Goal: Task Accomplishment & Management: Complete application form

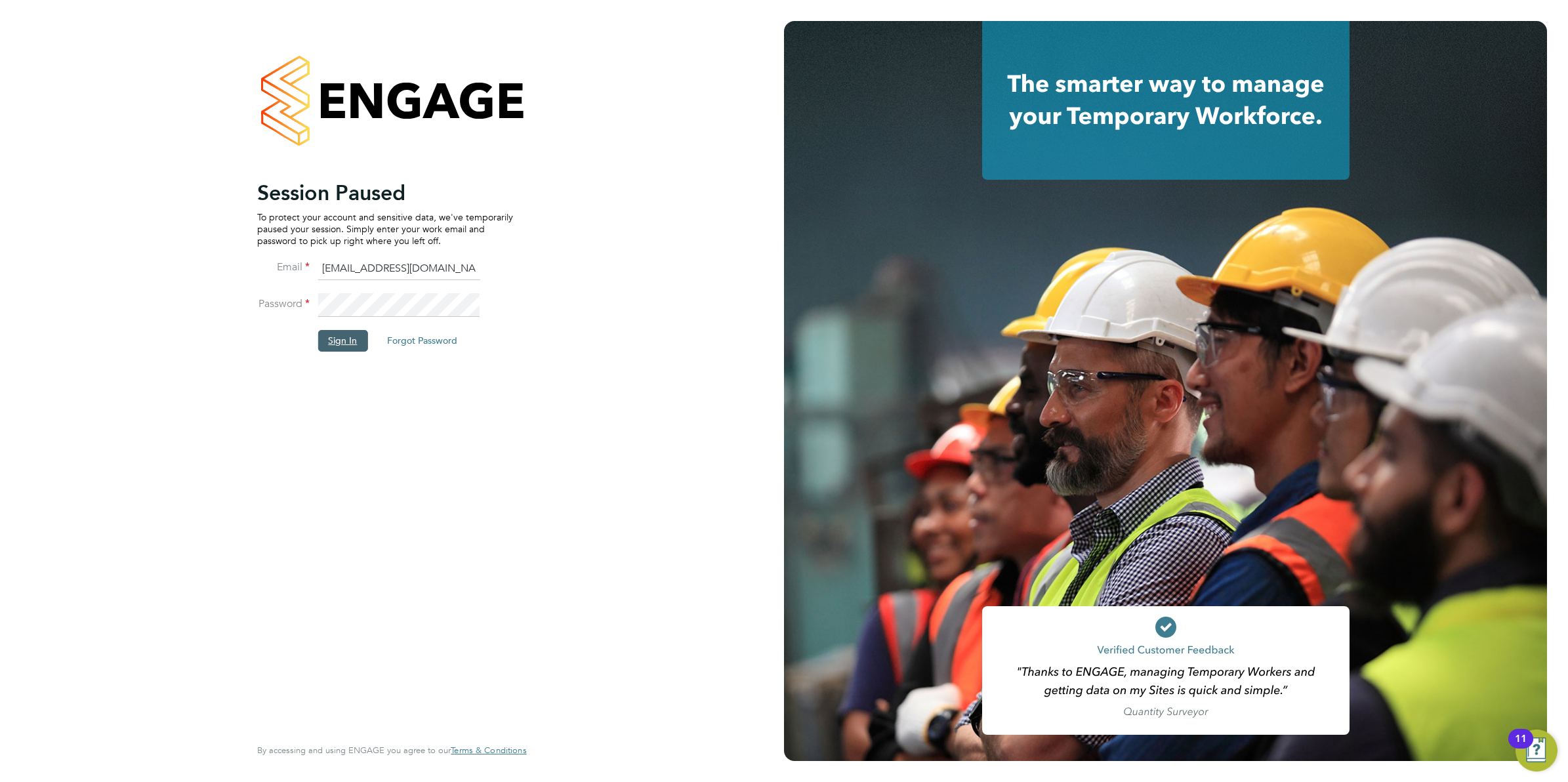
click at [340, 346] on button "Sign In" at bounding box center [343, 340] width 50 height 21
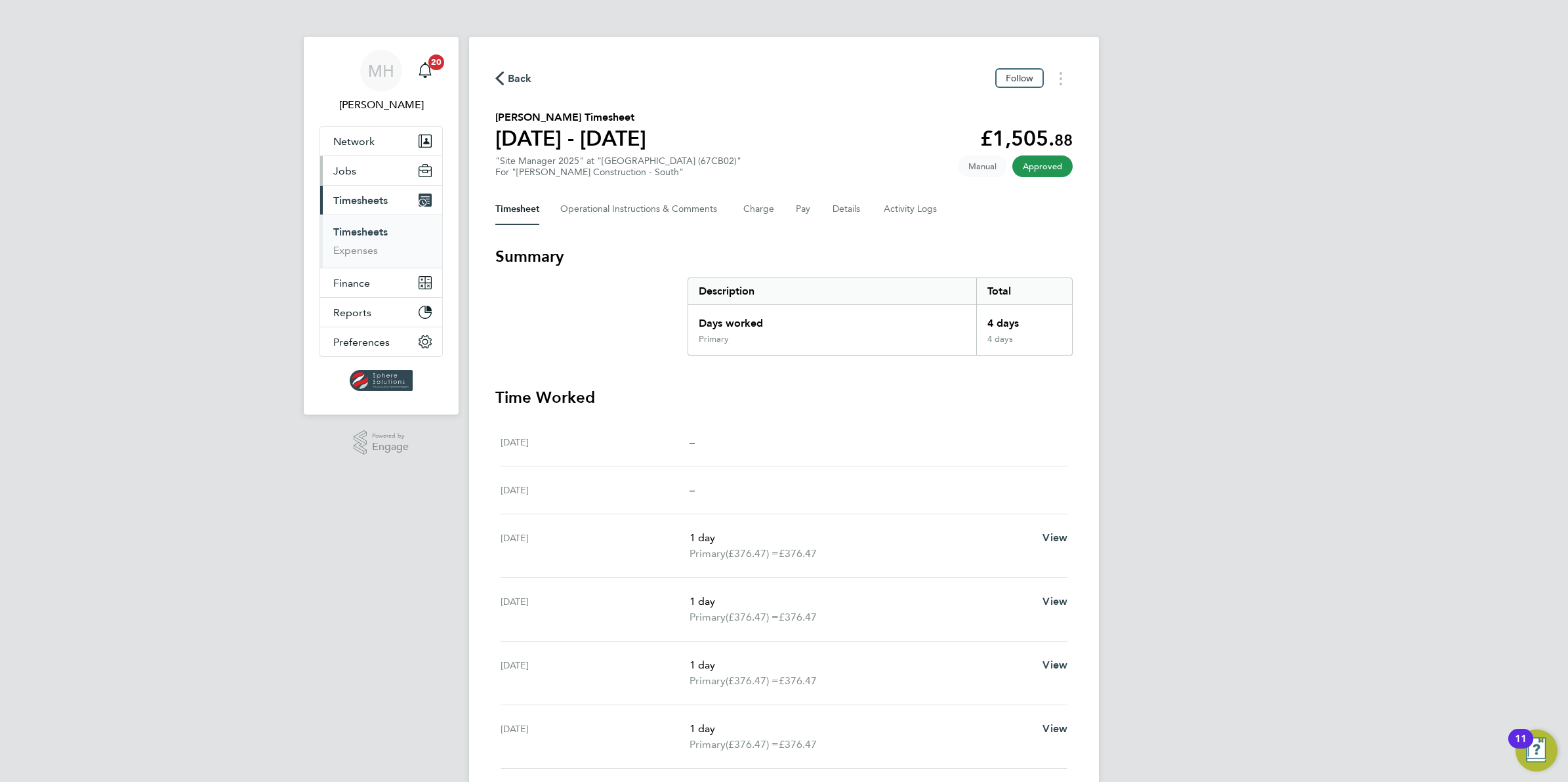
click at [342, 168] on span "Jobs" at bounding box center [345, 171] width 23 height 12
click at [358, 240] on link "Placements" at bounding box center [360, 239] width 54 height 12
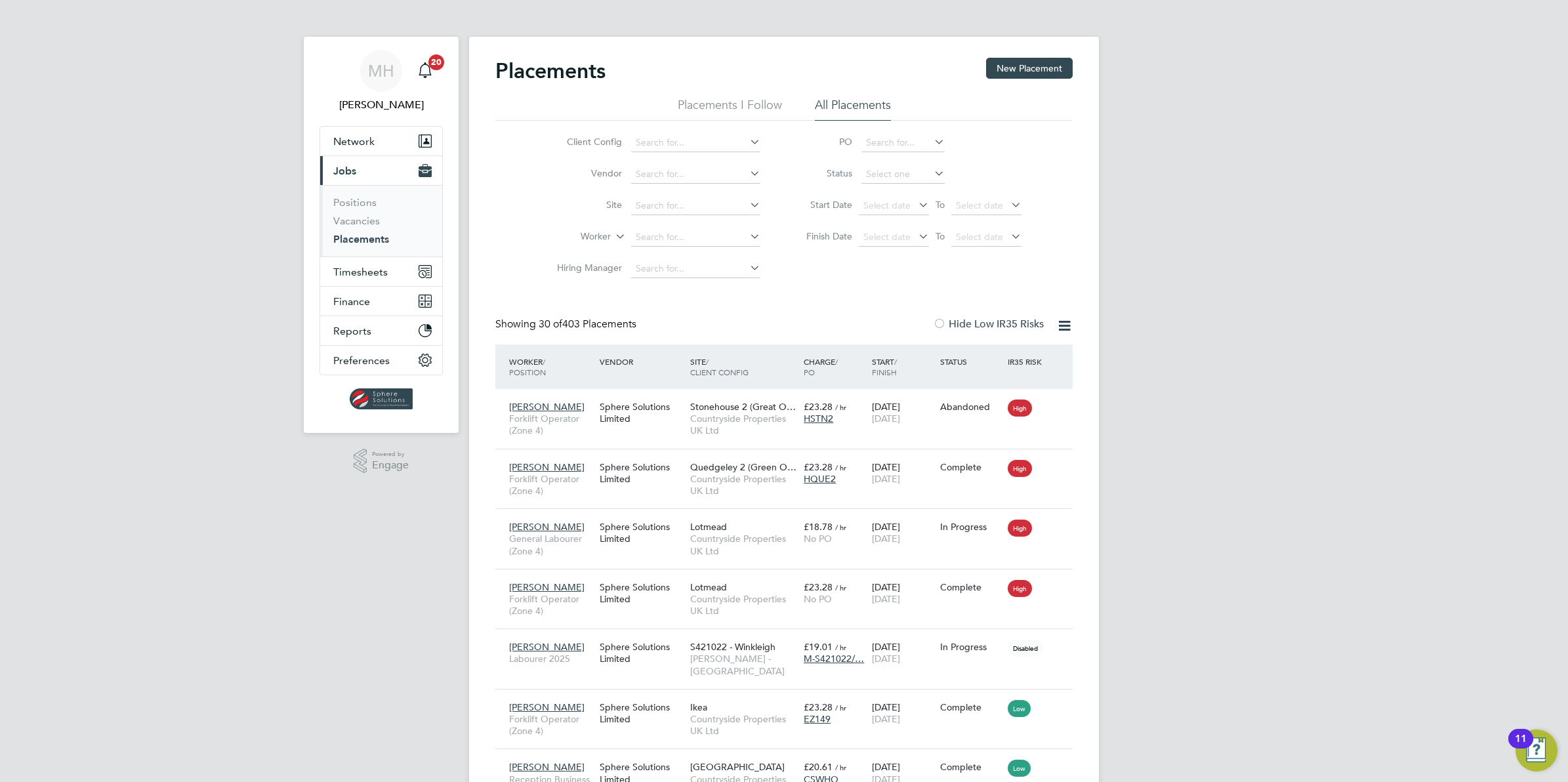
click at [759, 103] on li "Placements I Follow" at bounding box center [729, 108] width 105 height 23
click at [868, 105] on li "All Placements" at bounding box center [853, 108] width 76 height 23
click at [661, 239] on input at bounding box center [696, 237] width 130 height 18
click at [711, 257] on b "Blayne" at bounding box center [749, 255] width 76 height 11
type input "Paul Blayney"
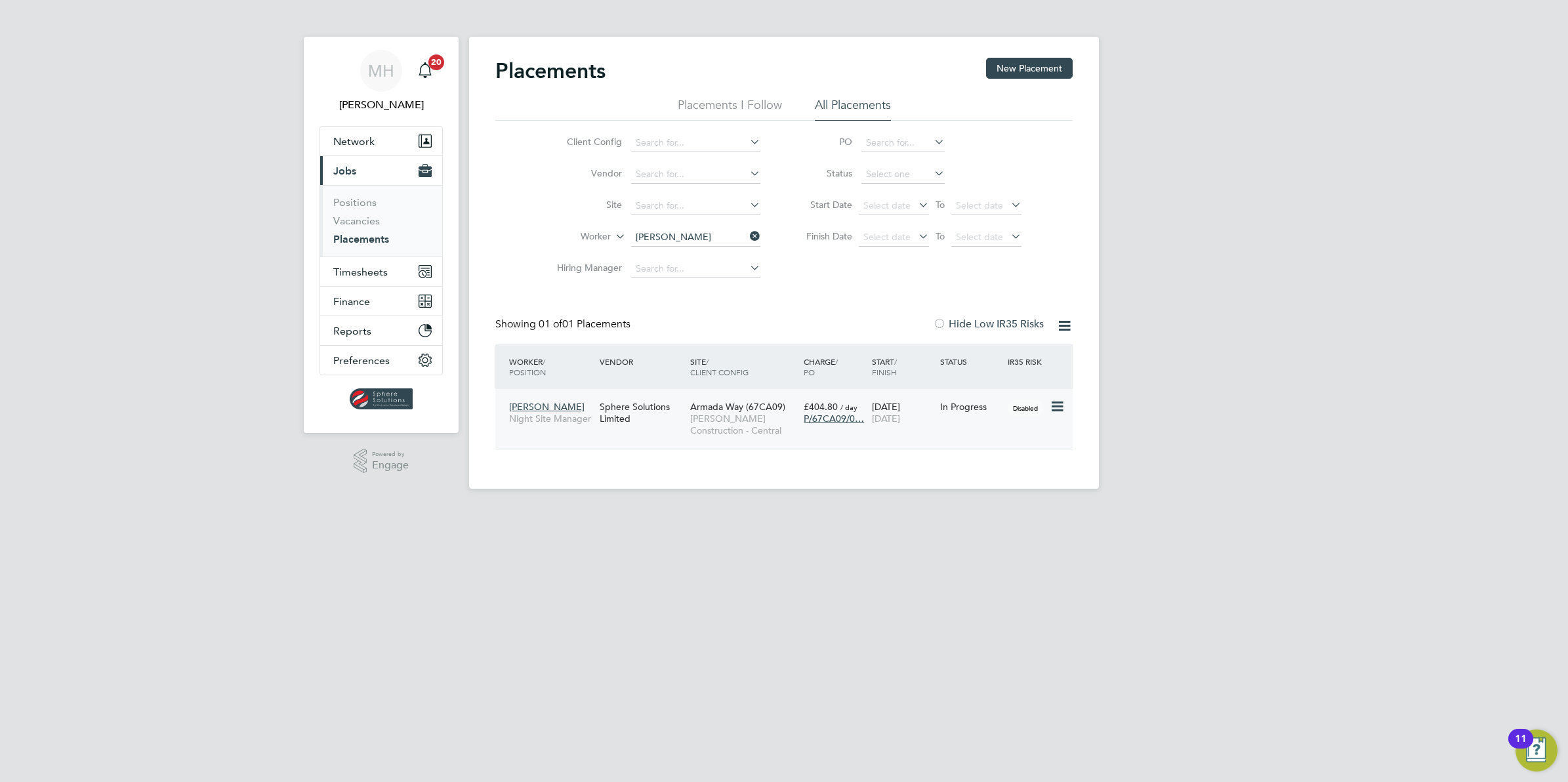
click at [538, 405] on span "Paul Blayney" at bounding box center [546, 407] width 75 height 12
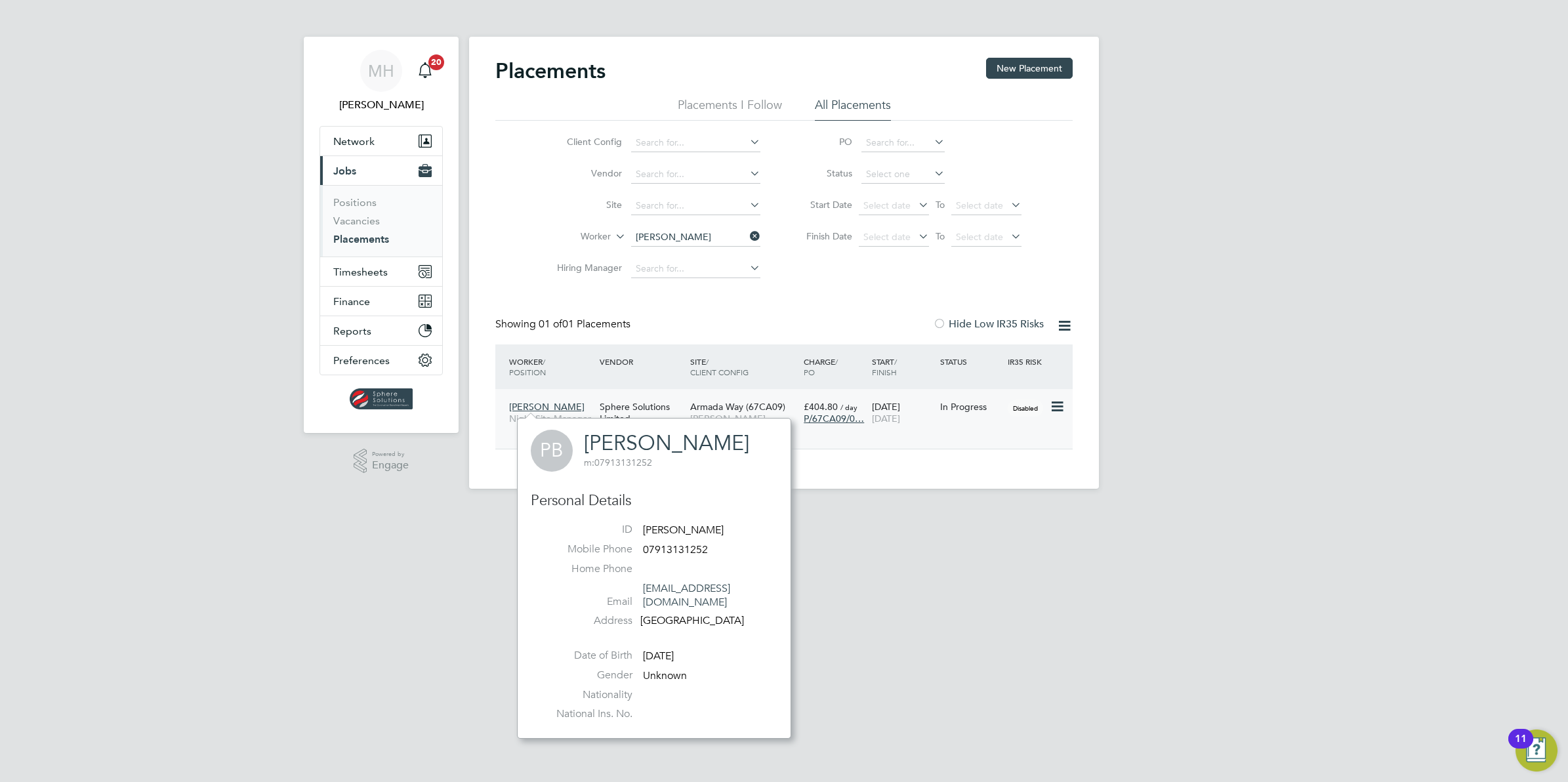
click at [723, 407] on span "Armada Way (67CA09)" at bounding box center [738, 407] width 95 height 12
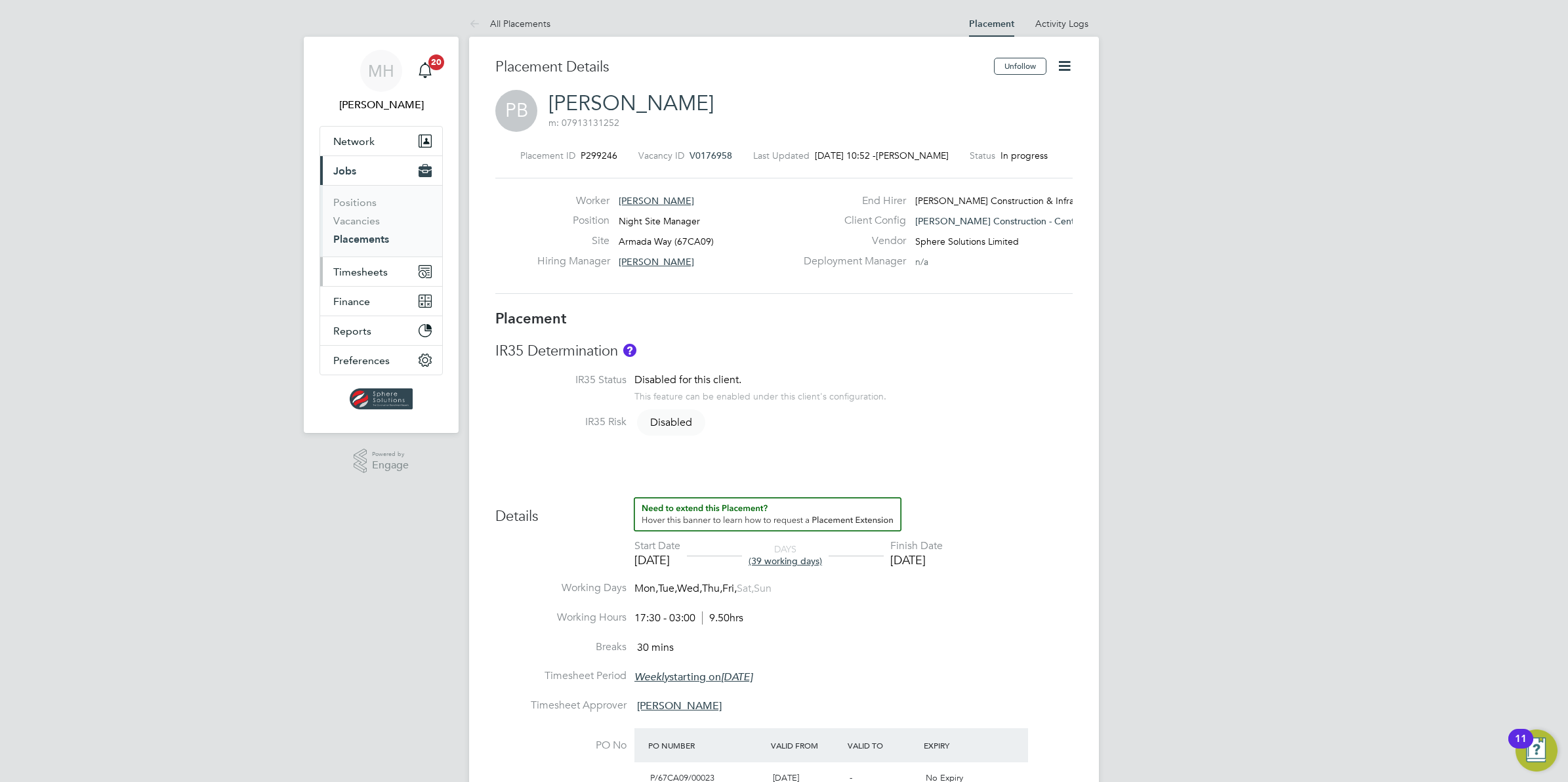
click at [345, 272] on span "Timesheets" at bounding box center [360, 272] width 54 height 12
click at [361, 232] on link "Timesheets" at bounding box center [360, 232] width 54 height 12
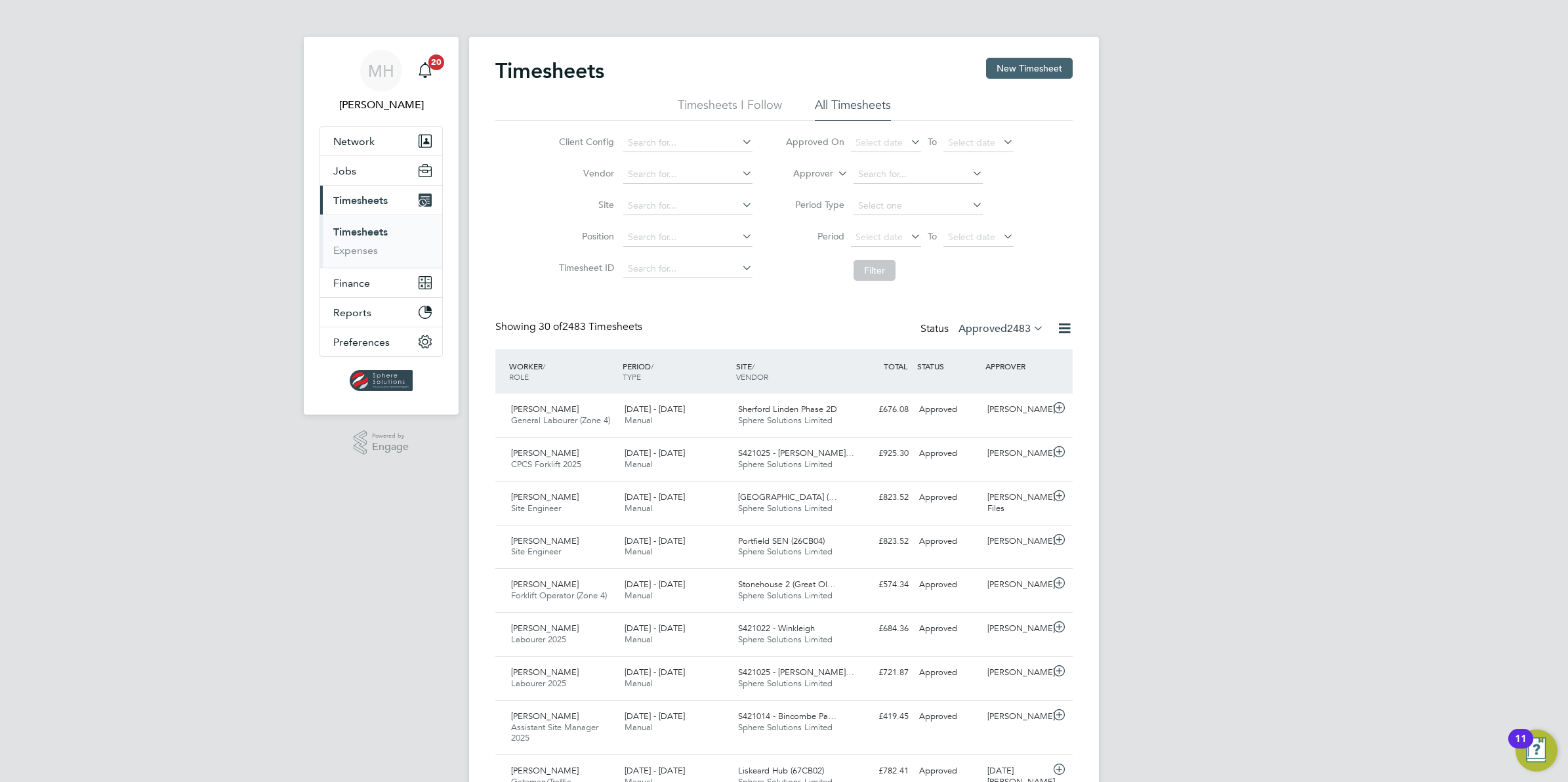
click at [1020, 73] on button "New Timesheet" at bounding box center [1029, 68] width 86 height 21
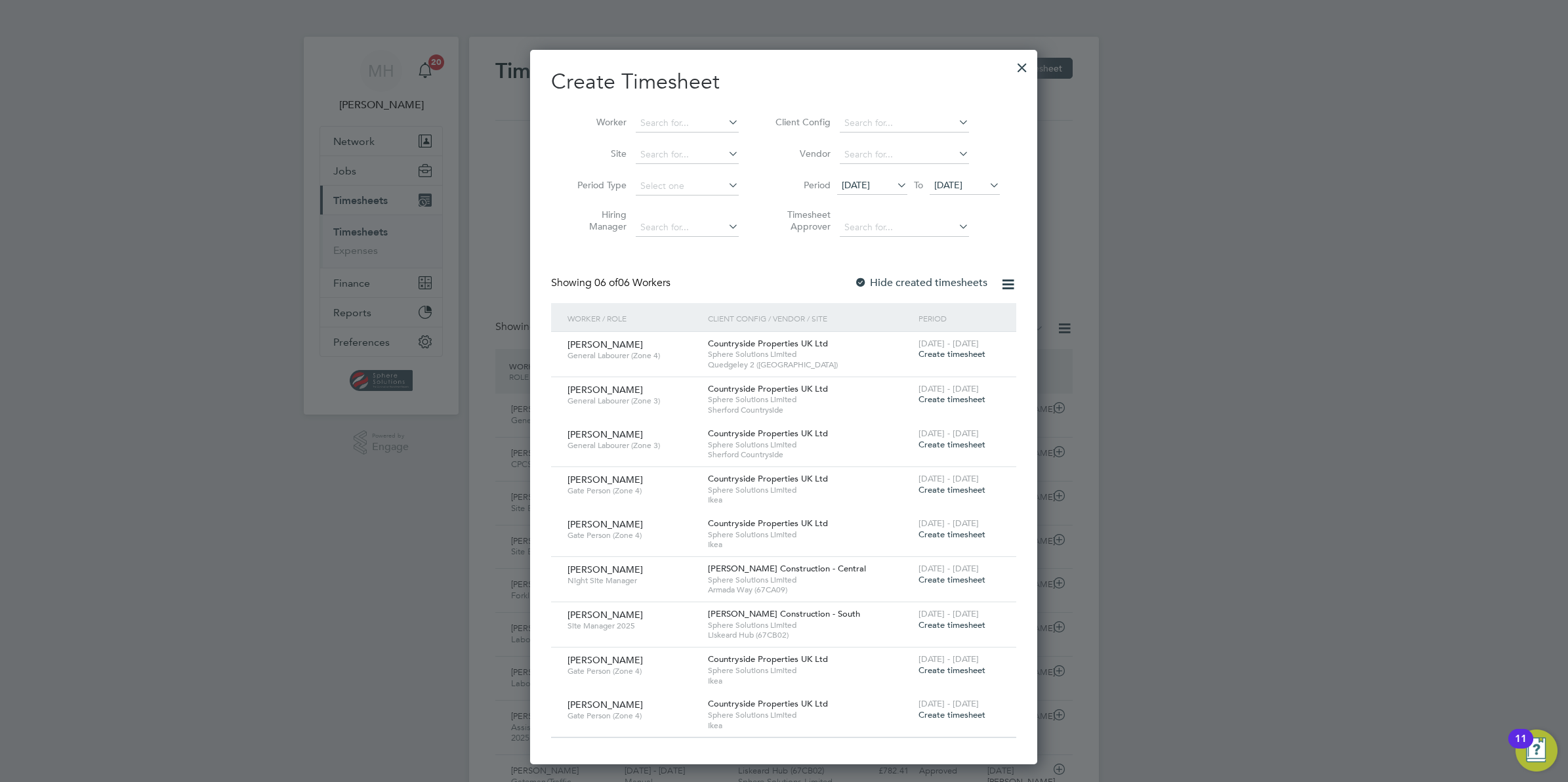
click at [958, 580] on span "Create timesheet" at bounding box center [951, 579] width 67 height 11
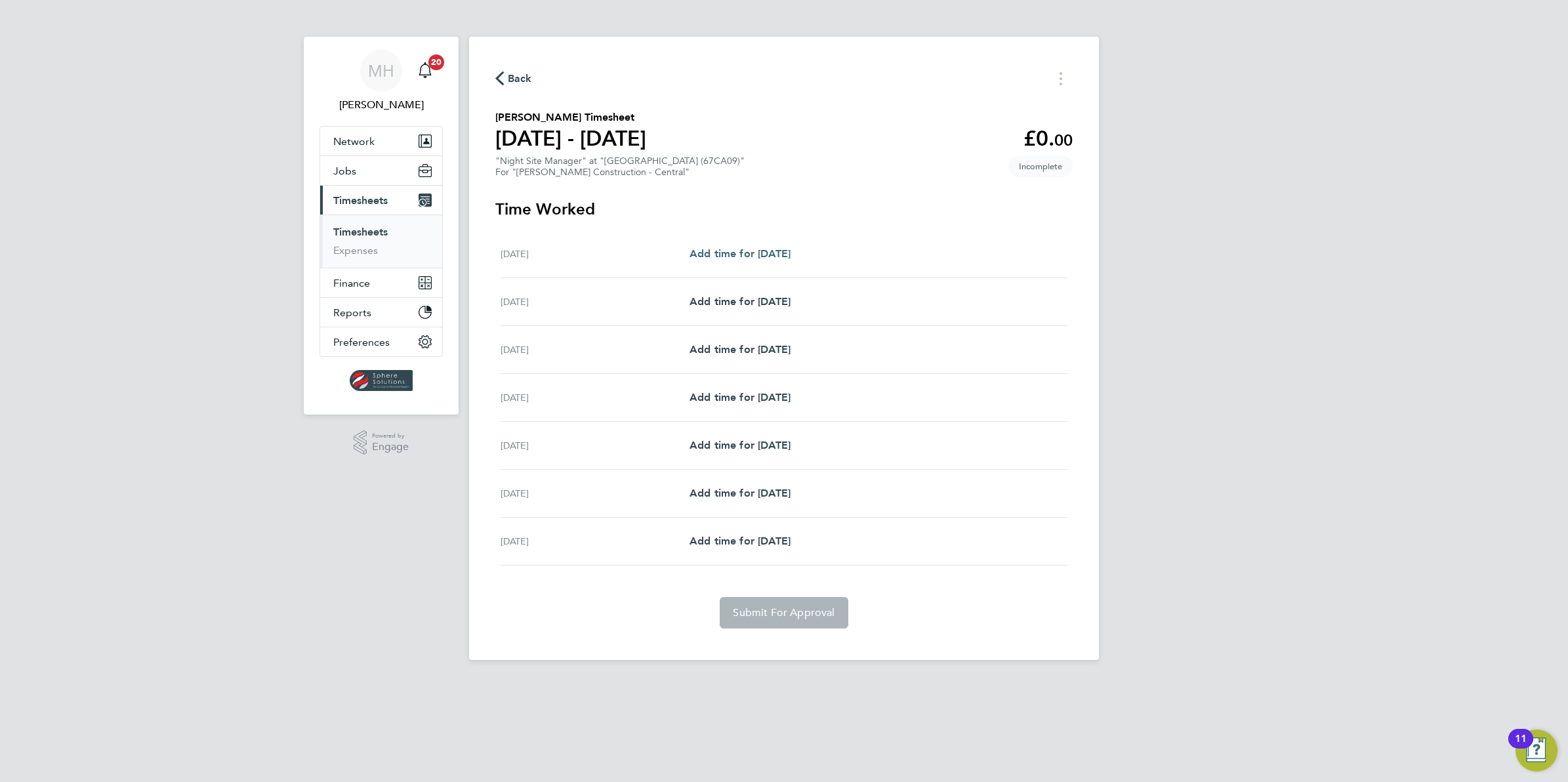
click at [750, 255] on span "Add time for Sat 23 Aug" at bounding box center [740, 253] width 101 height 12
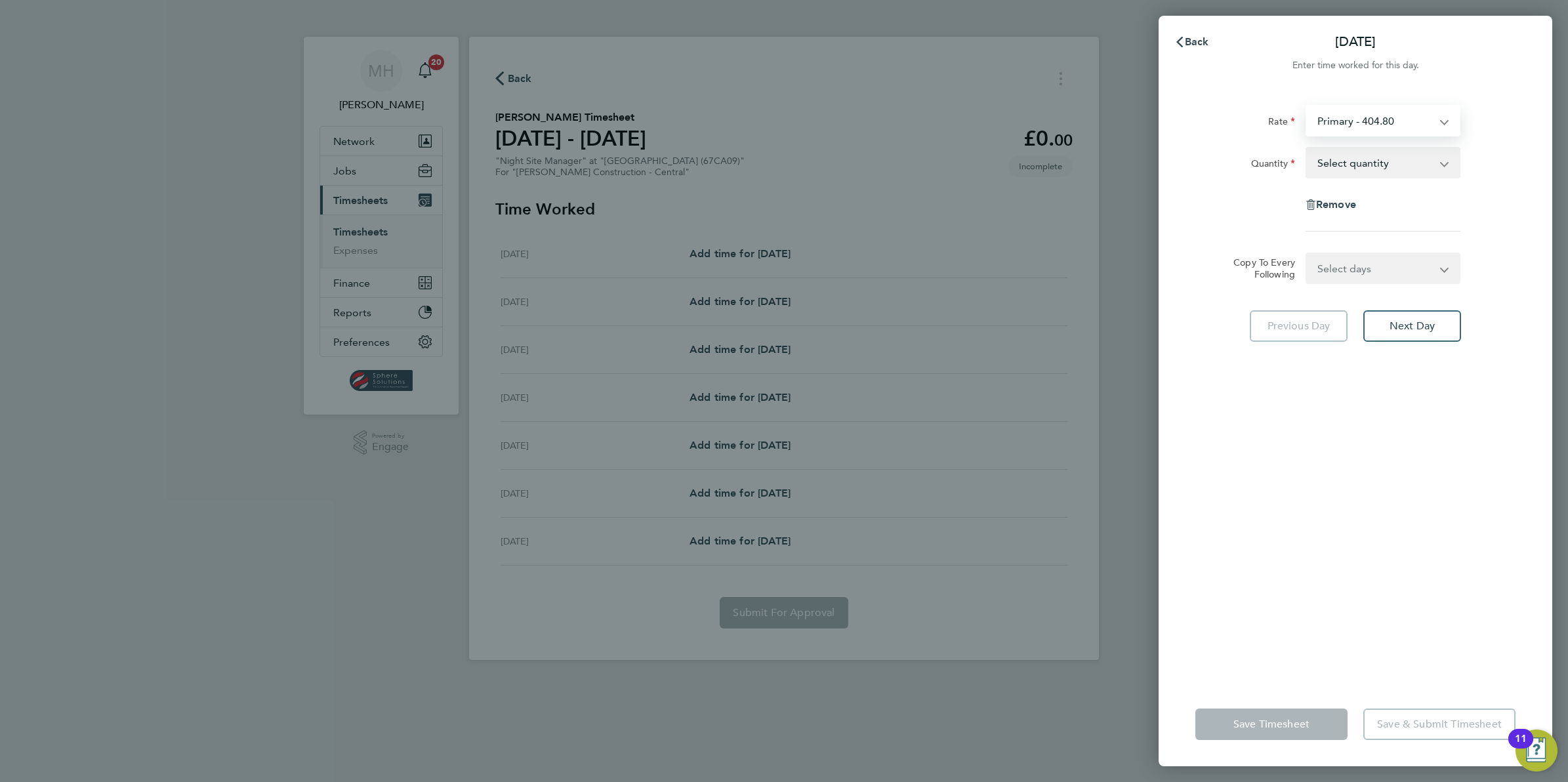
click at [1378, 122] on select "Primary - 404.80 Night Shift - 747.50" at bounding box center [1375, 120] width 136 height 29
click at [1215, 156] on div "Quantity" at bounding box center [1245, 160] width 99 height 26
click at [1441, 159] on select "Select quantity 0.5 1" at bounding box center [1375, 162] width 136 height 29
click at [1400, 124] on select "Primary - 404.80 Night Shift - 747.50" at bounding box center [1375, 120] width 136 height 29
click at [1363, 162] on select "Select quantity 0.5 1" at bounding box center [1375, 162] width 136 height 29
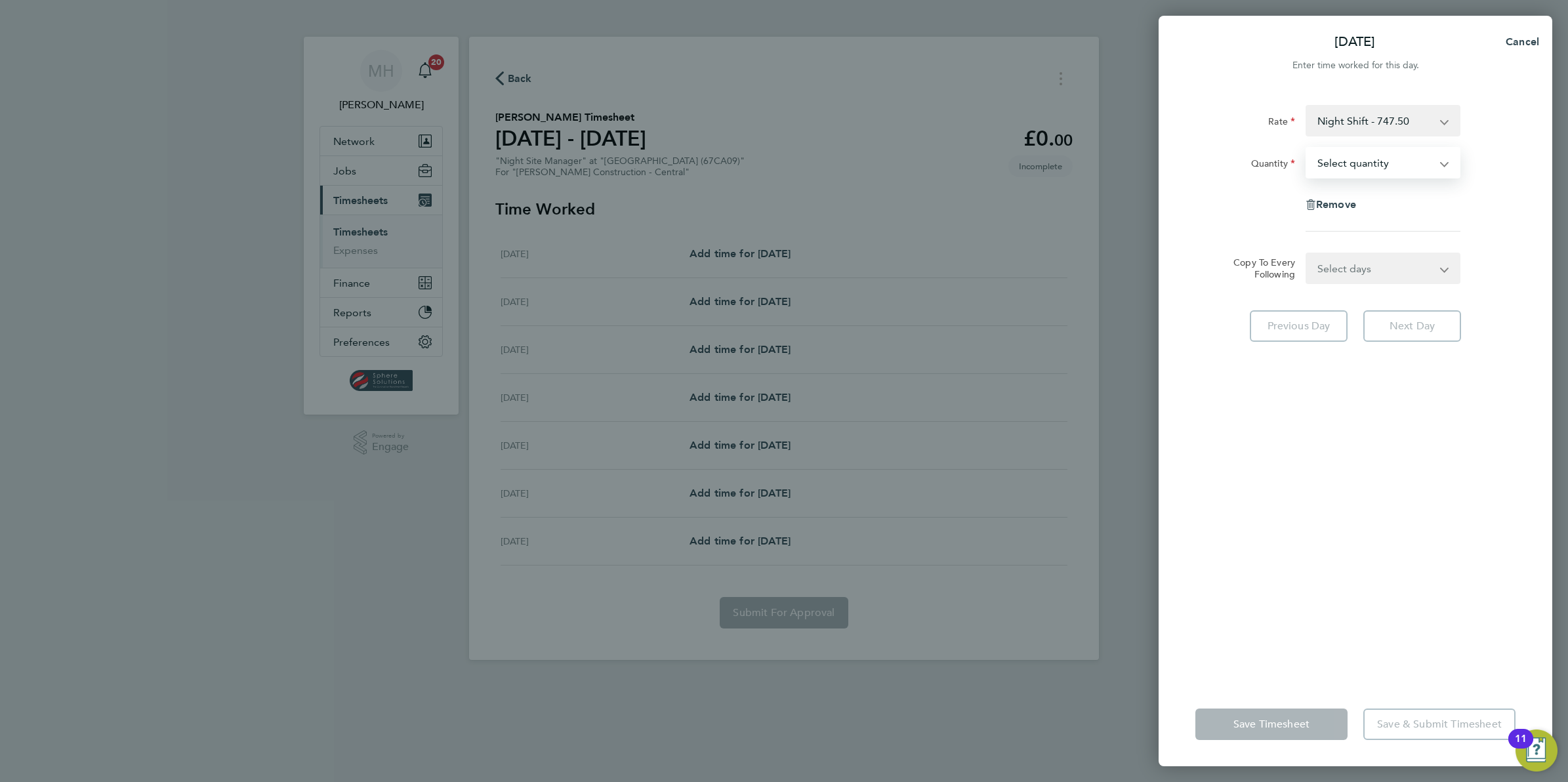
select select "1"
click at [1307, 149] on select "Select quantity 0.5 1" at bounding box center [1375, 162] width 136 height 29
click at [1446, 269] on app-icon-cross-button at bounding box center [1452, 268] width 16 height 29
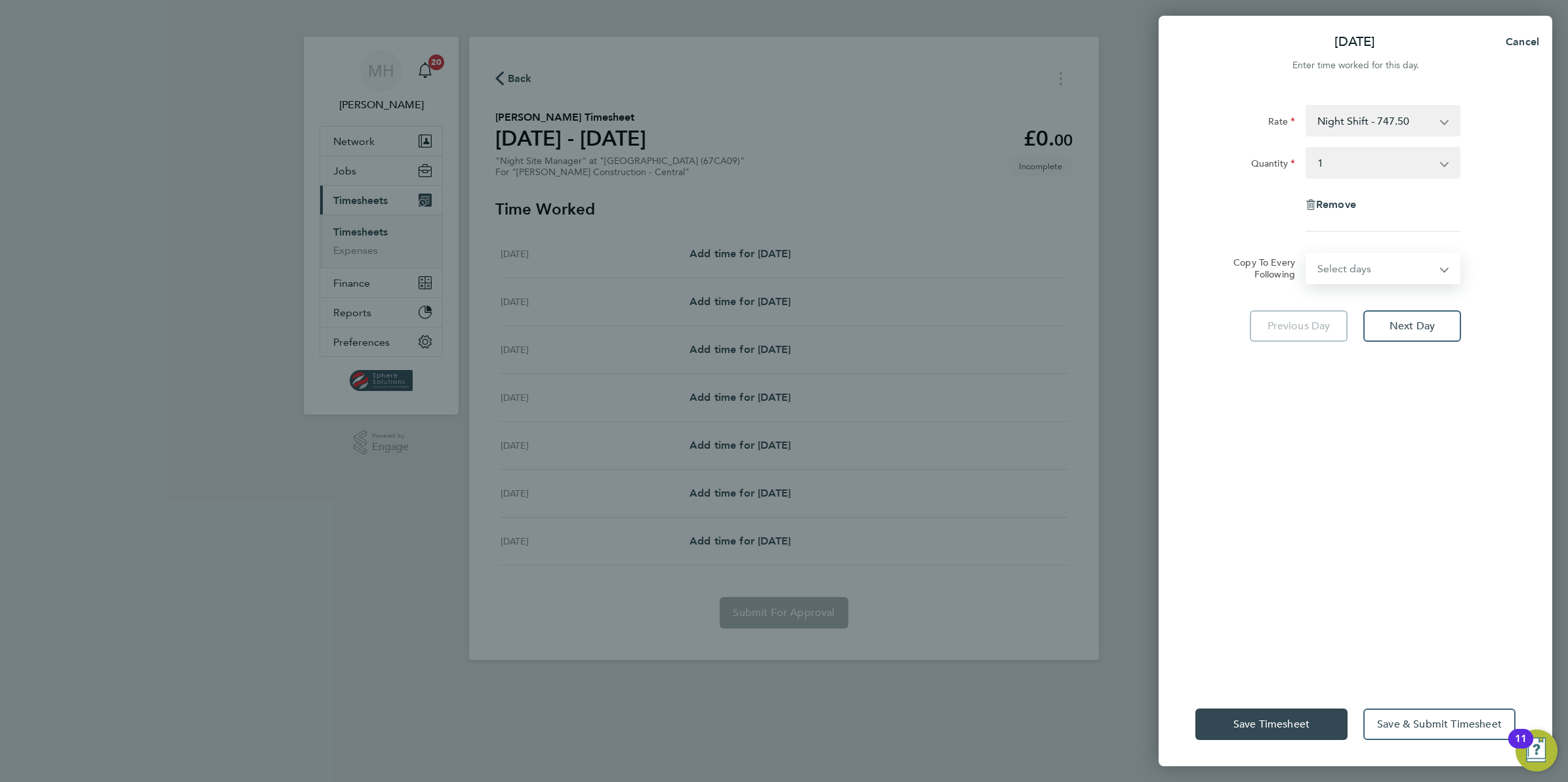
click at [1369, 283] on select "Select days Day Weekday (Mon-Fri) Monday Tuesday Wednesday Thursday Friday Sund…" at bounding box center [1375, 268] width 137 height 29
select select "MO"
click at [1307, 254] on select "Select days Day Weekday (Mon-Fri) Monday Tuesday Wednesday Thursday Friday Sund…" at bounding box center [1375, 268] width 137 height 29
select select "2025-08-29"
click at [1427, 385] on span "Next Day" at bounding box center [1412, 384] width 45 height 13
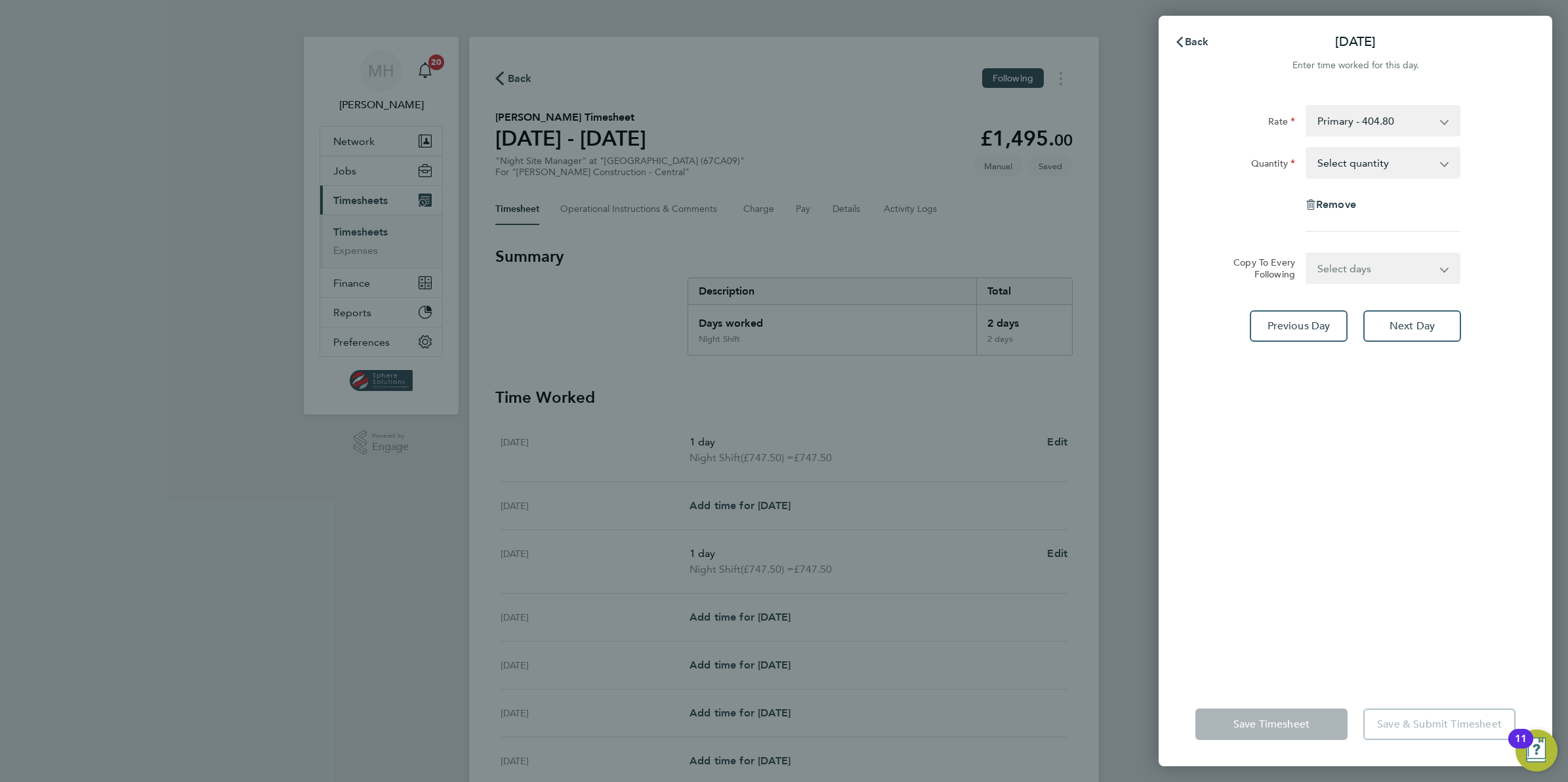
click at [733, 512] on div "Back Sun 24 Aug Enter time worked for this day. Rate Primary - 404.80 Night Shi…" at bounding box center [784, 391] width 1568 height 782
click at [748, 502] on div "Back Sun 24 Aug Enter time worked for this day. Rate Primary - 404.80 Night Shi…" at bounding box center [784, 391] width 1568 height 782
click at [1432, 131] on select "Primary - 404.80 Night Shift - 747.50" at bounding box center [1375, 120] width 136 height 29
click at [1394, 168] on select "Select quantity 0.5 1" at bounding box center [1375, 162] width 136 height 29
select select "1"
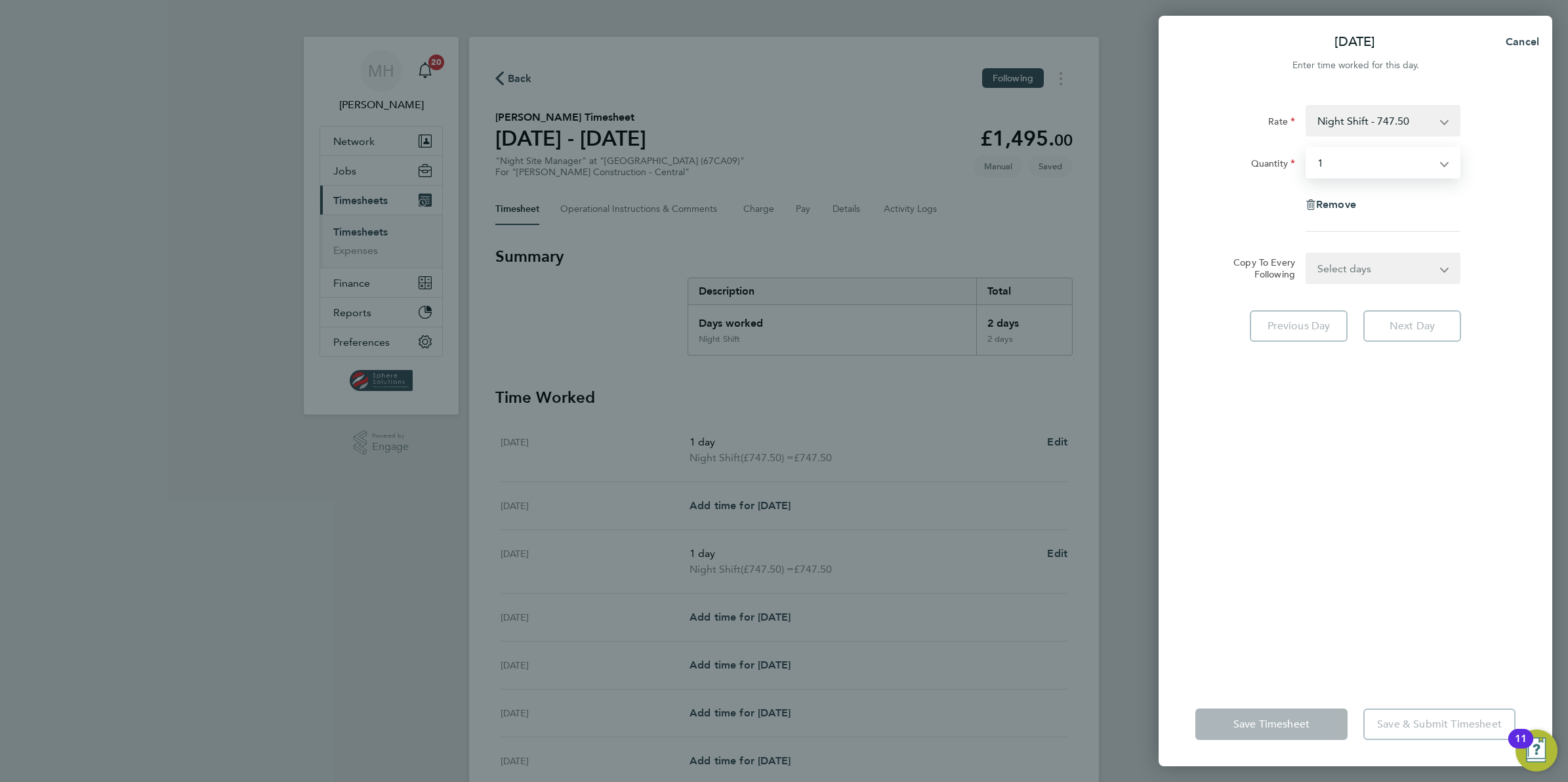
click at [1307, 149] on select "Select quantity 0.5 1" at bounding box center [1375, 162] width 136 height 29
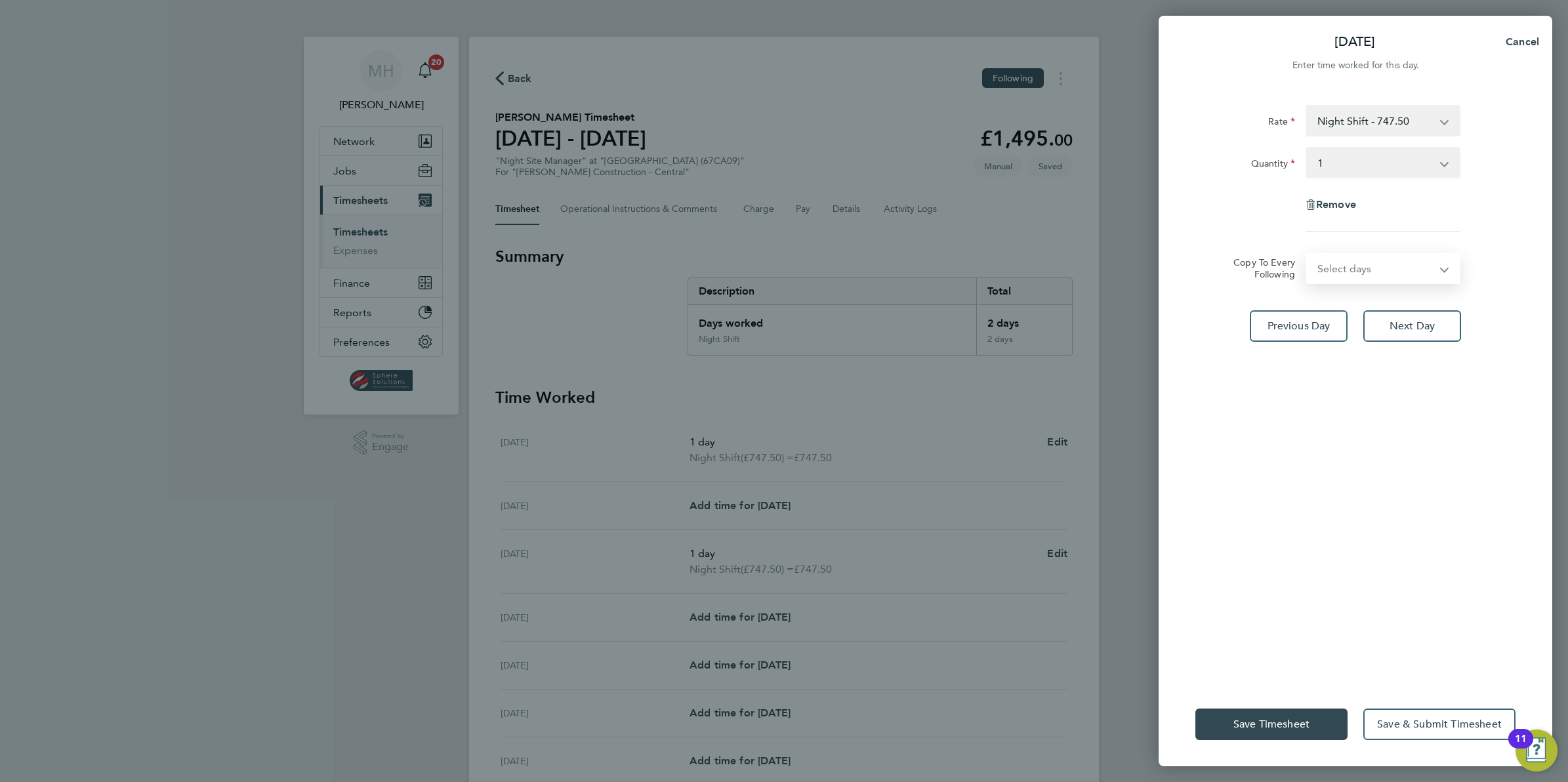
click at [1343, 270] on select "Select days Day Monday Tuesday Wednesday Thursday Friday" at bounding box center [1375, 268] width 137 height 29
select select "DAY"
click at [1307, 254] on select "Select days Day Monday Tuesday Wednesday Thursday Friday" at bounding box center [1375, 268] width 137 height 29
select select "2025-08-29"
click at [756, 535] on div "Sun 24 Aug Cancel Enter time worked for this day. Rate Night Shift - 747.50 Pri…" at bounding box center [784, 391] width 1568 height 782
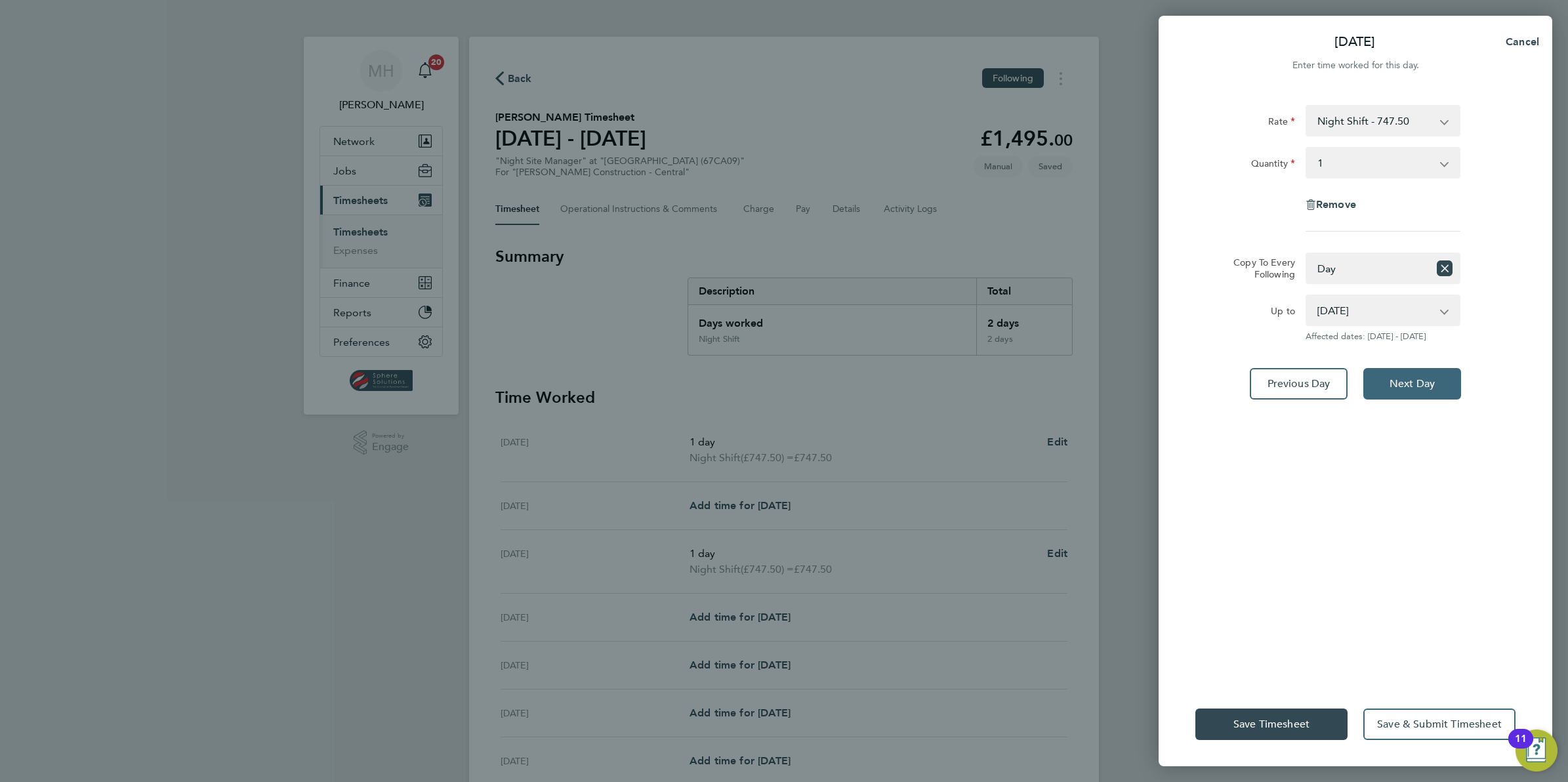
click at [1408, 378] on span "Next Day" at bounding box center [1412, 384] width 45 height 13
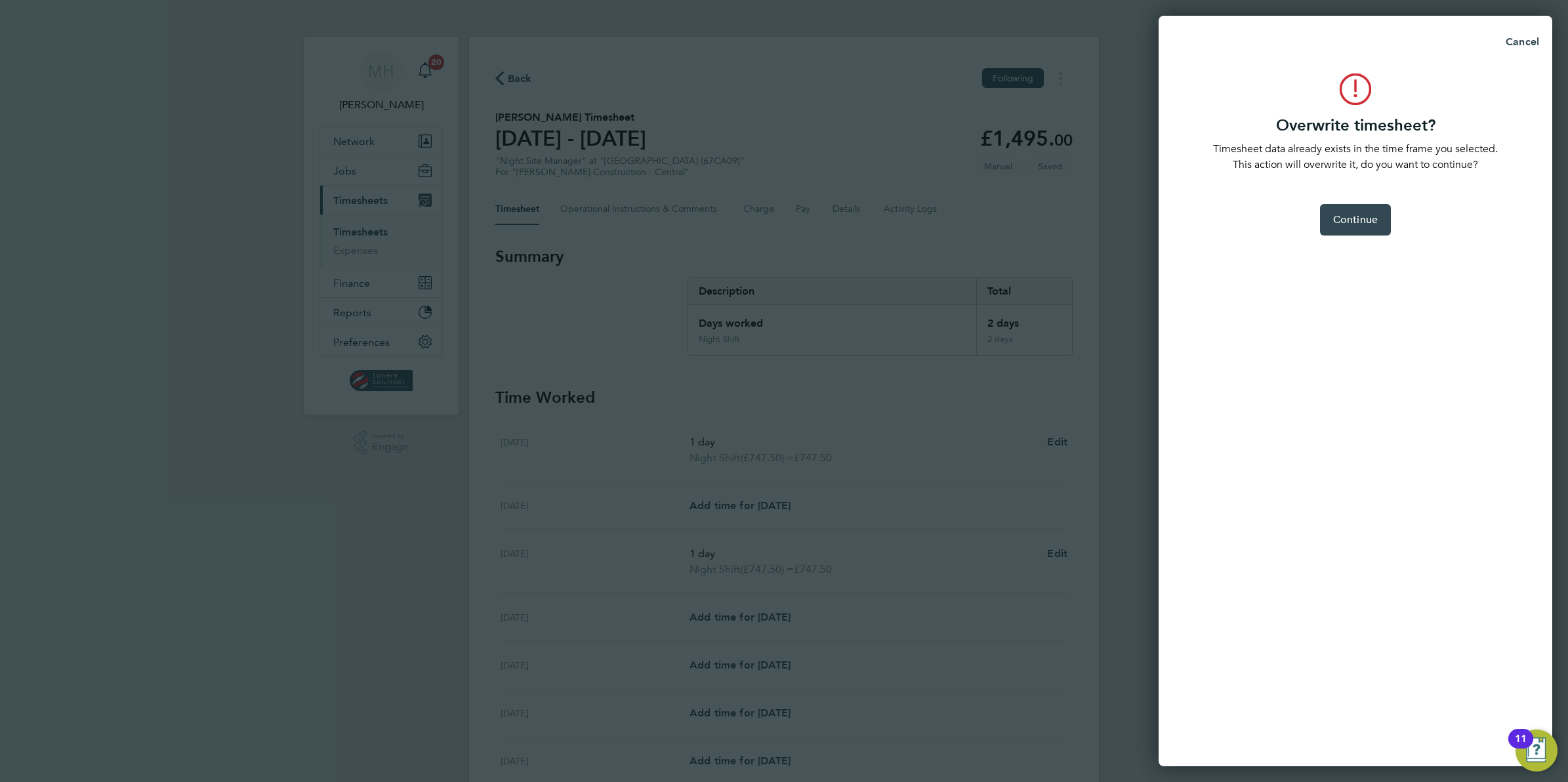
click at [1352, 198] on div "Overwrite timesheet? Timesheet data already exists in the time frame you select…" at bounding box center [1355, 412] width 394 height 709
click at [1352, 222] on span "Continue" at bounding box center [1355, 219] width 45 height 13
select select "0: null"
select select "1"
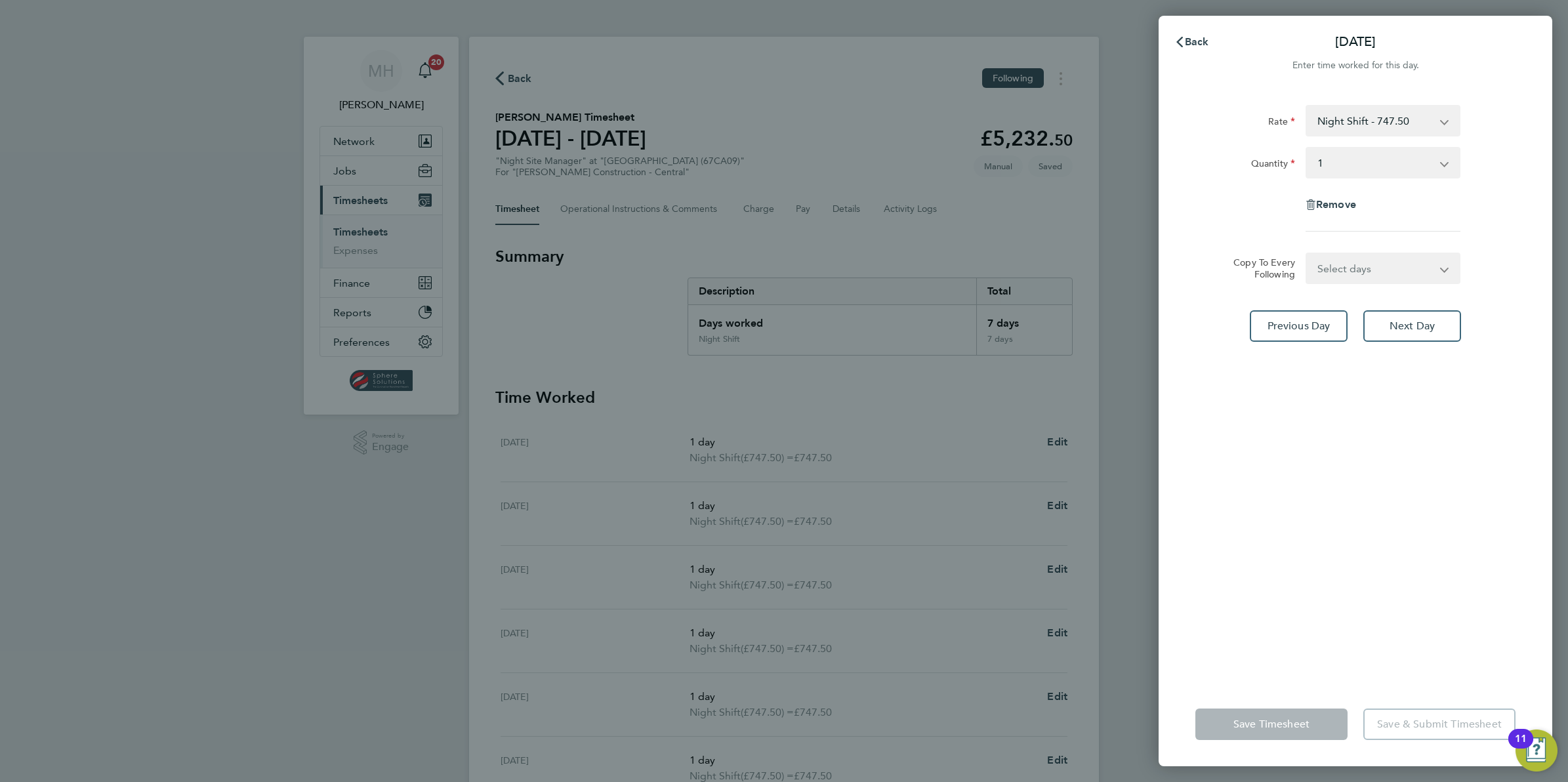
click at [861, 580] on div "Back Mon 25 Aug Enter time worked for this day. Rate Night Shift - 747.50 Prima…" at bounding box center [784, 391] width 1568 height 782
click at [1197, 41] on span "Back" at bounding box center [1197, 41] width 24 height 12
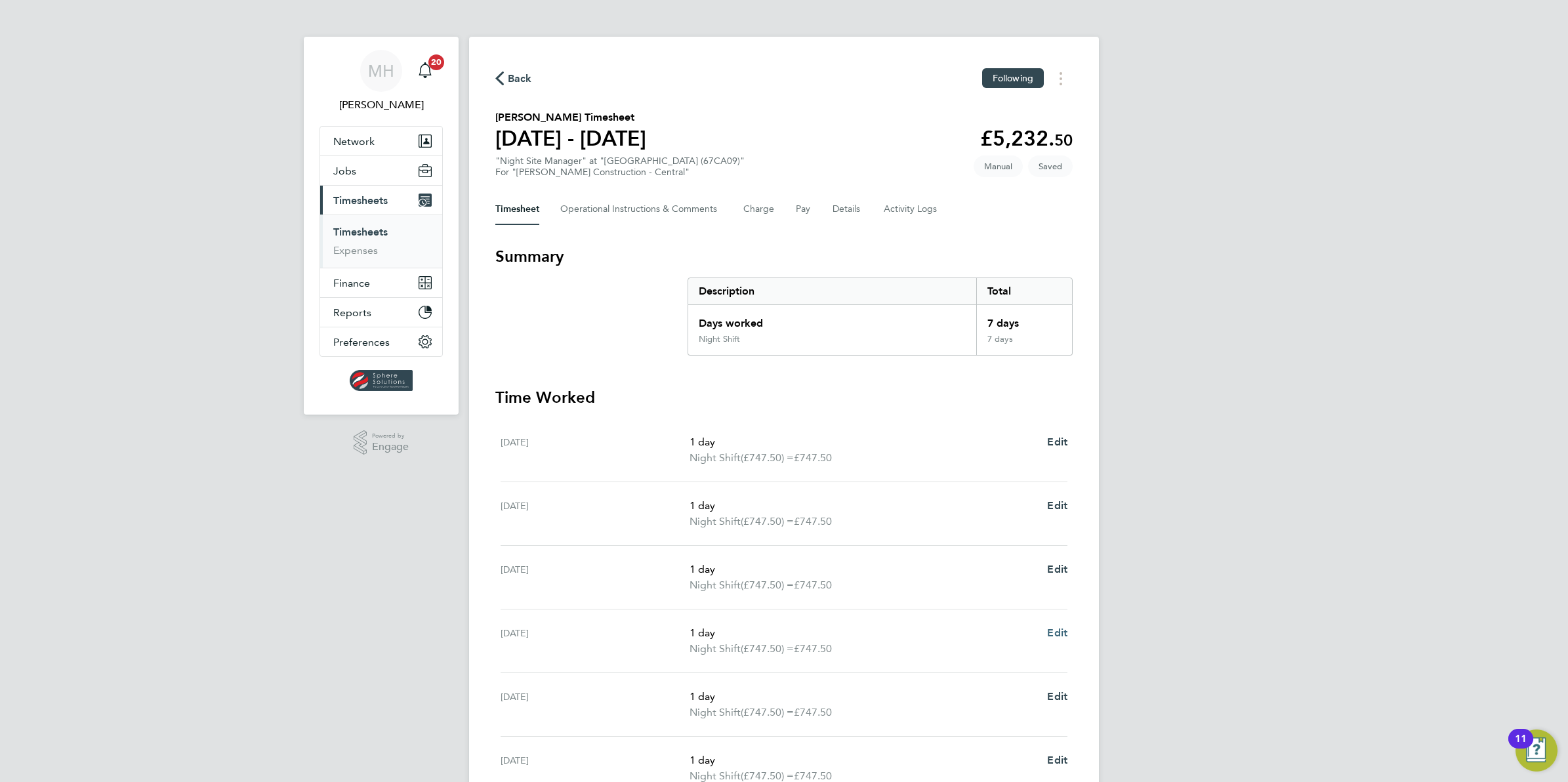
click at [1050, 634] on span "Edit" at bounding box center [1057, 633] width 21 height 12
select select "1"
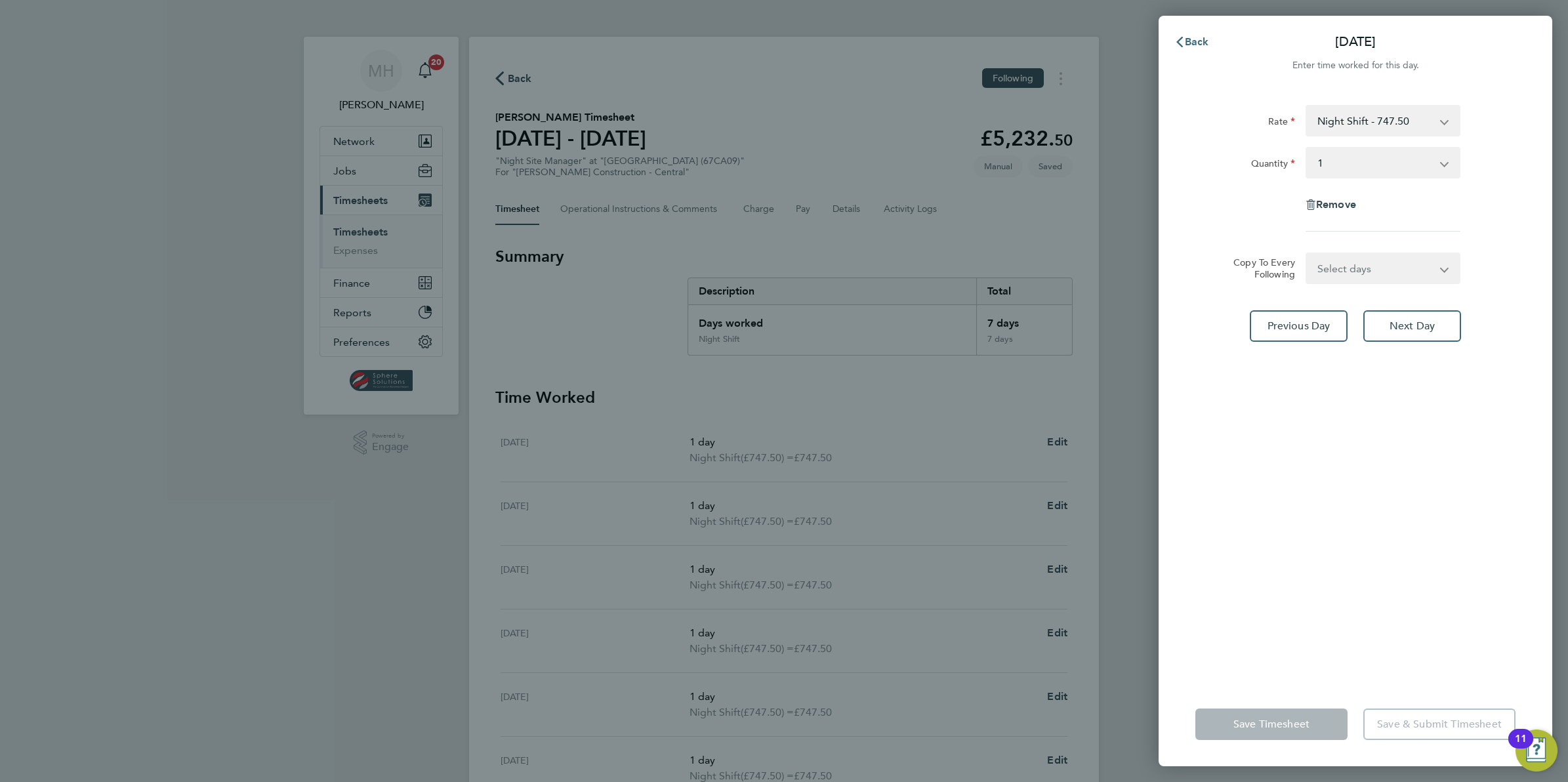
click at [1201, 45] on span "Back" at bounding box center [1197, 41] width 24 height 12
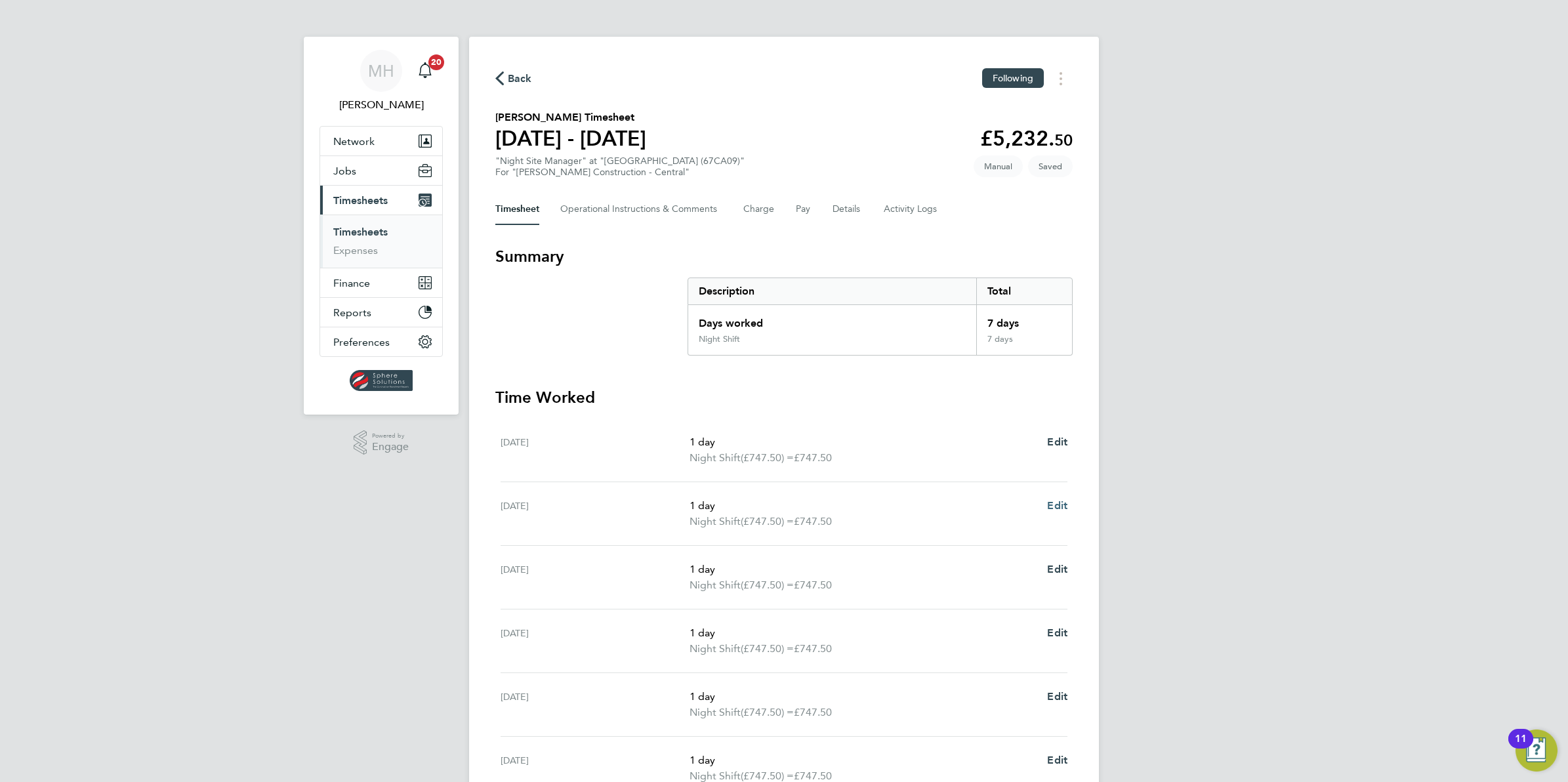
click at [1057, 500] on span "Edit" at bounding box center [1057, 505] width 21 height 12
select select "1"
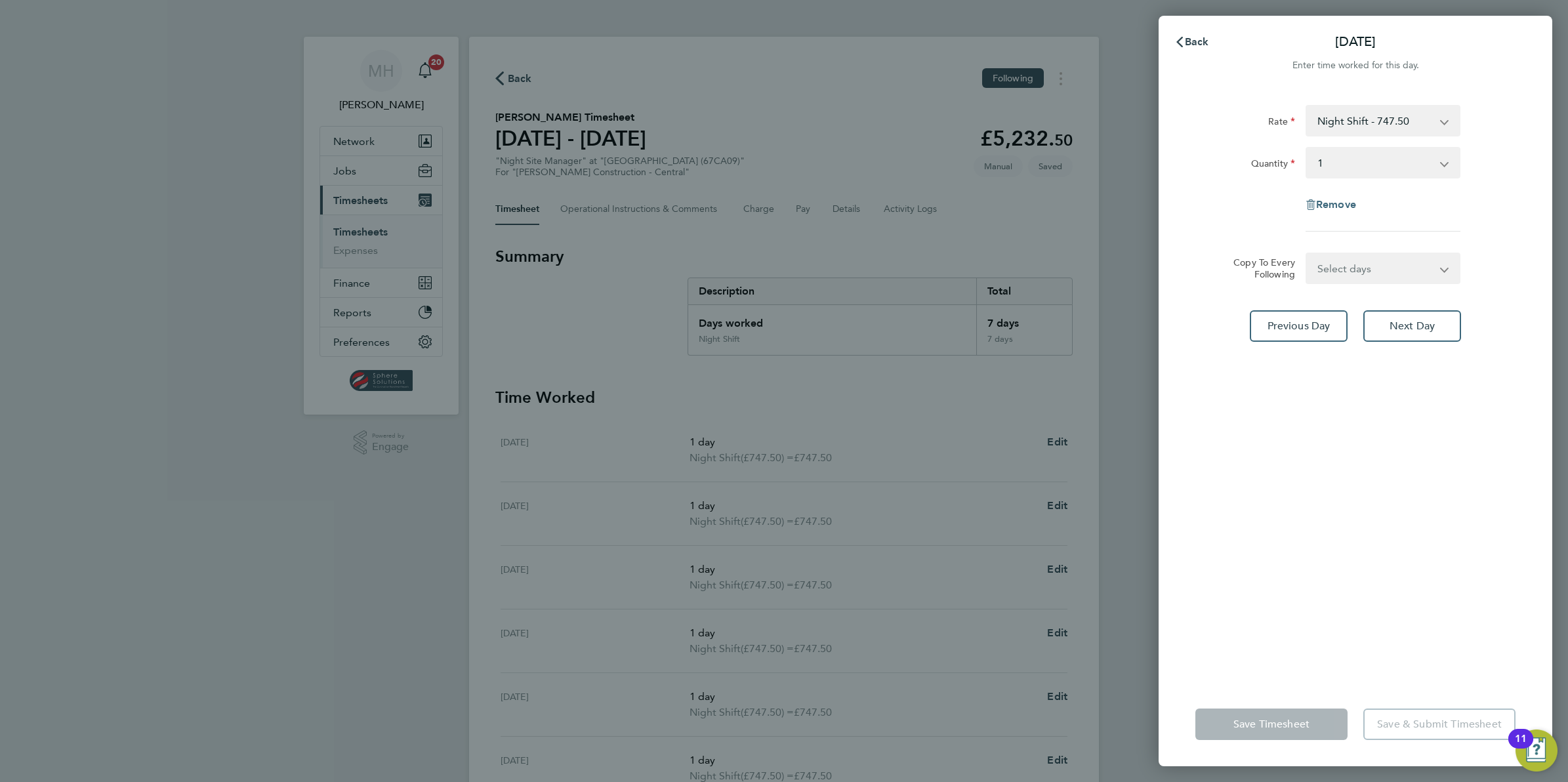
click at [1342, 204] on span "Remove" at bounding box center [1336, 204] width 40 height 12
select select "null"
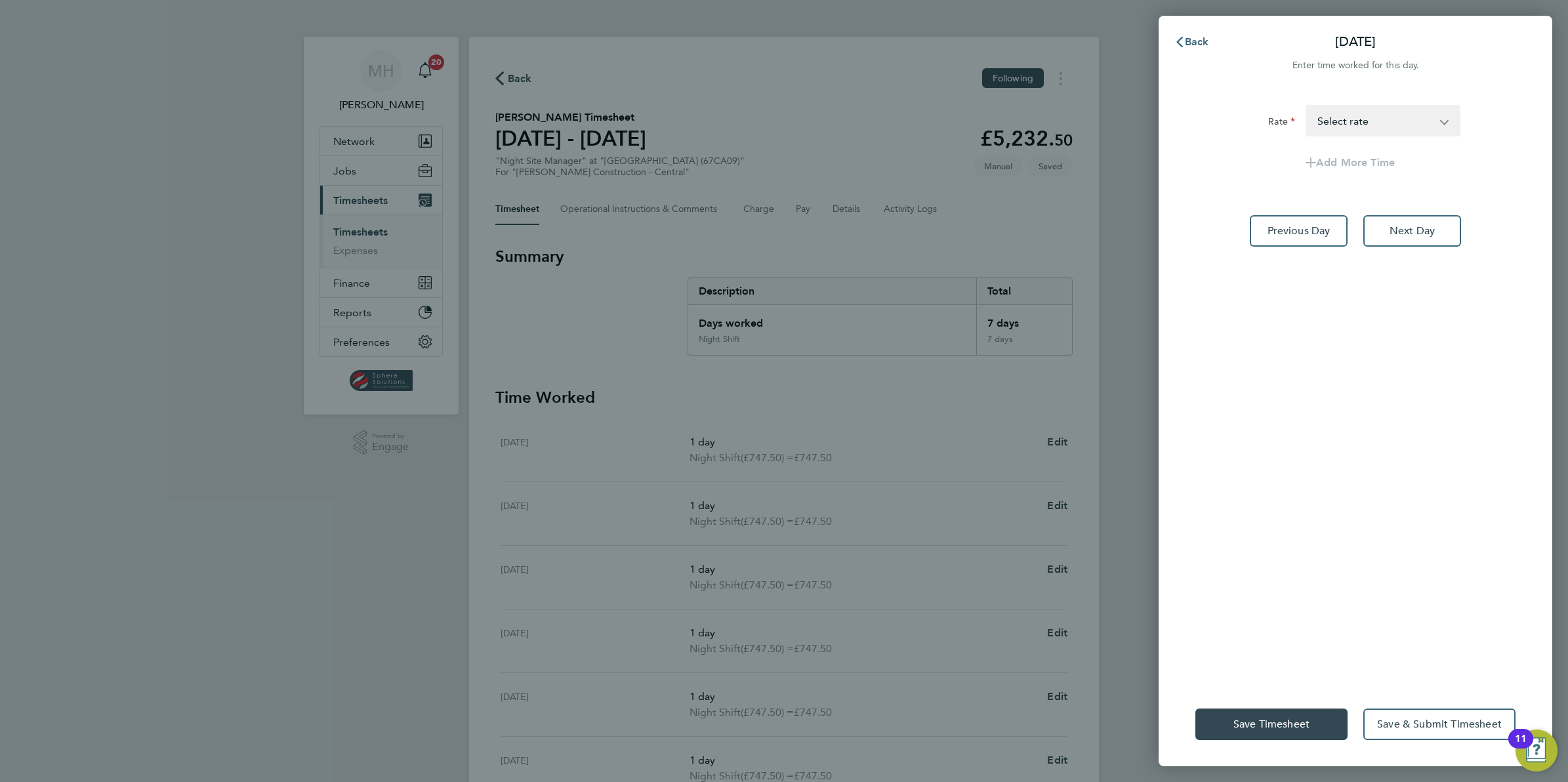
click at [1195, 42] on span "Back" at bounding box center [1197, 41] width 24 height 12
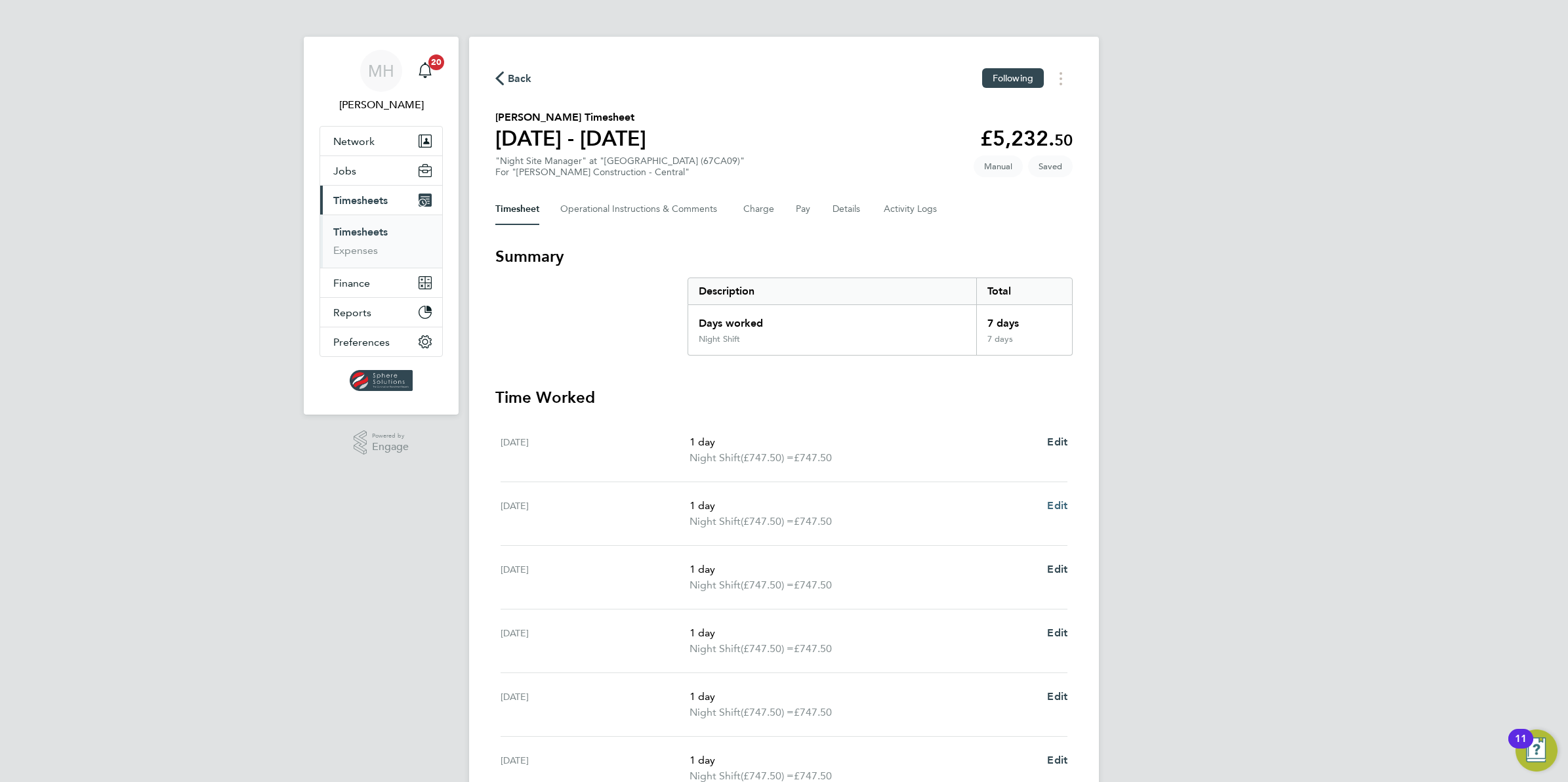
click at [1057, 503] on span "Edit" at bounding box center [1057, 505] width 21 height 12
select select "1"
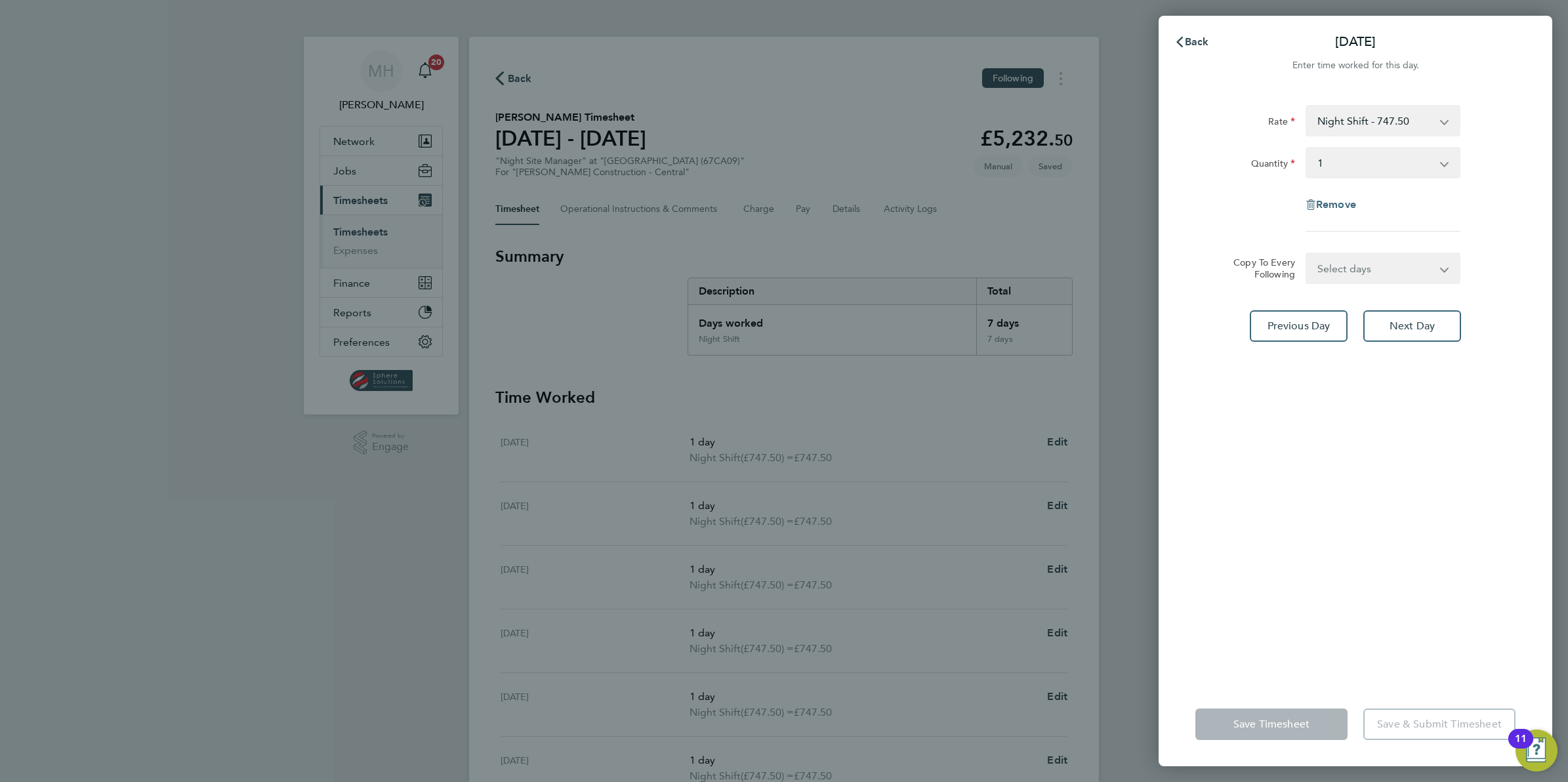
click at [1340, 199] on span "Remove" at bounding box center [1336, 204] width 40 height 12
select select "null"
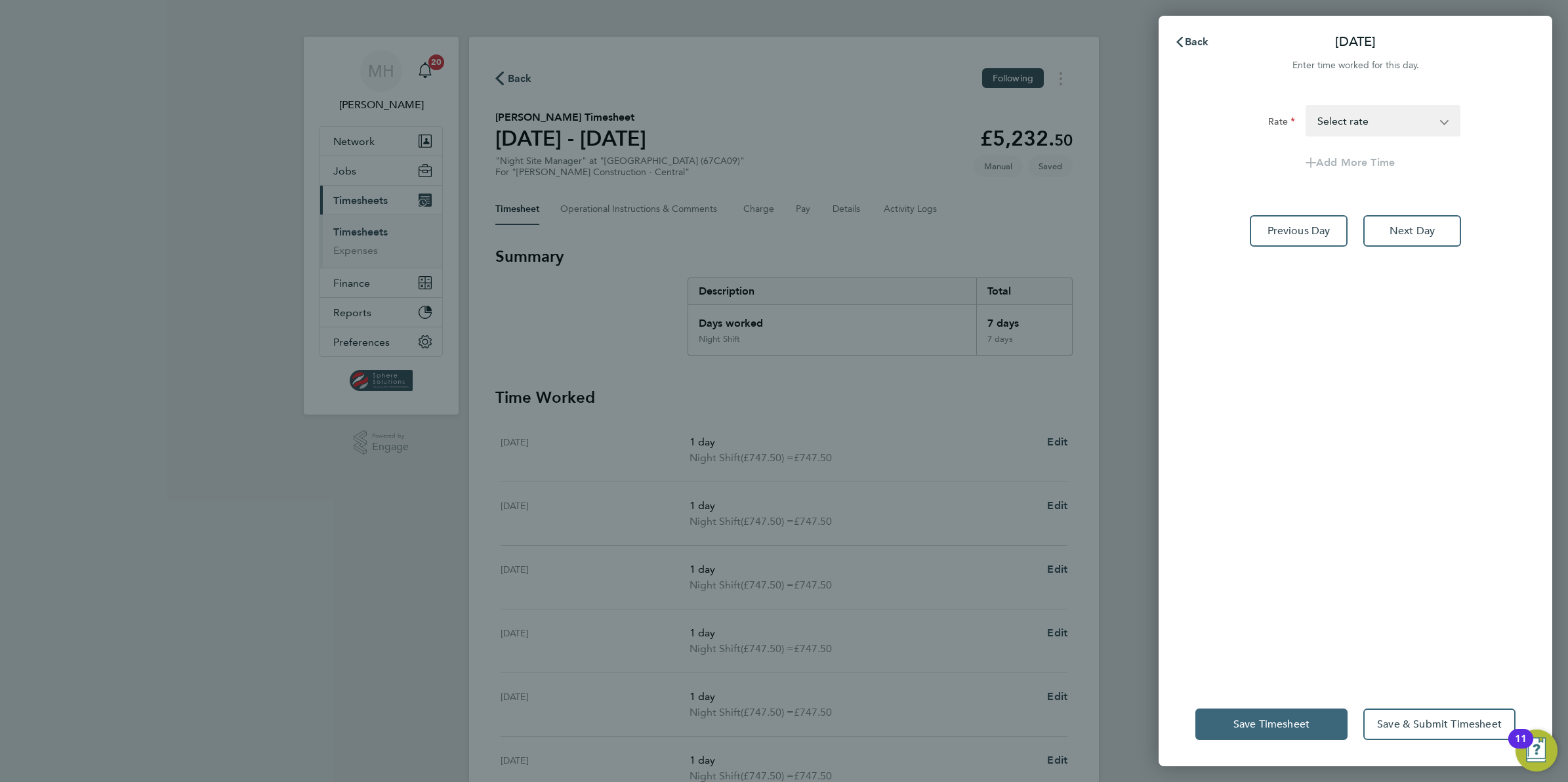
click at [1293, 727] on span "Save Timesheet" at bounding box center [1272, 724] width 76 height 13
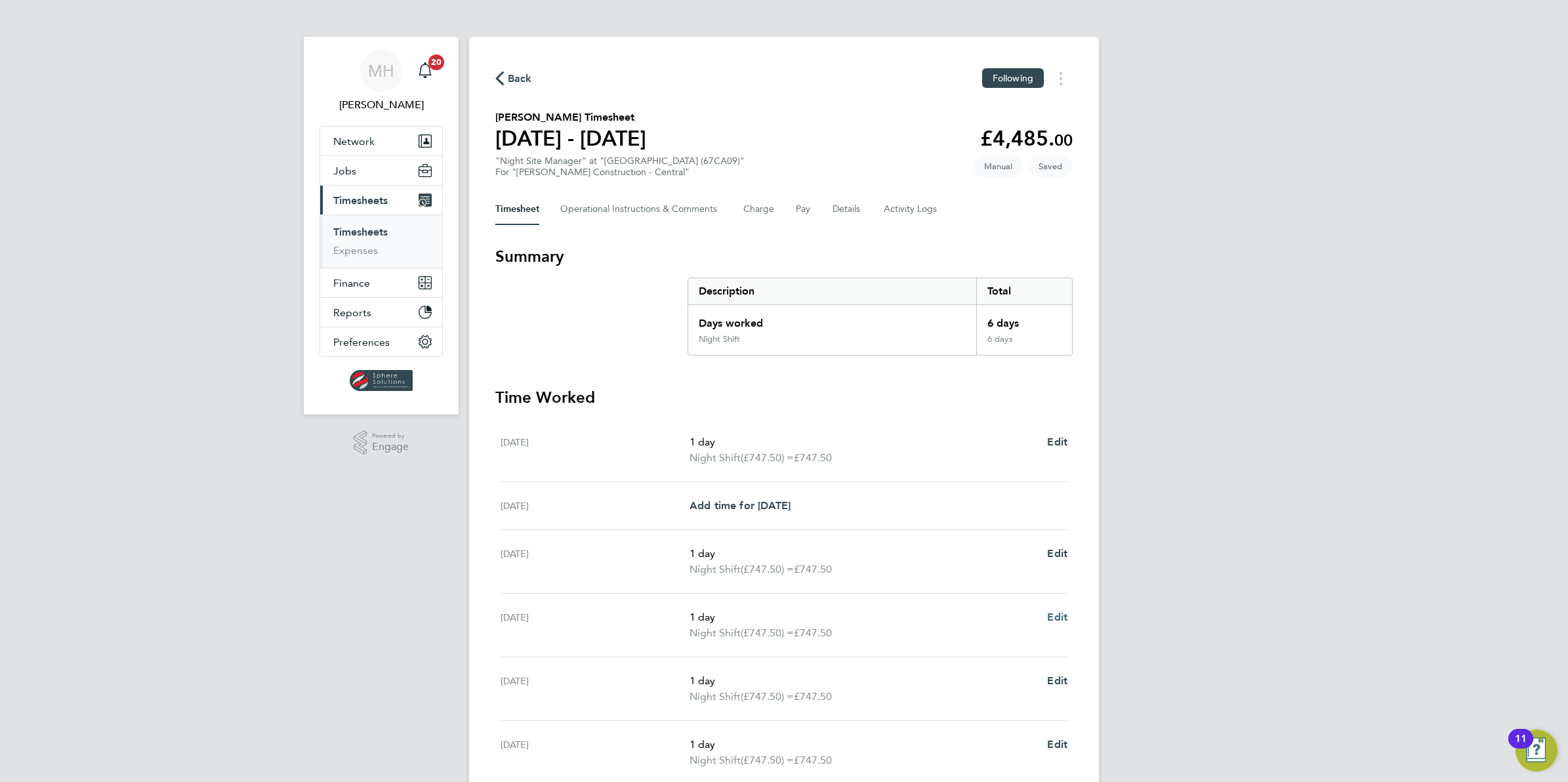
click at [1054, 617] on span "Edit" at bounding box center [1057, 617] width 21 height 12
select select "1"
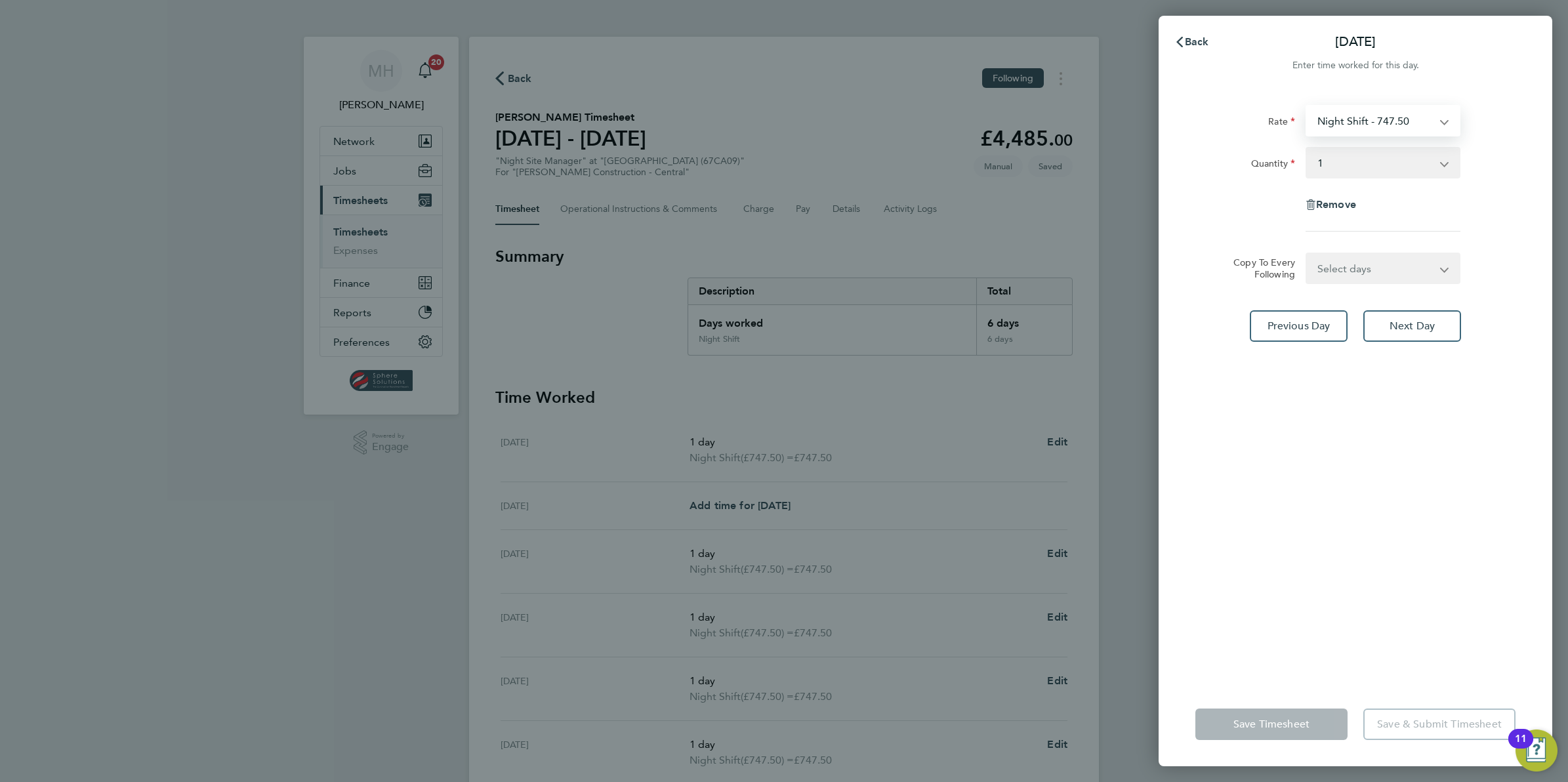
click at [1356, 120] on select "Night Shift - 747.50 Primary - 404.80" at bounding box center [1375, 120] width 136 height 29
click at [1384, 160] on select "Select quantity 0.5 1" at bounding box center [1375, 162] width 136 height 29
select select "1"
click at [1307, 149] on select "Select quantity 0.5 1" at bounding box center [1375, 162] width 136 height 29
click at [1400, 272] on select "Select days Day Wednesday Thursday Friday" at bounding box center [1375, 268] width 137 height 29
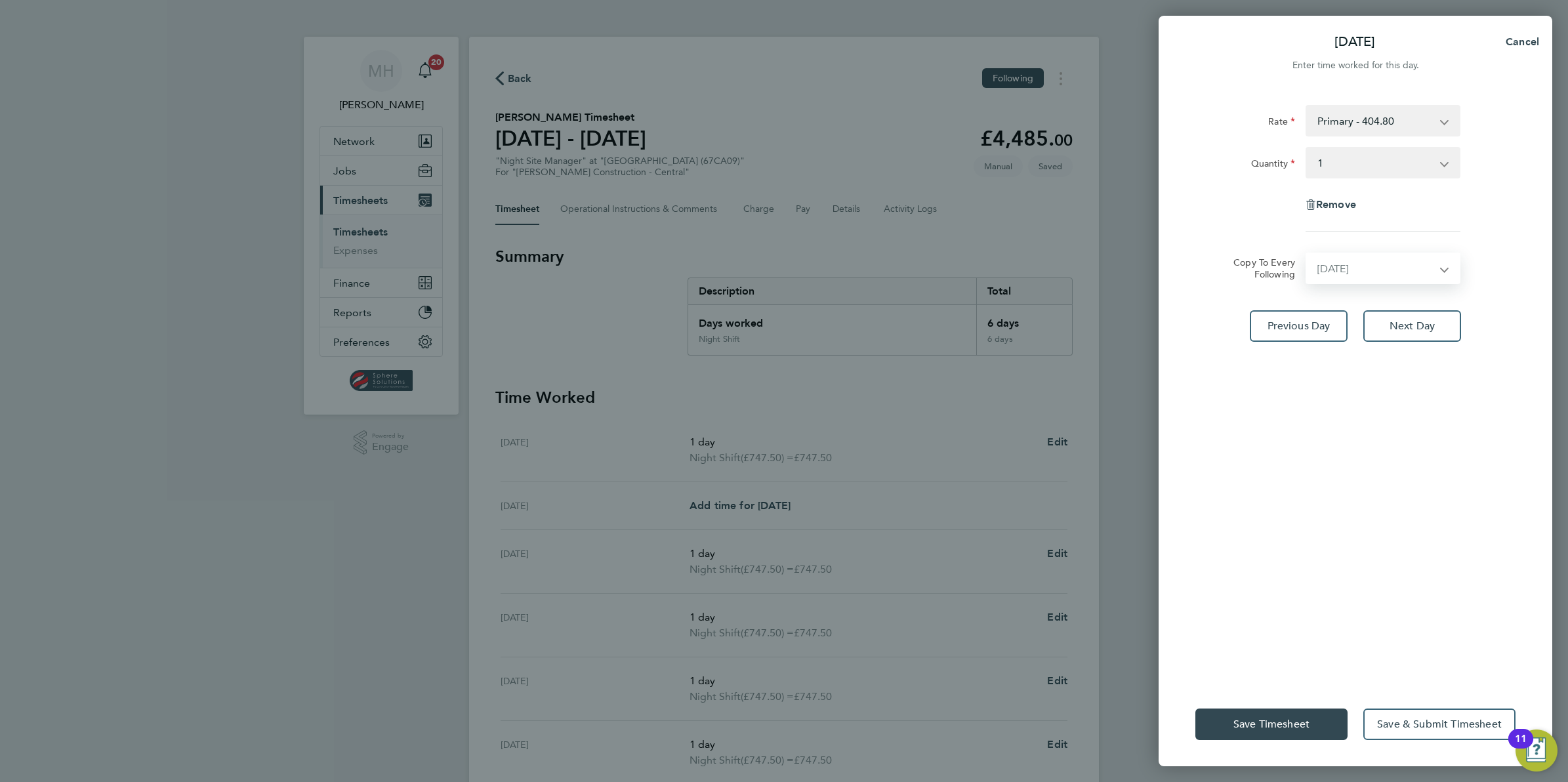
click at [1307, 254] on select "Select days Day Wednesday Thursday Friday" at bounding box center [1375, 268] width 137 height 29
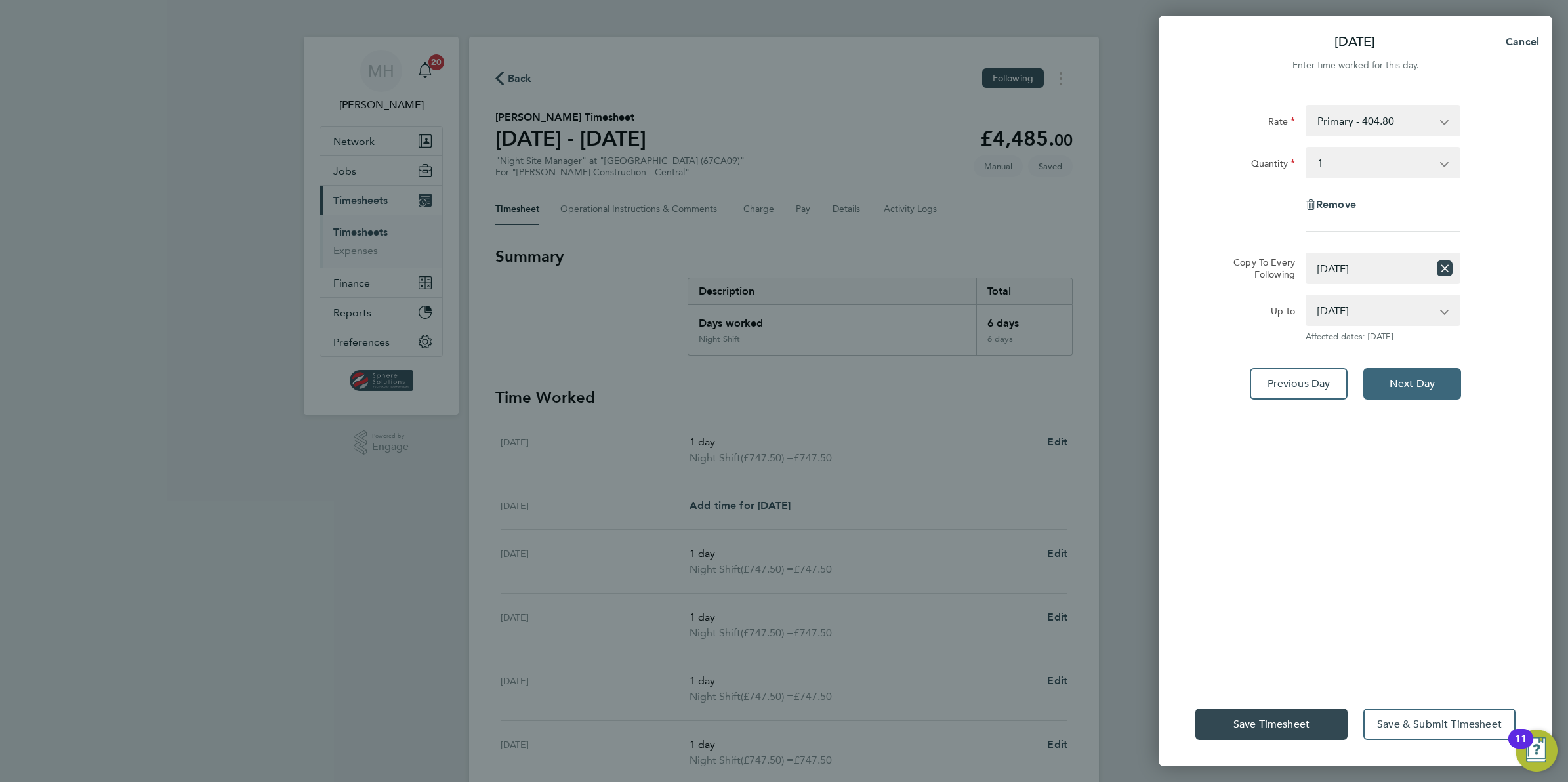
click at [1408, 382] on span "Next Day" at bounding box center [1412, 384] width 45 height 13
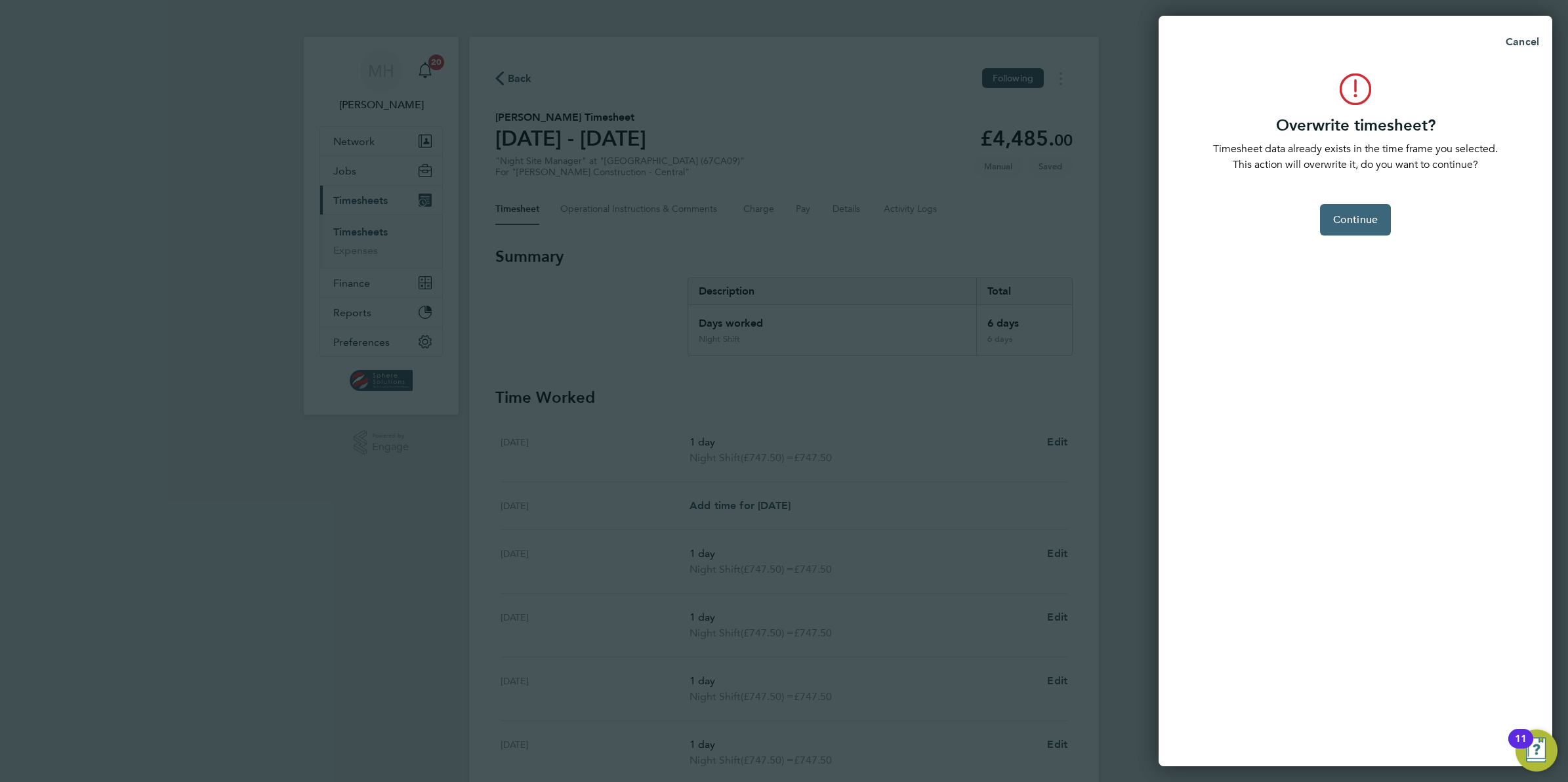
click at [1353, 219] on span "Continue" at bounding box center [1355, 219] width 45 height 13
select select "0: null"
select select "1"
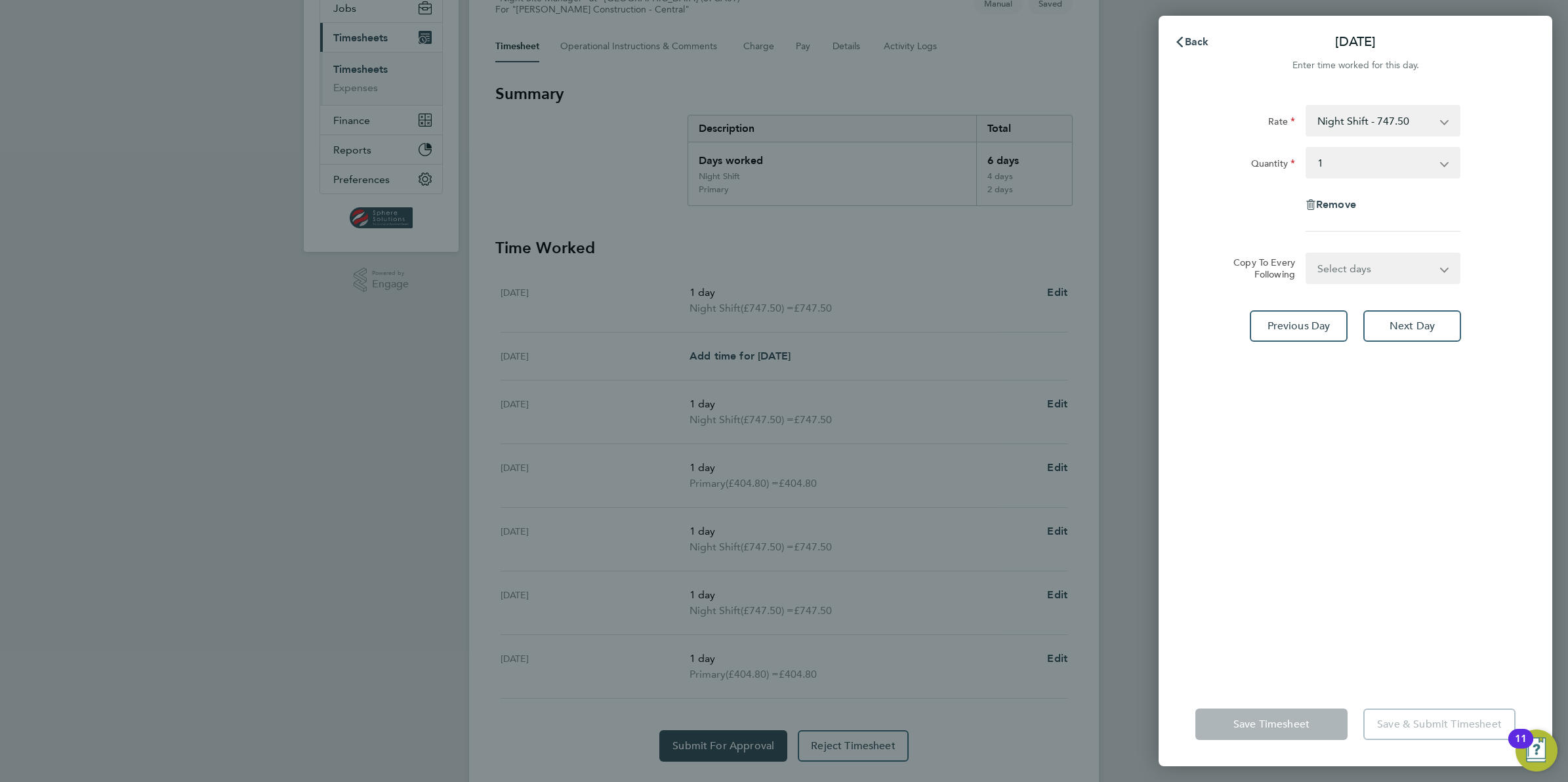
scroll to position [164, 0]
click at [1190, 38] on span "Back" at bounding box center [1197, 41] width 24 height 12
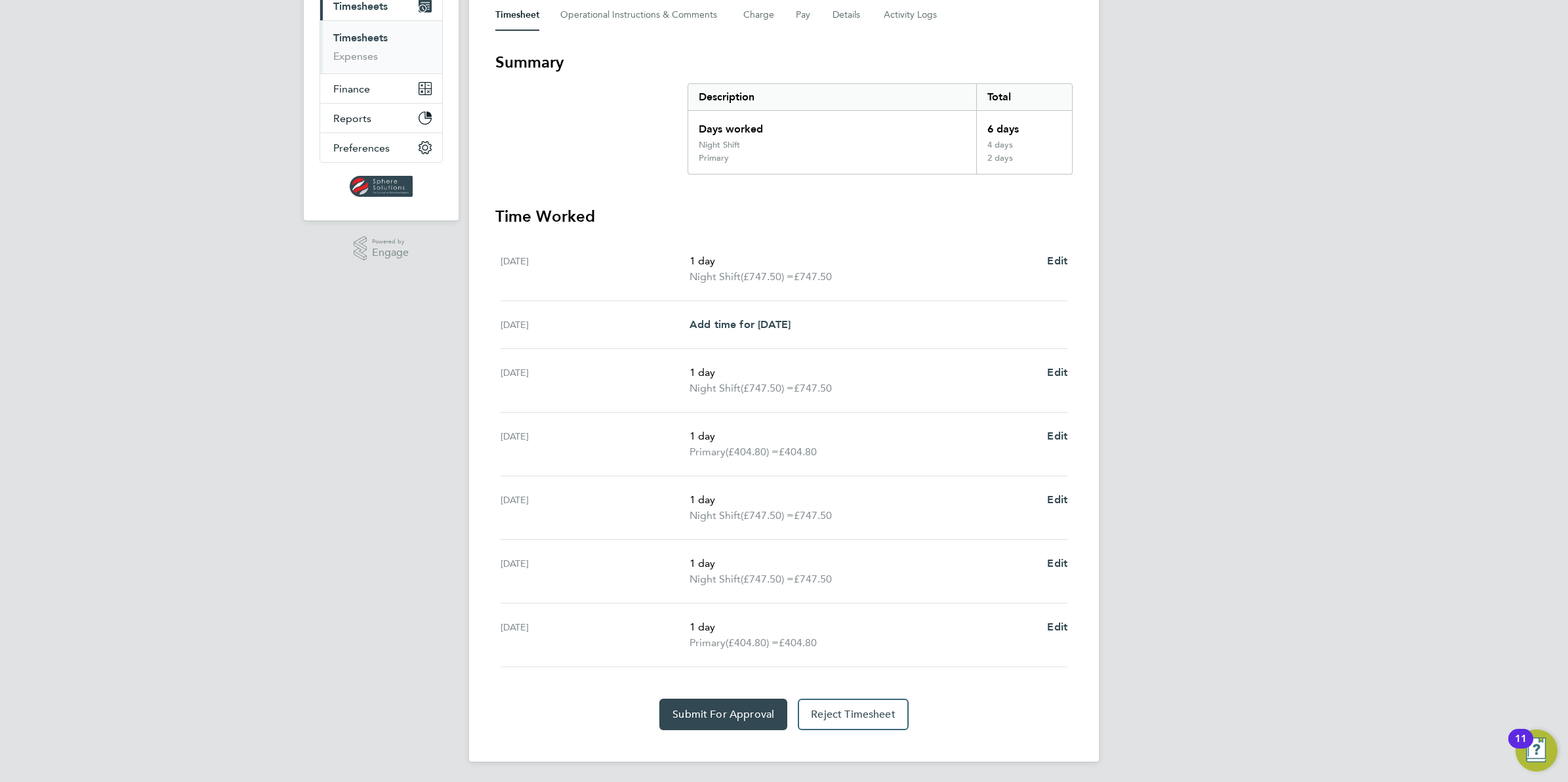
scroll to position [195, 0]
click at [1057, 557] on span "Edit" at bounding box center [1057, 563] width 21 height 12
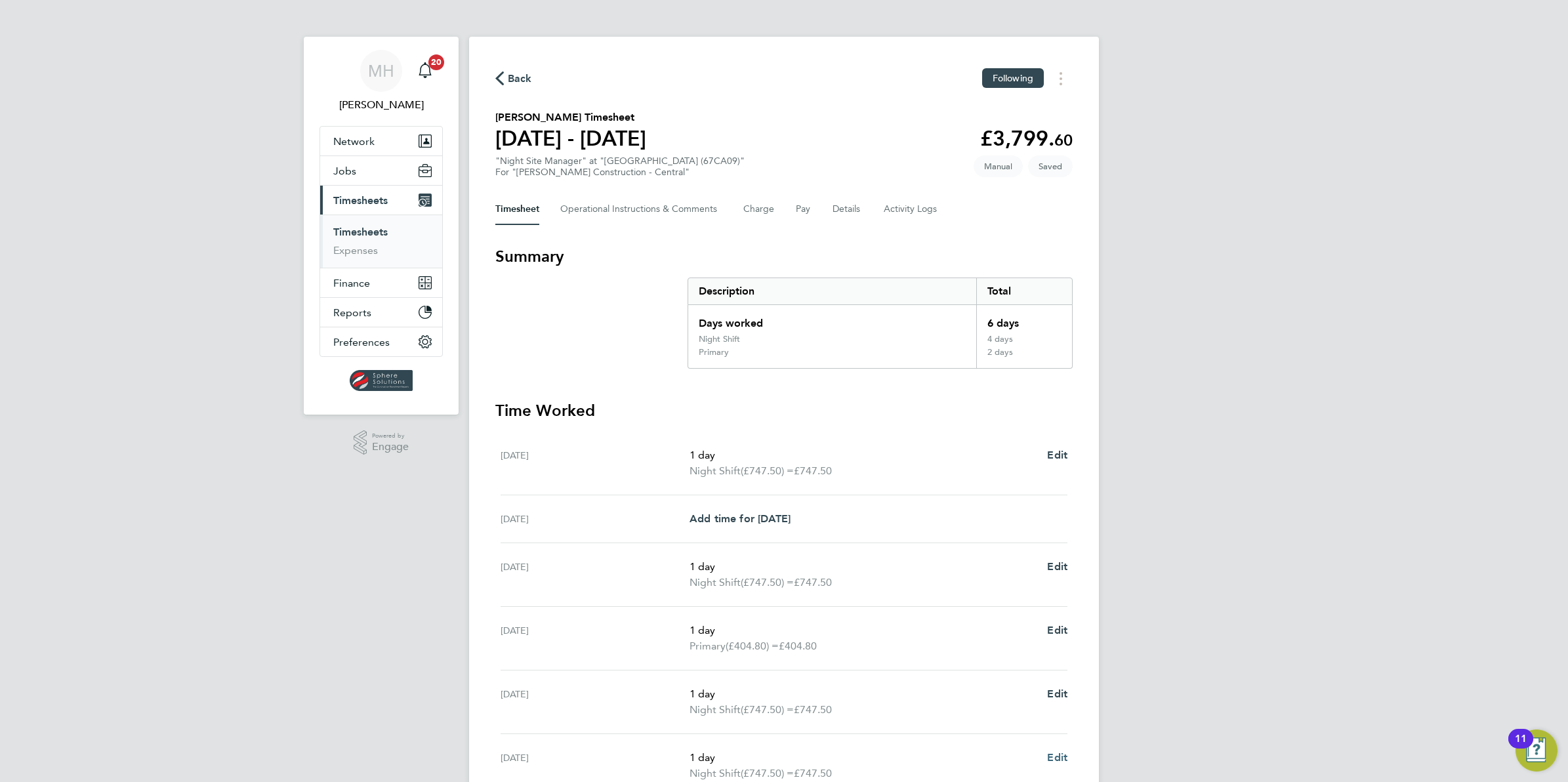
select select "1"
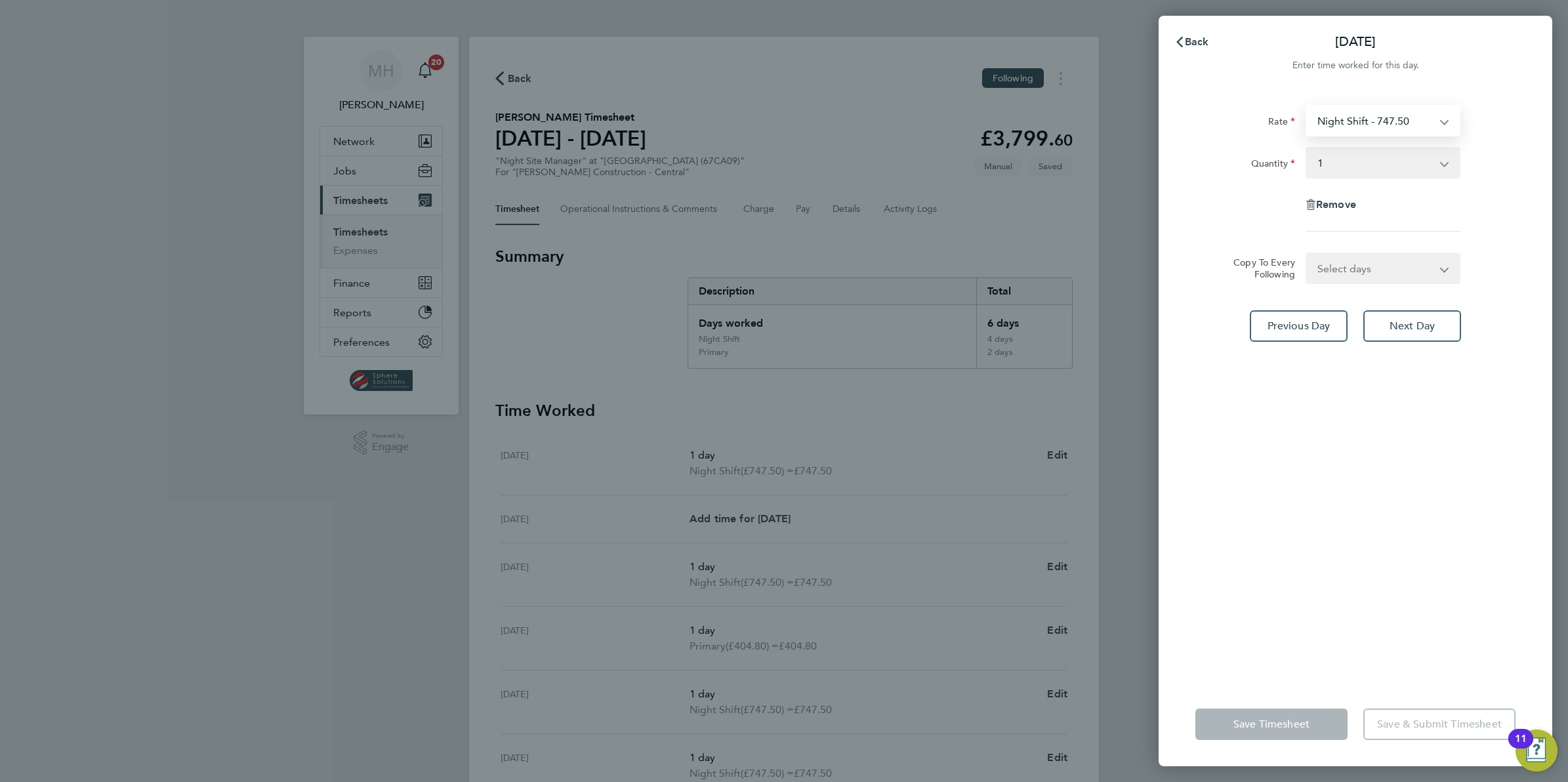
click at [1413, 116] on select "Night Shift - 747.50 Primary - 404.80" at bounding box center [1375, 120] width 136 height 29
click at [1307, 719] on app-form-button "Save Timesheet" at bounding box center [1275, 724] width 160 height 31
click at [1087, 467] on div "Thu 28 Aug Cancel Enter time worked for this day. Rate Primary - 404.80 Night S…" at bounding box center [784, 391] width 1568 height 782
click at [1400, 162] on select "Select quantity 0.5 1" at bounding box center [1375, 162] width 136 height 29
select select "1"
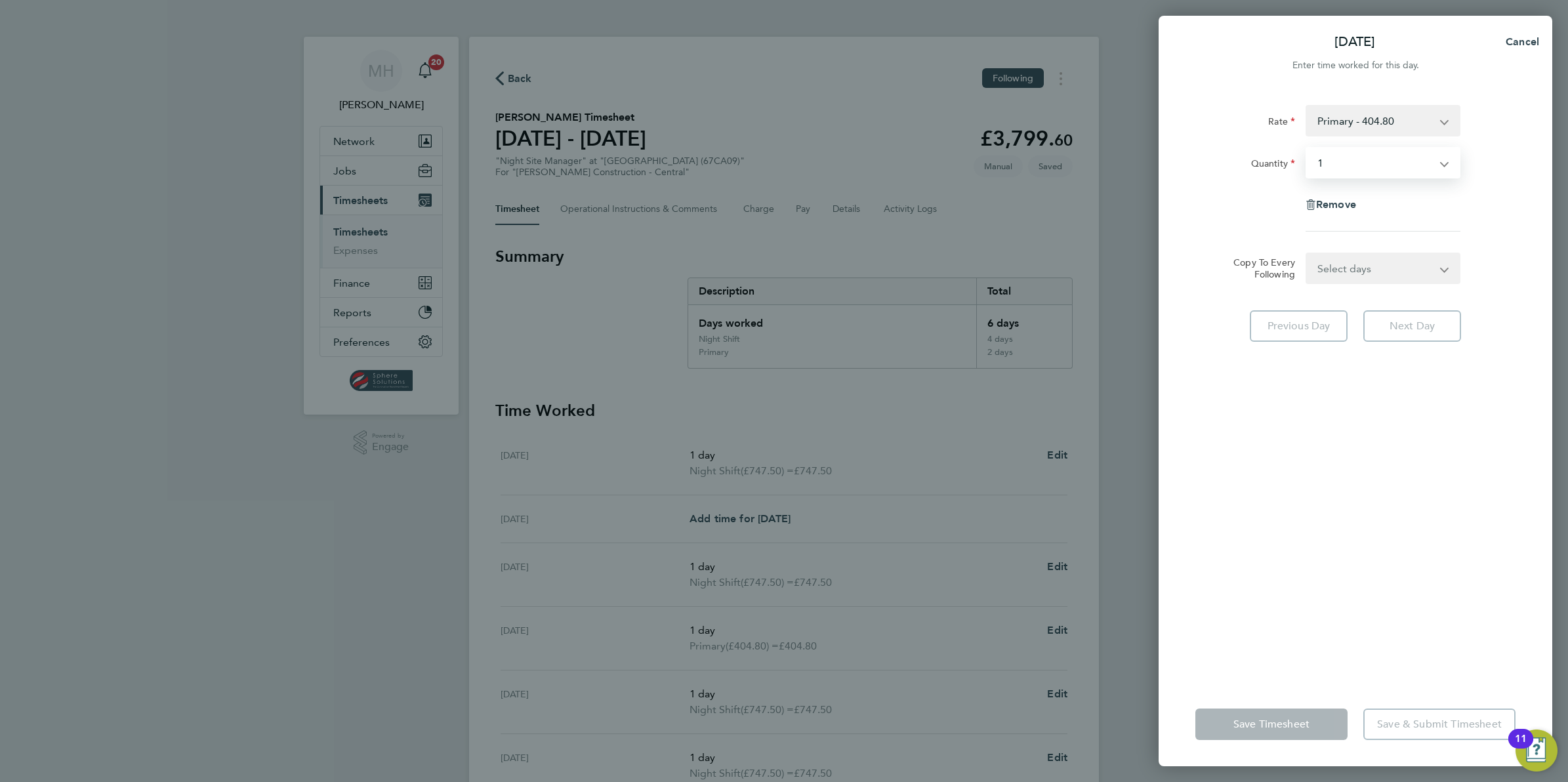
click at [1307, 149] on select "Select quantity 0.5 1" at bounding box center [1375, 162] width 136 height 29
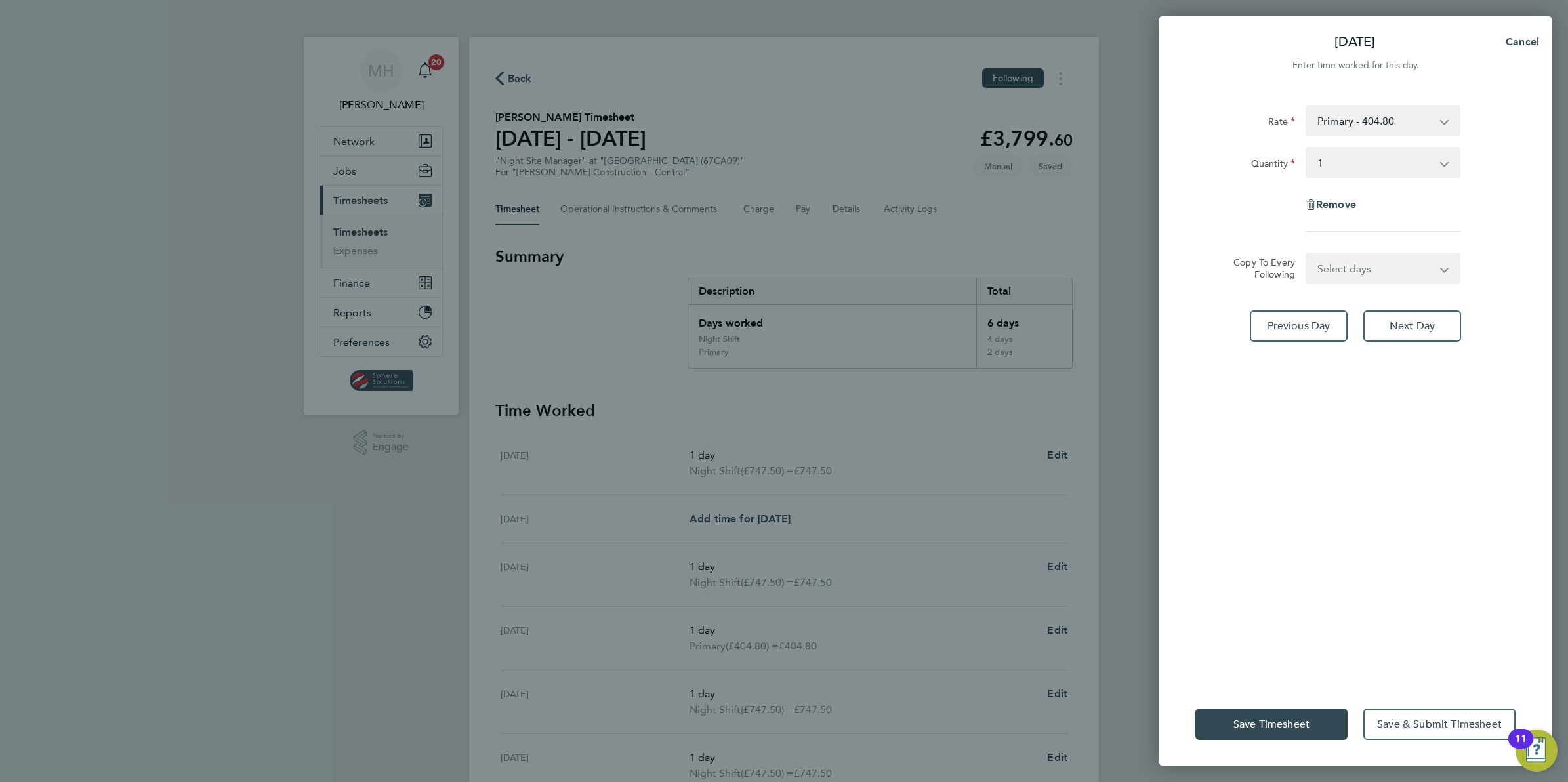
click at [1109, 364] on div "Thu 28 Aug Cancel Enter time worked for this day. Rate Primary - 404.80 Night S…" at bounding box center [784, 391] width 1568 height 782
click at [1515, 41] on span "Cancel" at bounding box center [1520, 41] width 37 height 12
select select "1"
click at [1178, 31] on button "Back" at bounding box center [1191, 41] width 61 height 26
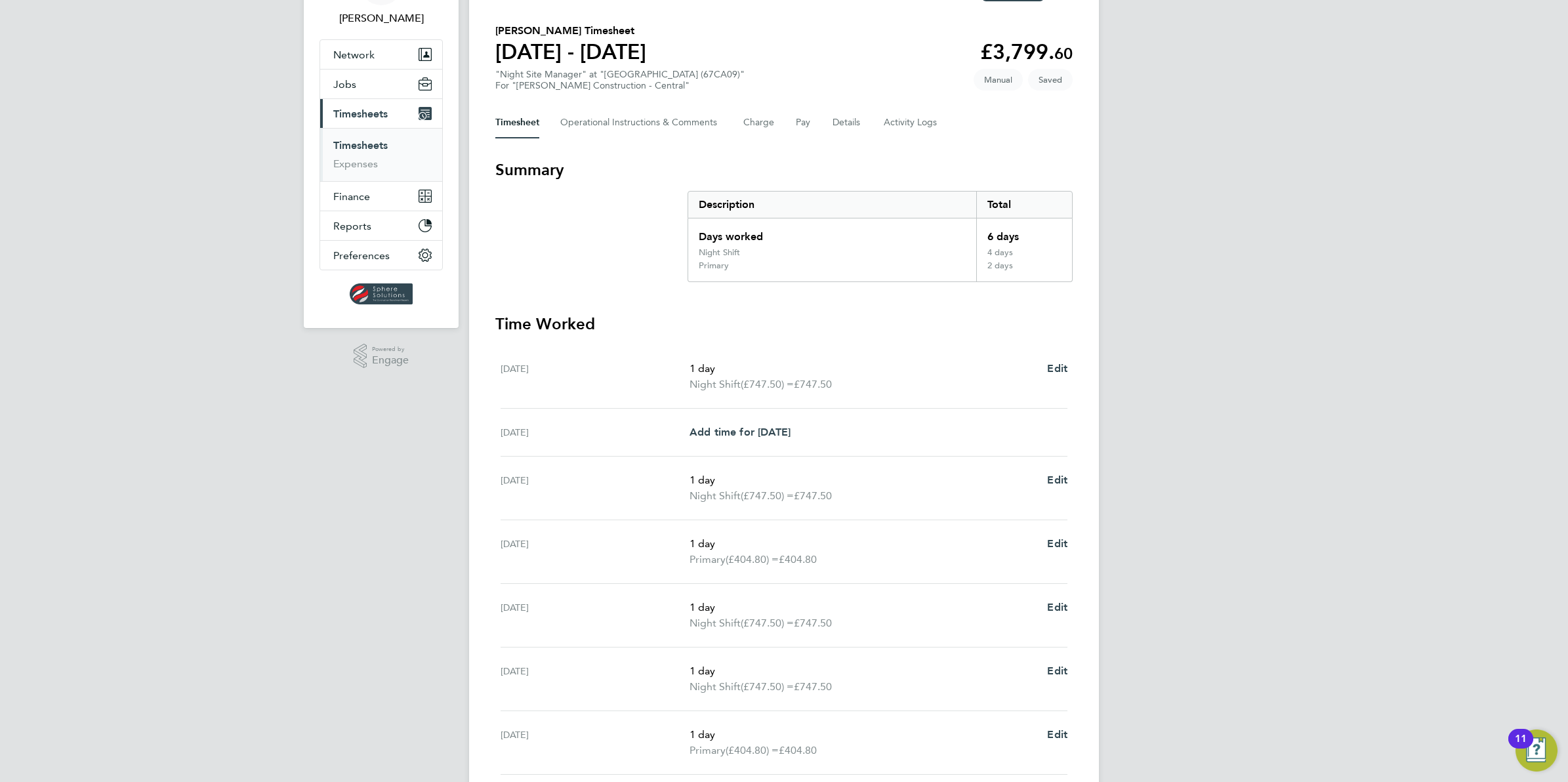
scroll to position [164, 0]
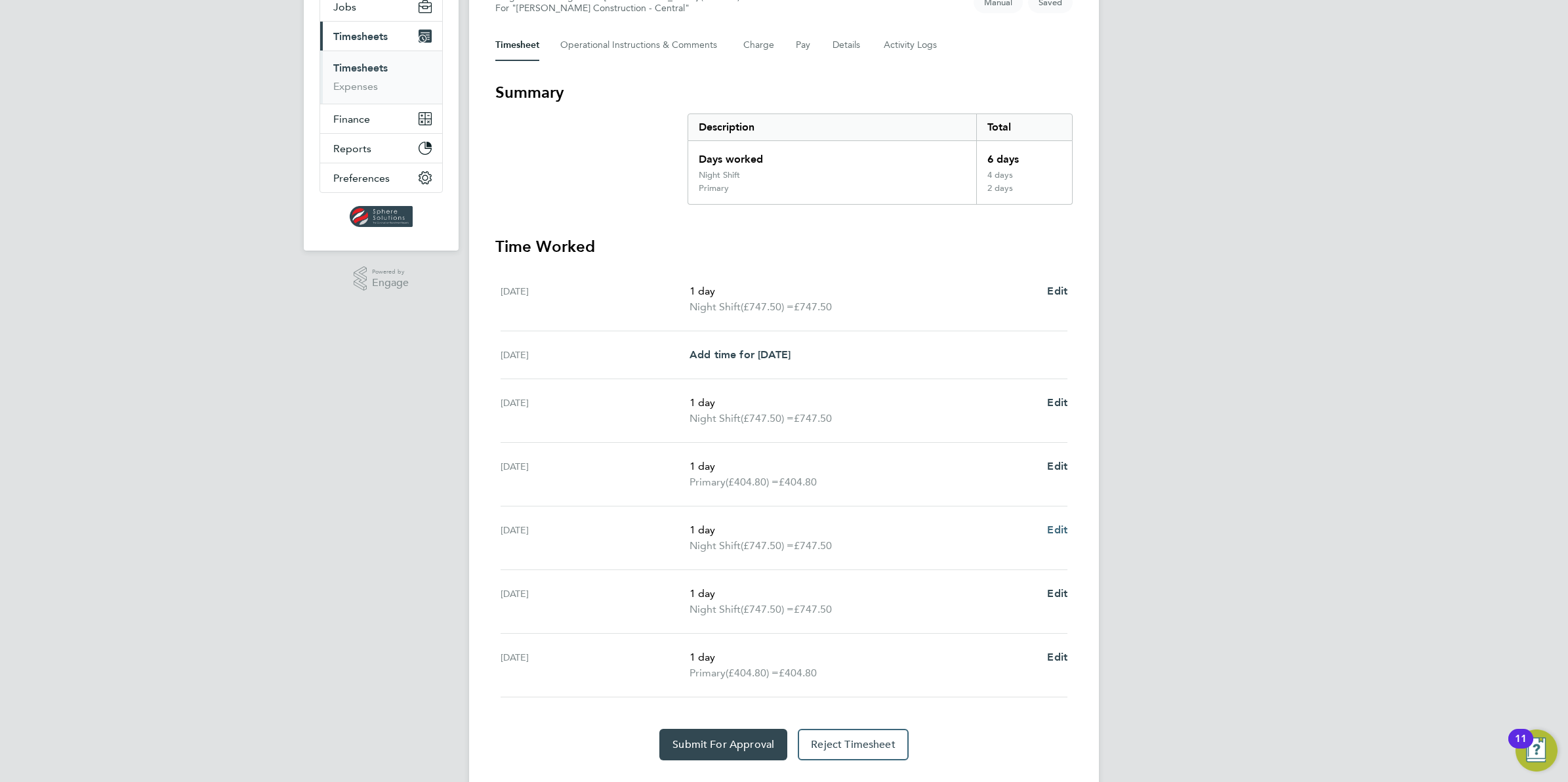
click at [1061, 527] on span "Edit" at bounding box center [1057, 530] width 21 height 12
select select "1"
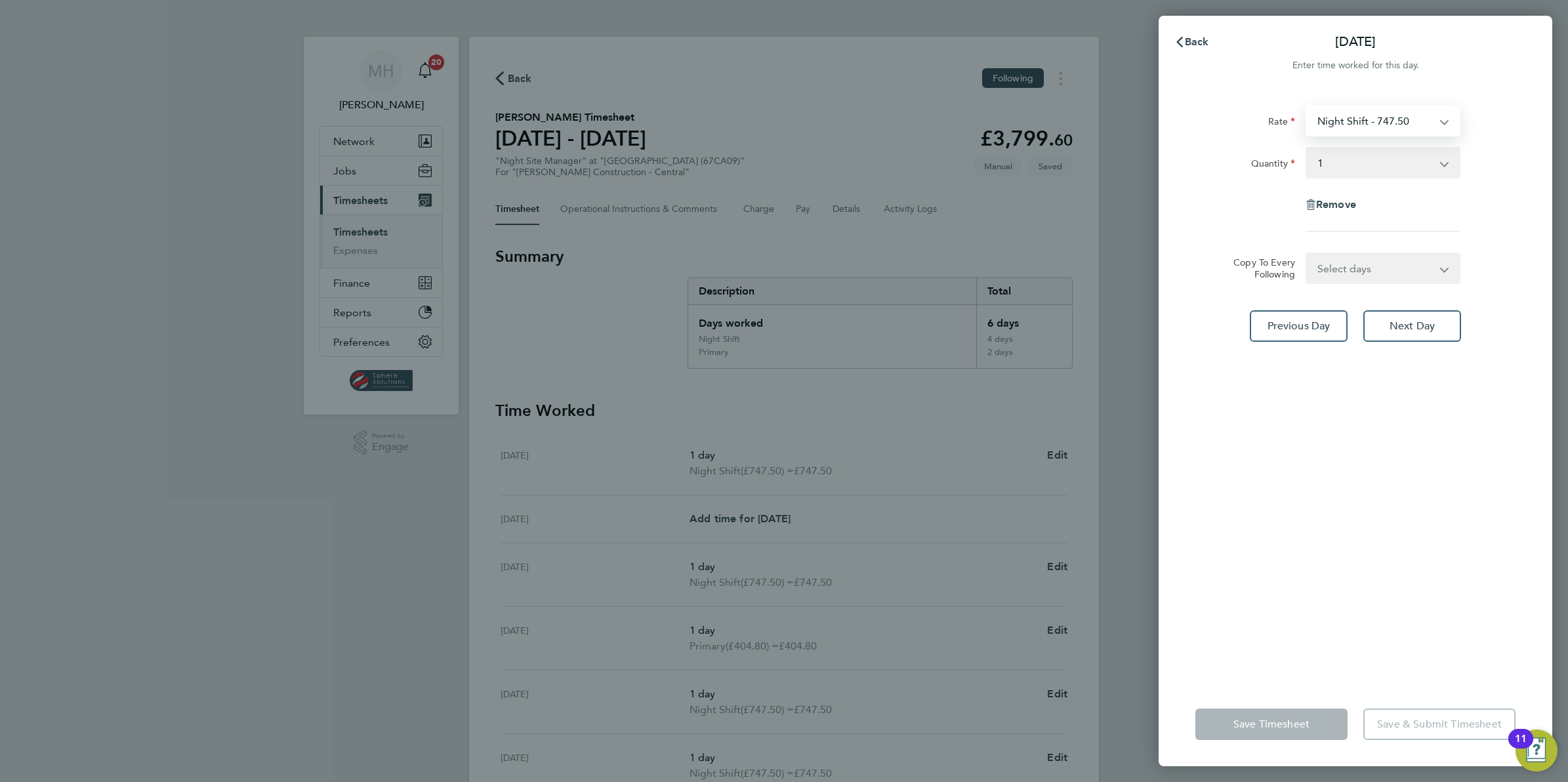
click at [1409, 128] on select "Night Shift - 747.50 Primary - 404.80" at bounding box center [1375, 120] width 136 height 29
click at [1350, 271] on select "Select days Day Thursday Friday" at bounding box center [1375, 268] width 137 height 29
select select "FRI"
click at [1307, 254] on select "Select days Day Thursday Friday" at bounding box center [1375, 268] width 137 height 29
click at [1234, 335] on div "Up to" at bounding box center [1246, 318] width 111 height 48
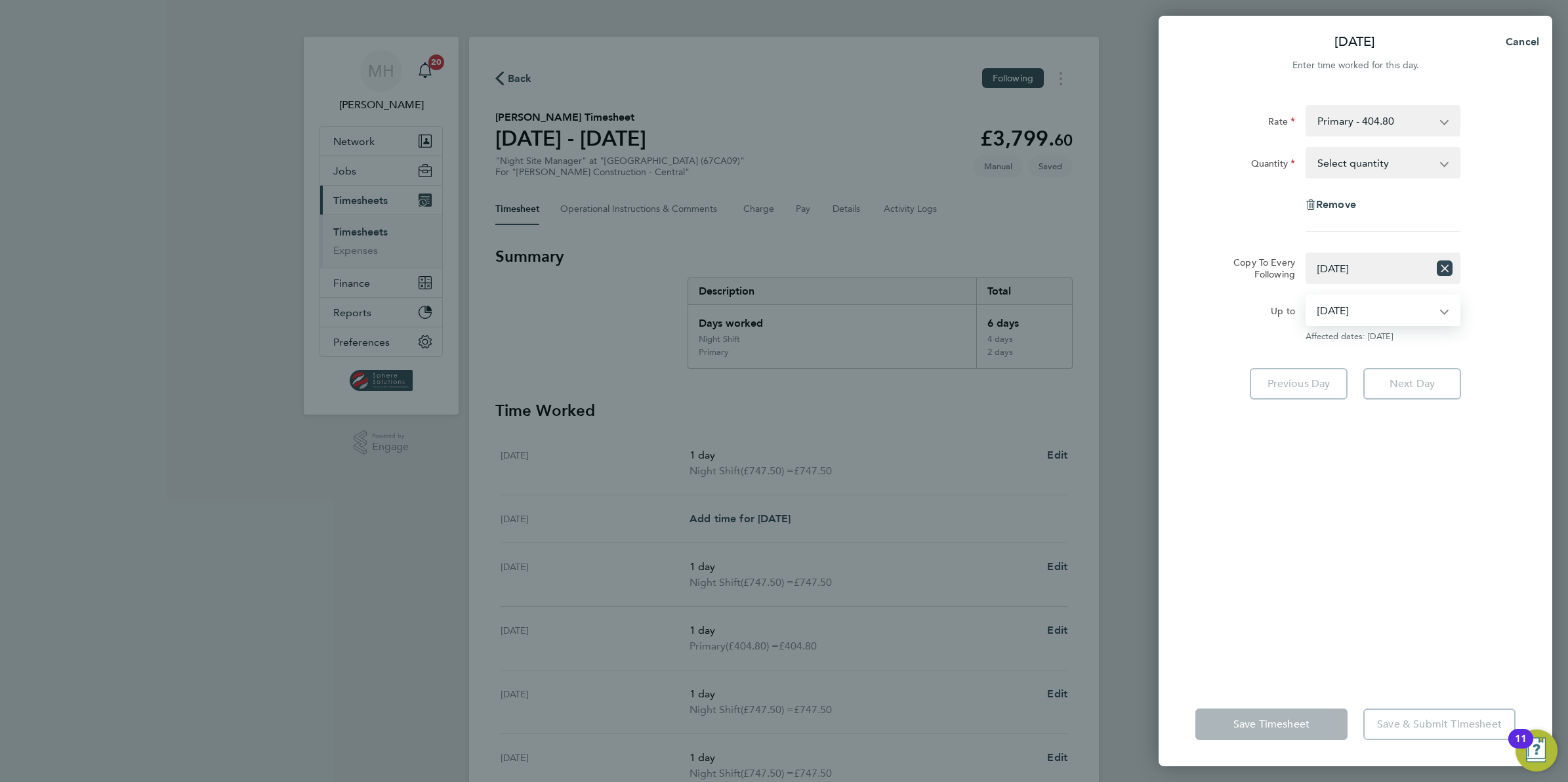
drag, startPoint x: 1365, startPoint y: 309, endPoint x: 1351, endPoint y: 314, distance: 14.9
click at [1365, 309] on select "29 Aug 2025" at bounding box center [1375, 309] width 136 height 29
click at [1321, 499] on div "Rate Primary - 404.80 Night Shift - 747.50 Quantity Select quantity 0.5 1 Remov…" at bounding box center [1355, 385] width 394 height 593
click at [1389, 155] on select "Select quantity 0.5 1" at bounding box center [1375, 162] width 136 height 29
select select "1"
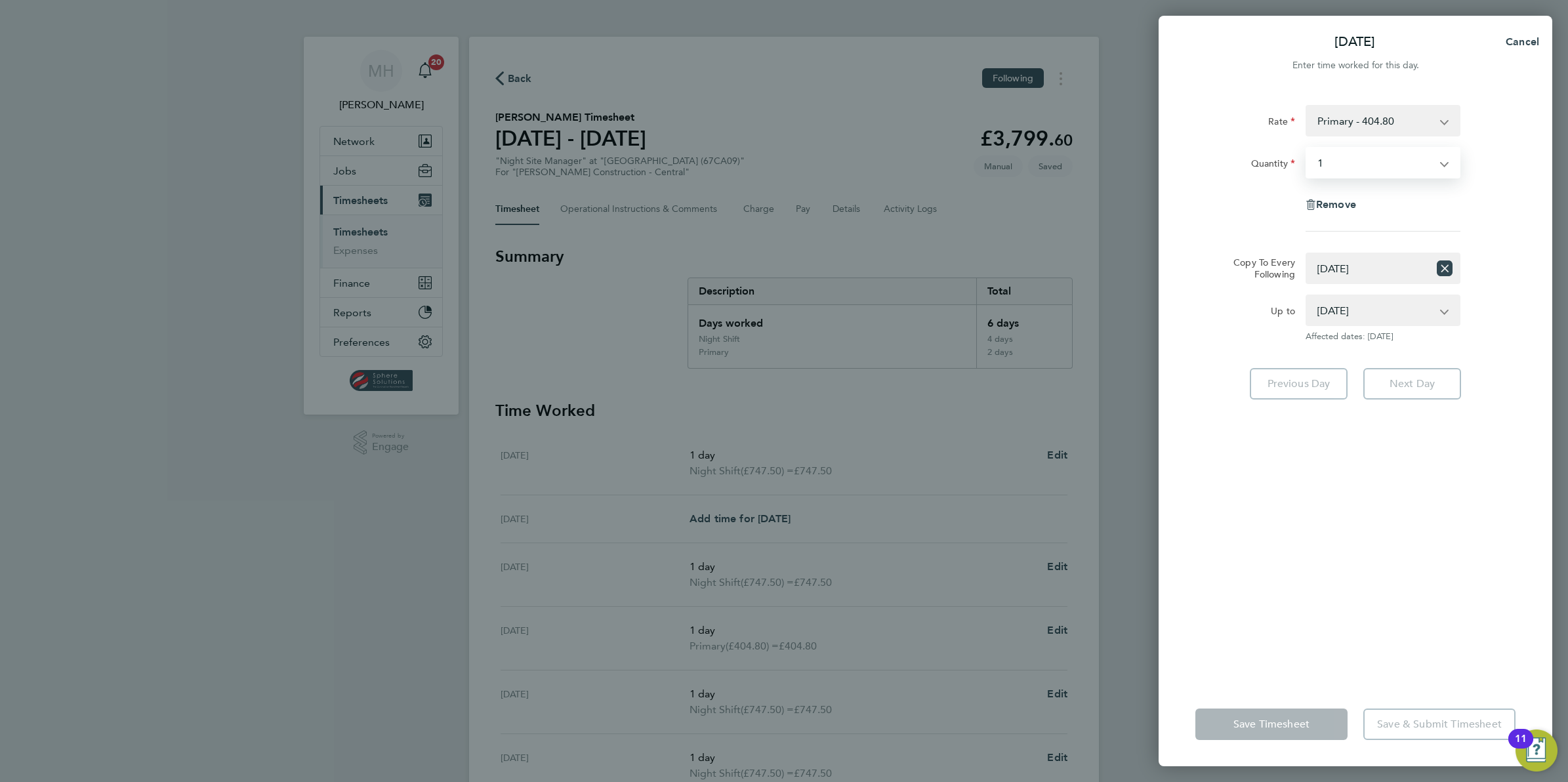
click at [1307, 149] on select "Select quantity 0.5 1" at bounding box center [1375, 162] width 136 height 29
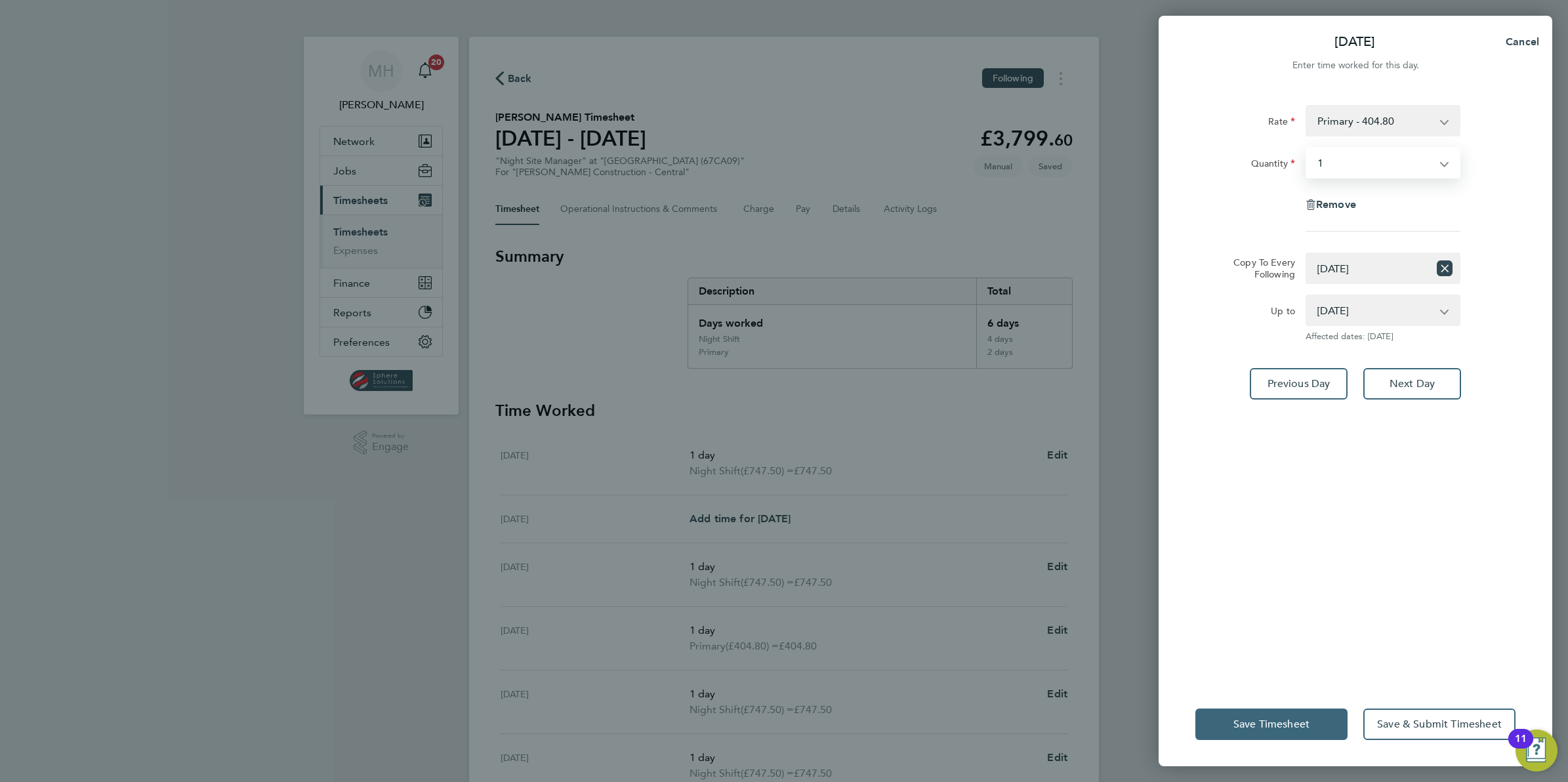
click at [1301, 730] on button "Save Timesheet" at bounding box center [1272, 724] width 152 height 31
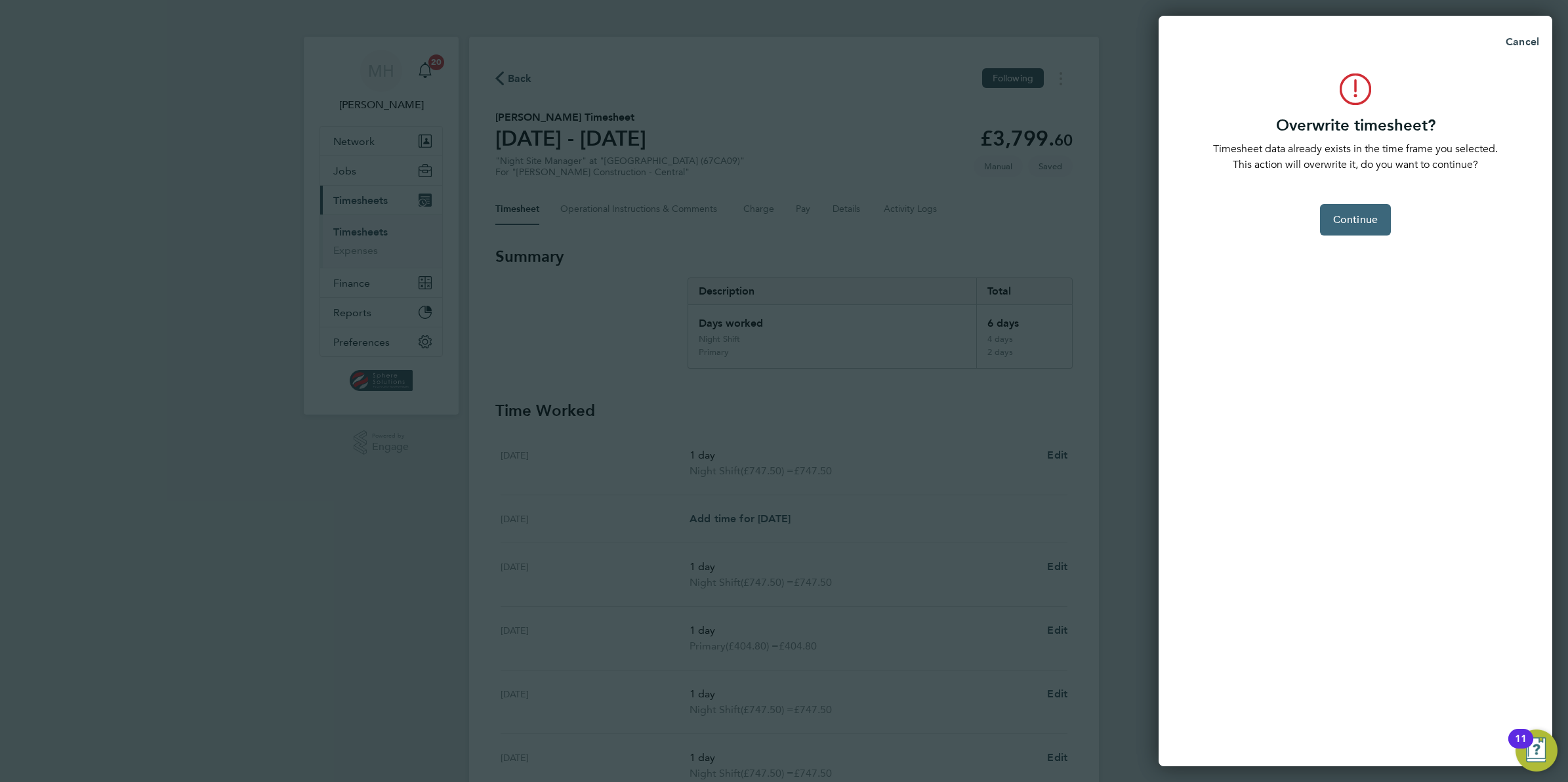
click at [1368, 225] on span "Continue" at bounding box center [1355, 219] width 45 height 13
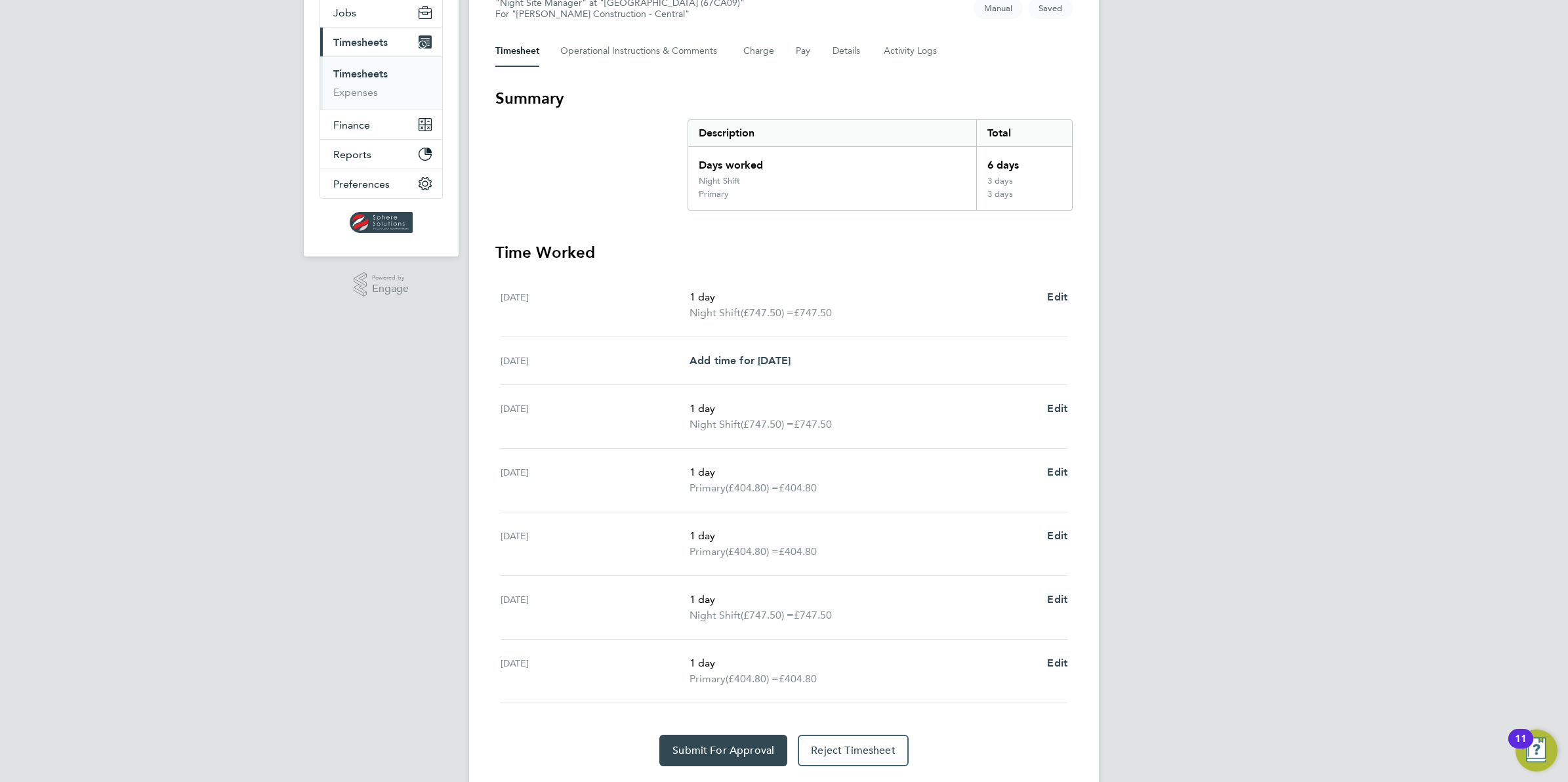
scroll to position [164, 0]
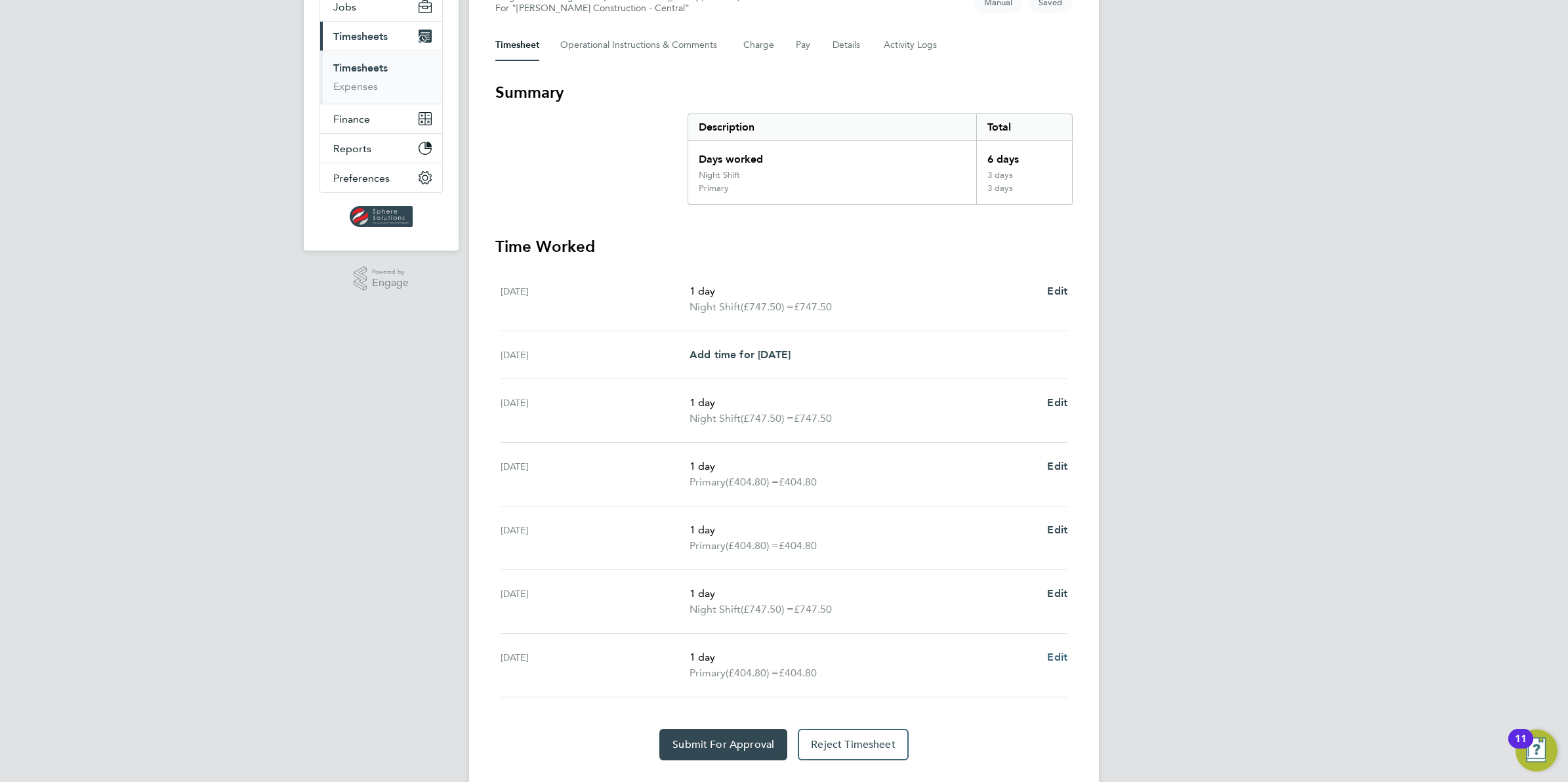
click at [1057, 658] on span "Edit" at bounding box center [1057, 657] width 21 height 12
select select "1"
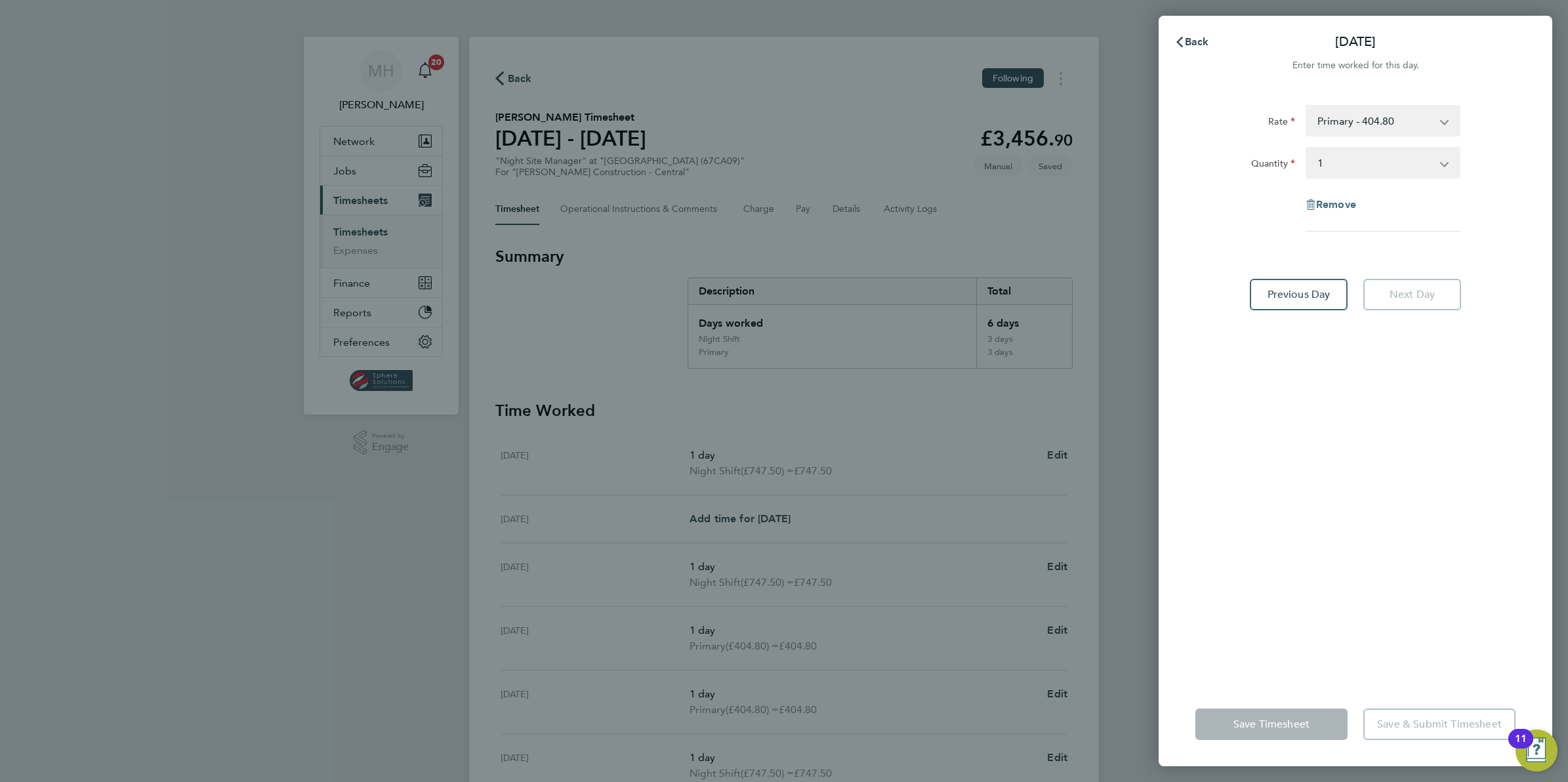
click at [1330, 200] on span "Remove" at bounding box center [1336, 204] width 40 height 12
select select "null"
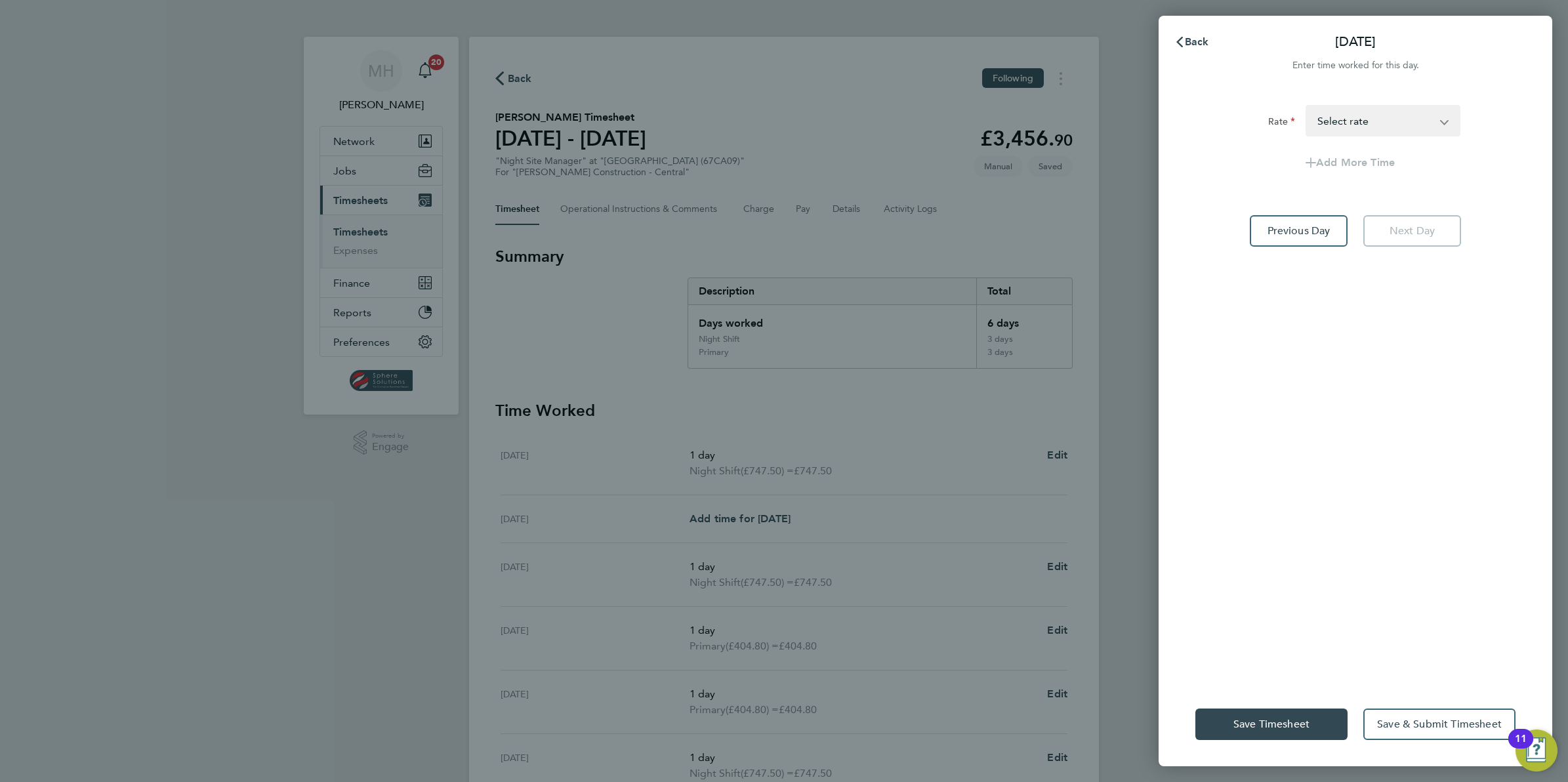
click at [1358, 115] on select "Primary - 404.80 Night Shift - 747.50 Select rate" at bounding box center [1375, 120] width 136 height 29
click at [1198, 35] on span "Back" at bounding box center [1197, 41] width 24 height 12
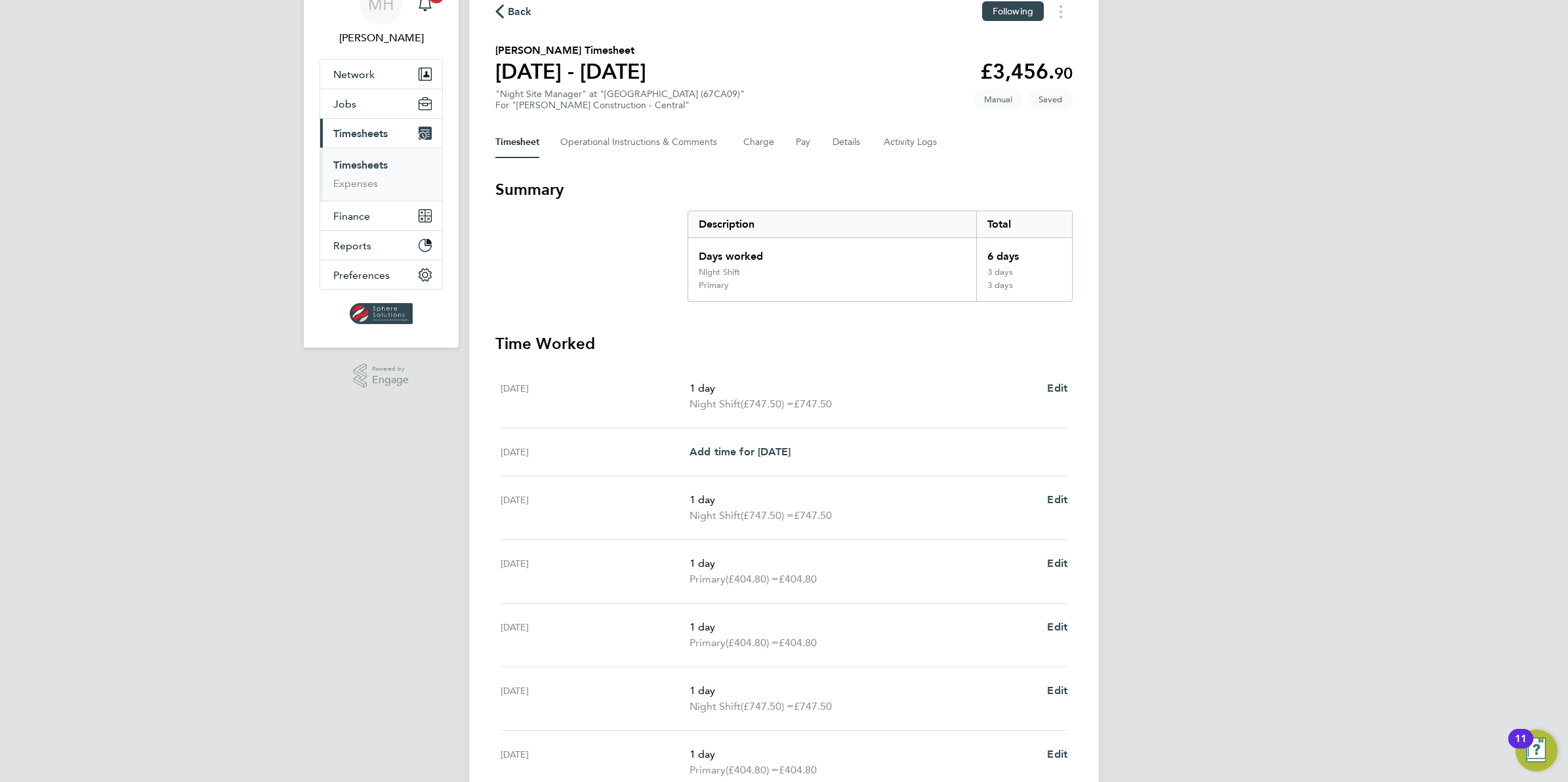
scroll to position [195, 0]
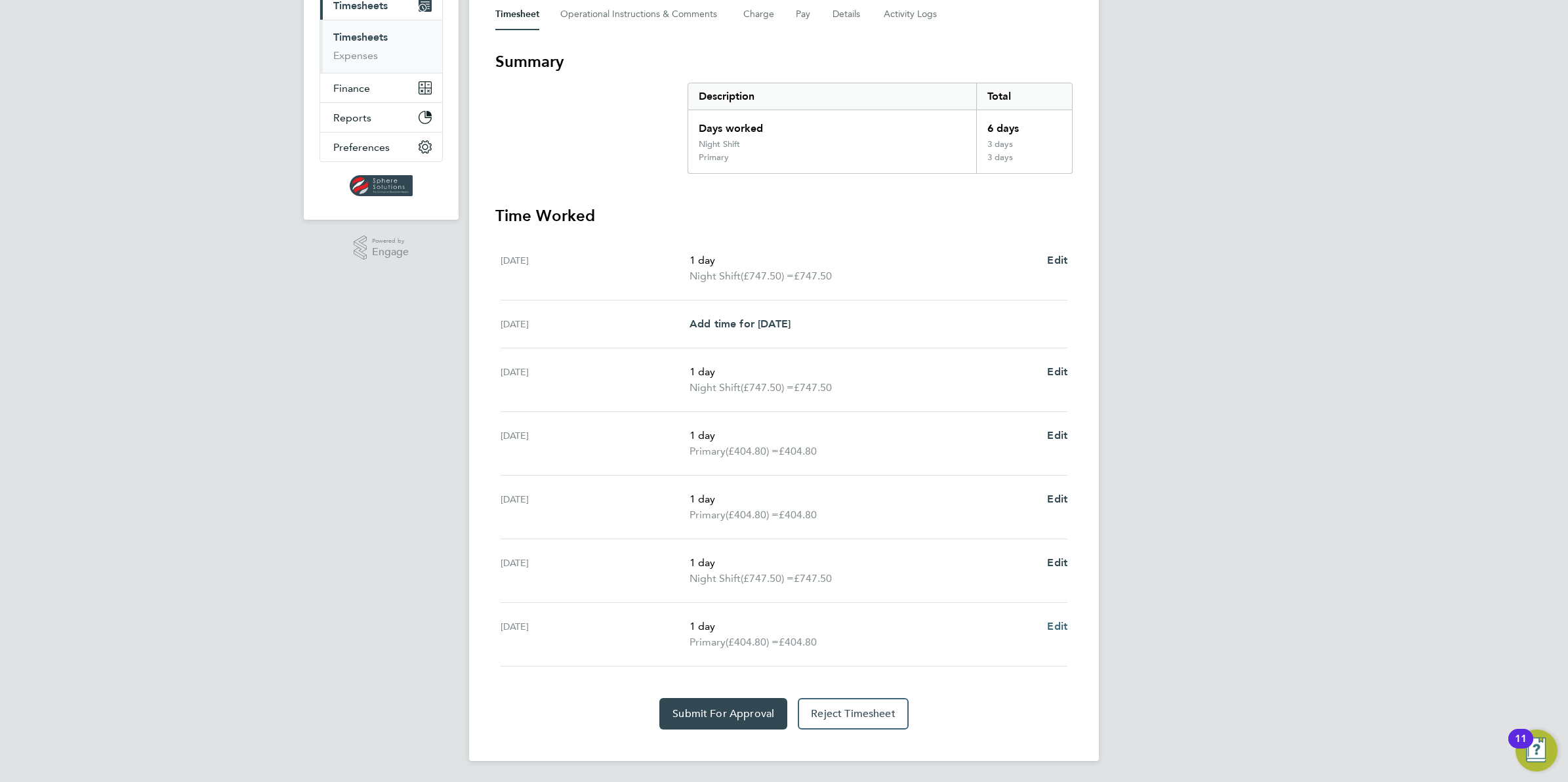
click at [1057, 621] on span "Edit" at bounding box center [1057, 626] width 21 height 12
select select "1"
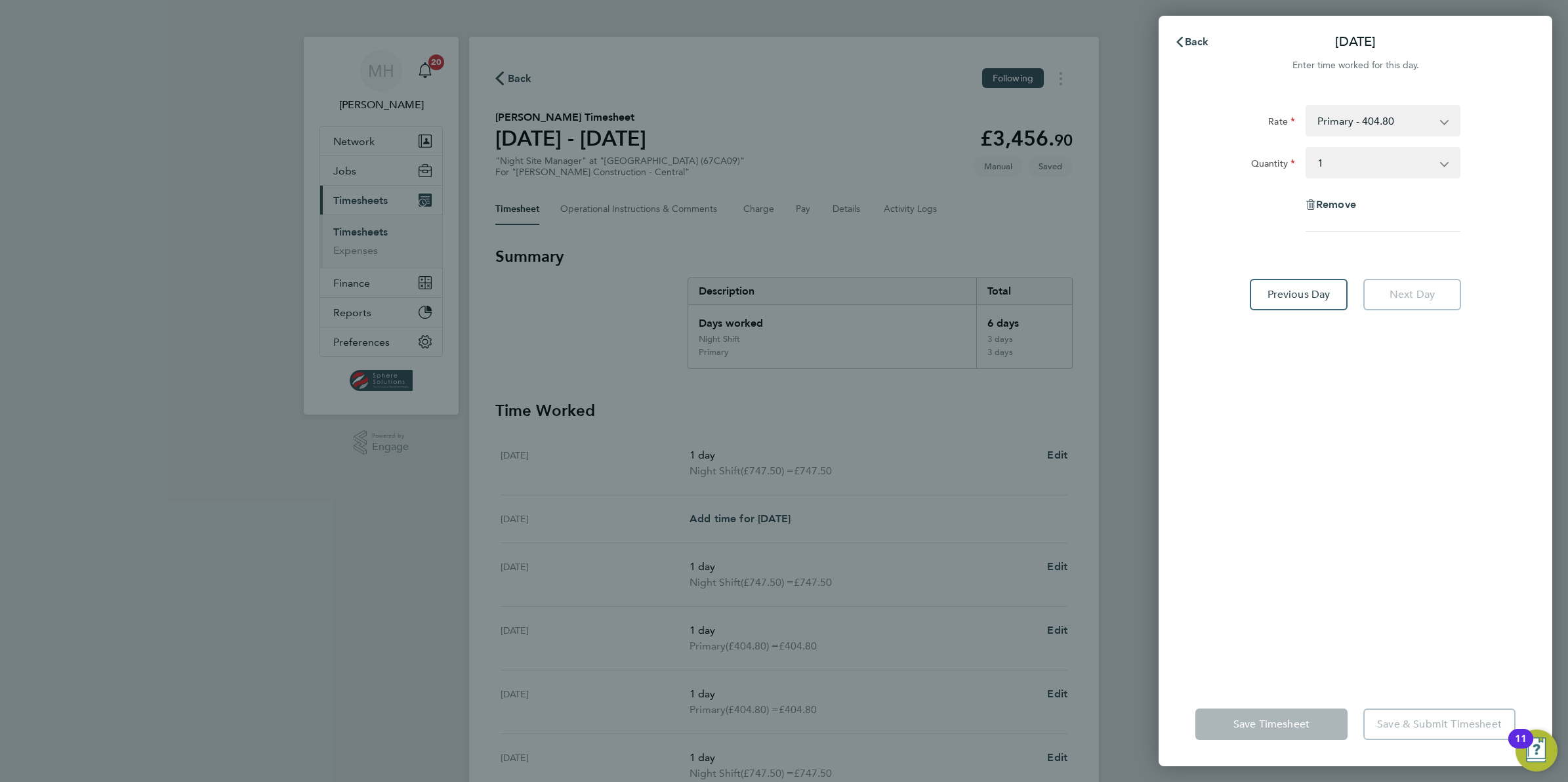
click at [1343, 197] on div "Remove" at bounding box center [1355, 205] width 111 height 31
click at [1342, 202] on span "Remove" at bounding box center [1336, 204] width 40 height 12
select select "null"
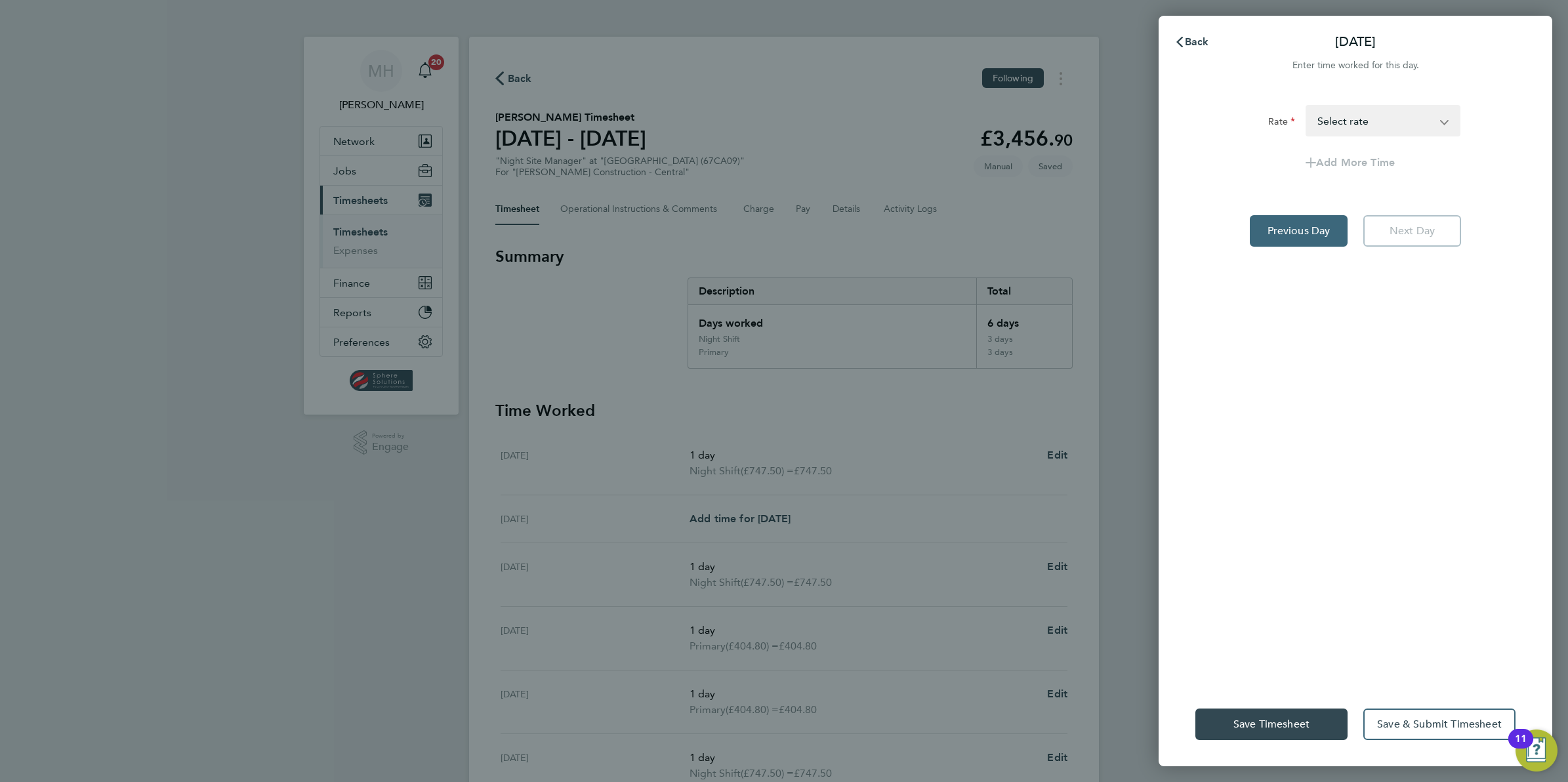
click at [1322, 222] on button "Previous Day" at bounding box center [1298, 231] width 98 height 31
select select "1"
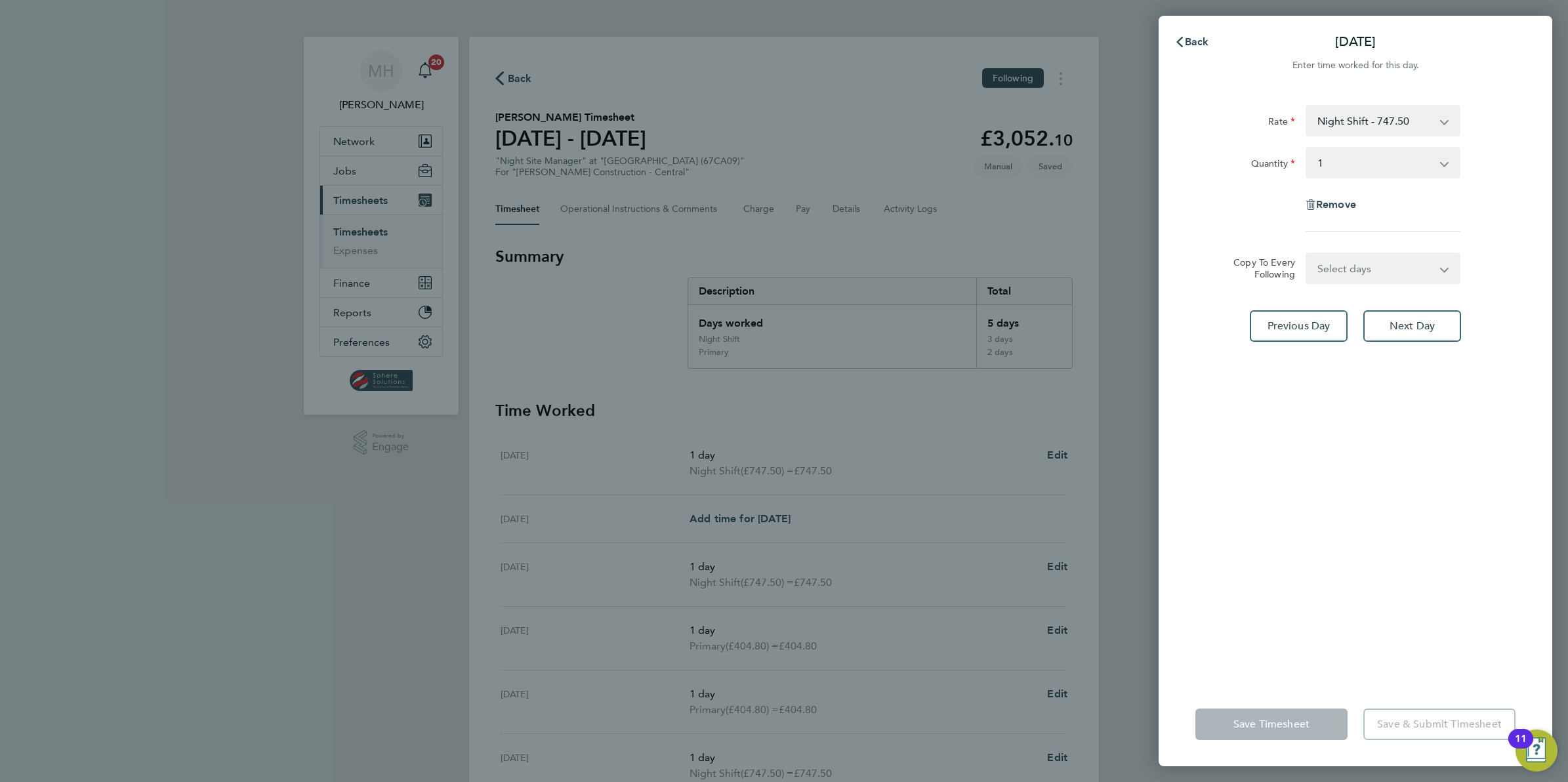
click at [1286, 729] on app-form-button "Save Timesheet" at bounding box center [1275, 724] width 160 height 31
click at [1324, 323] on span "Previous Day" at bounding box center [1298, 326] width 63 height 13
select select "1"
click at [1190, 38] on span "Back" at bounding box center [1197, 41] width 24 height 12
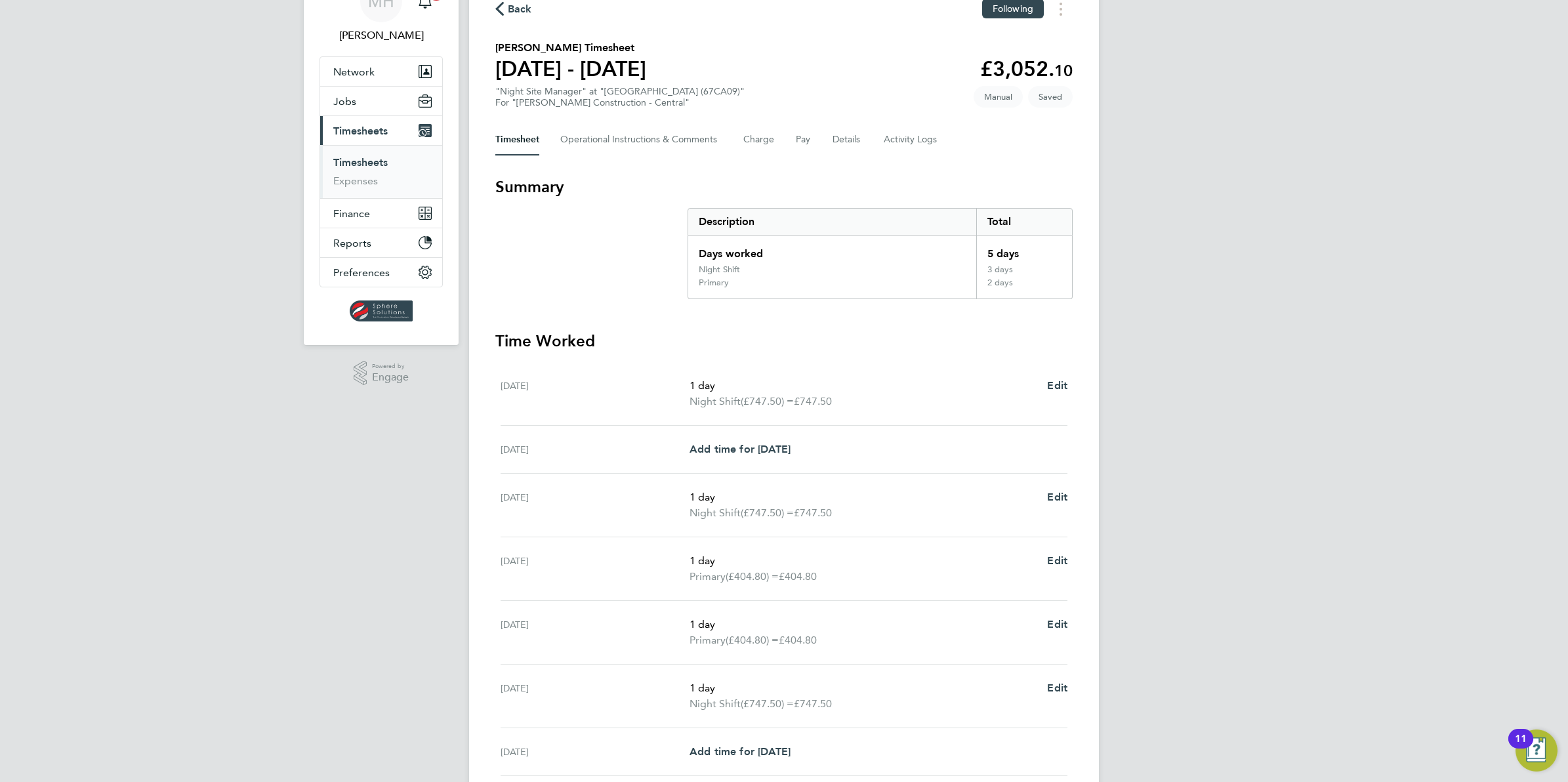
scroll to position [99, 0]
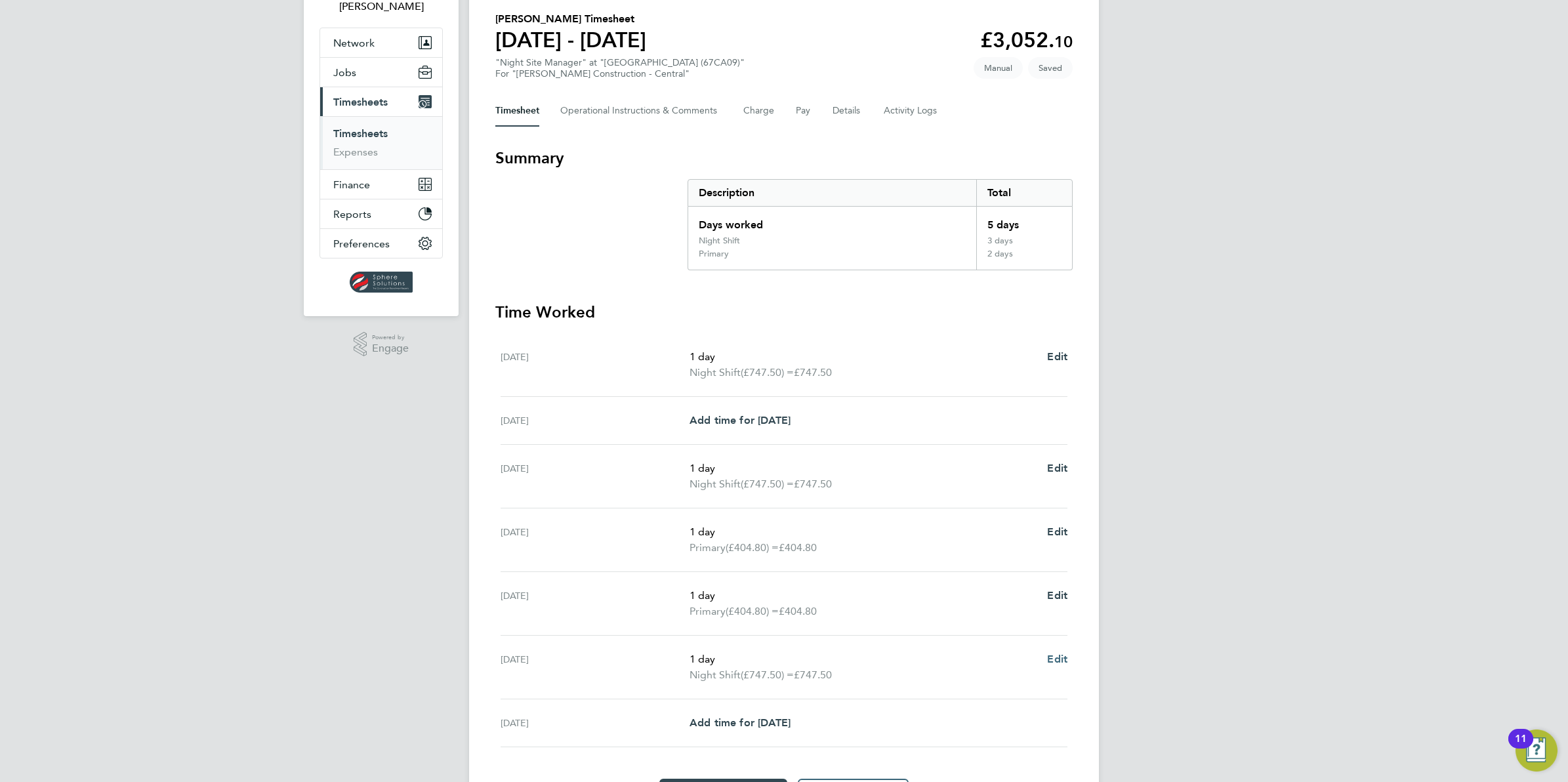
click at [1062, 659] on span "Edit" at bounding box center [1057, 659] width 21 height 12
select select "1"
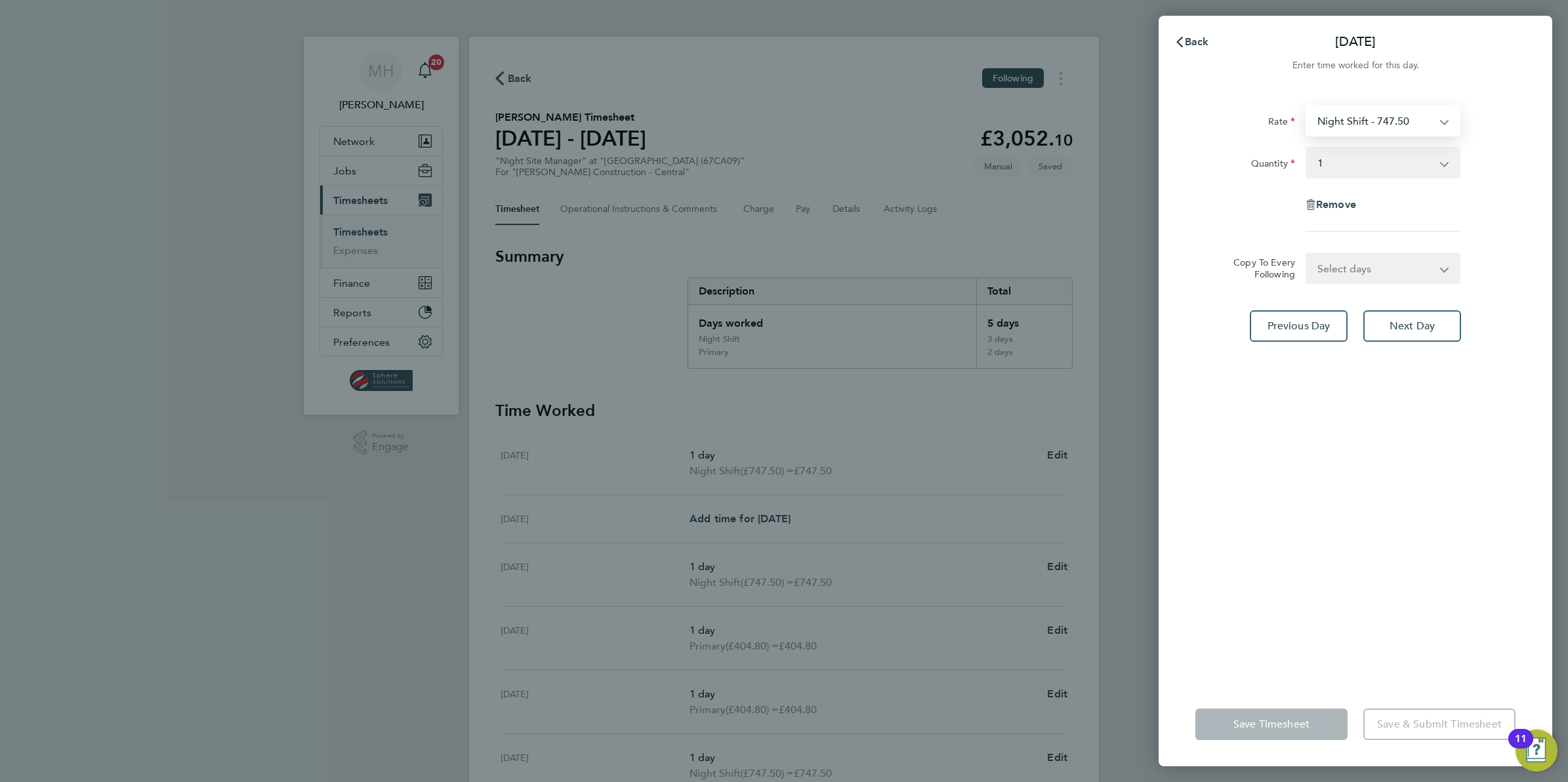
click at [1373, 128] on select "Night Shift - 747.50 Primary - 404.80" at bounding box center [1375, 120] width 136 height 29
click at [1373, 175] on select "Select quantity 0.5 1" at bounding box center [1375, 162] width 136 height 29
select select "1"
click at [1307, 149] on select "Select quantity 0.5 1" at bounding box center [1375, 162] width 136 height 29
click at [1333, 269] on select "Select days Friday" at bounding box center [1375, 268] width 137 height 29
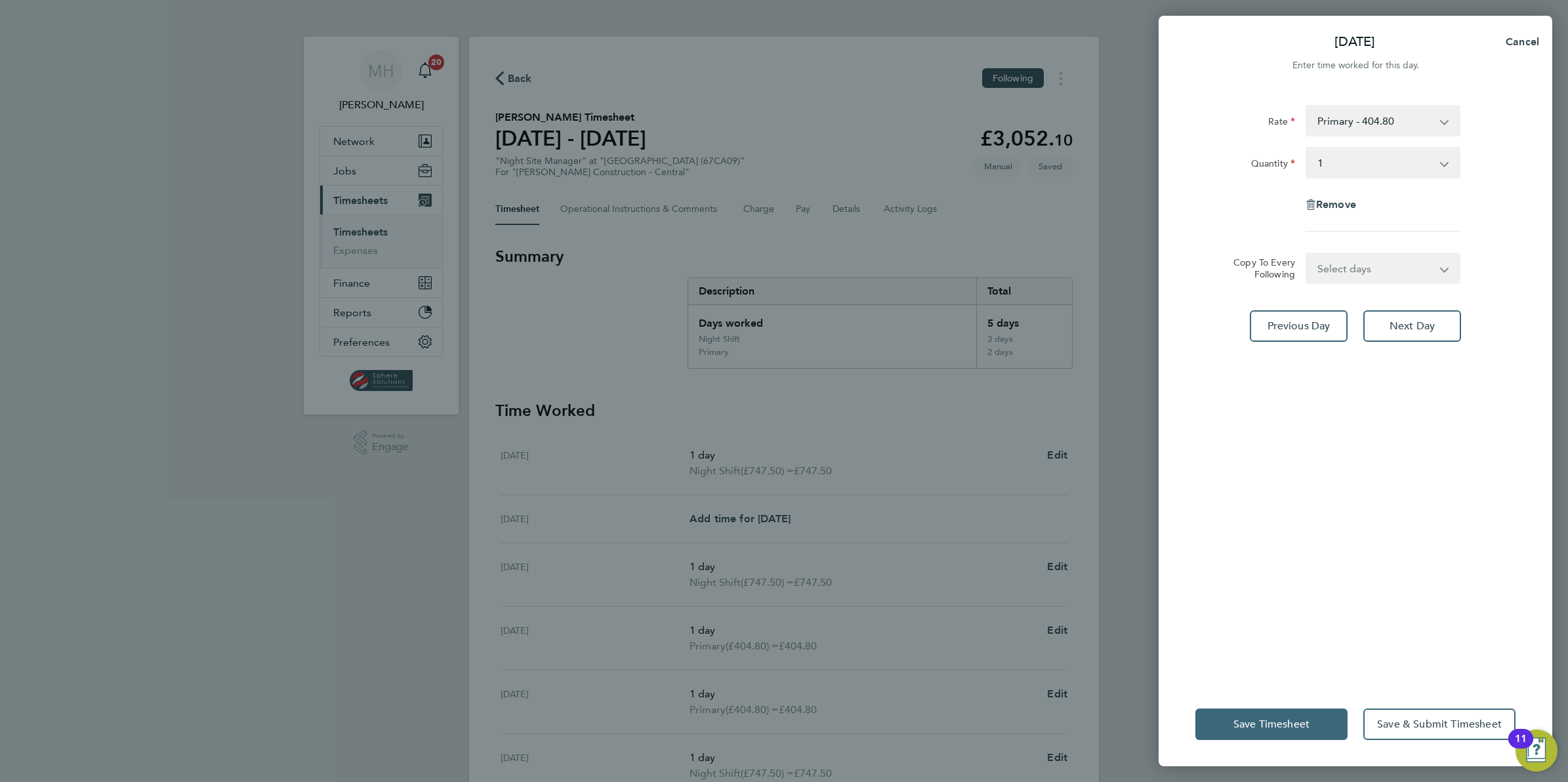
click at [1283, 725] on span "Save Timesheet" at bounding box center [1272, 724] width 76 height 13
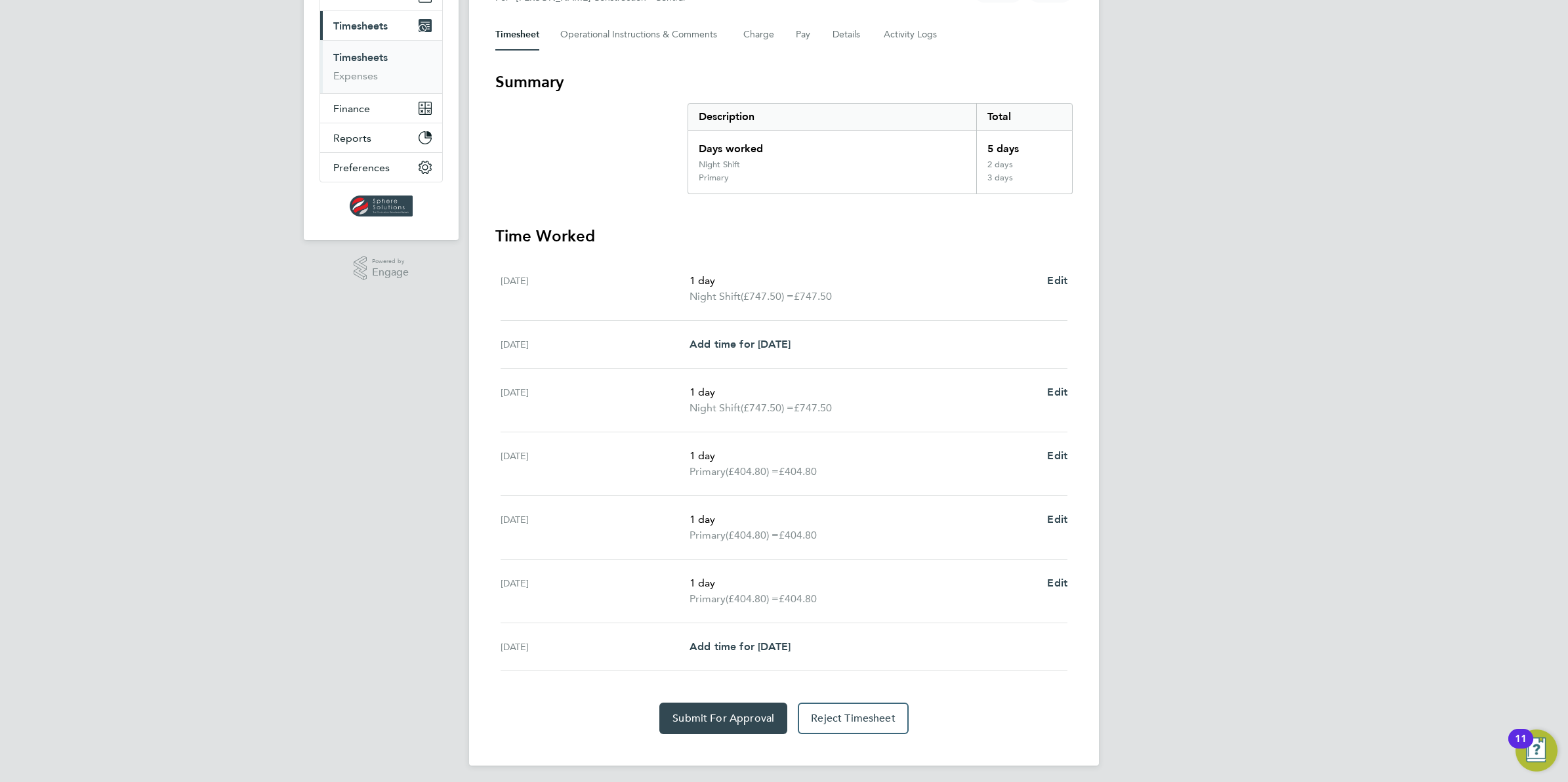
scroll to position [181, 0]
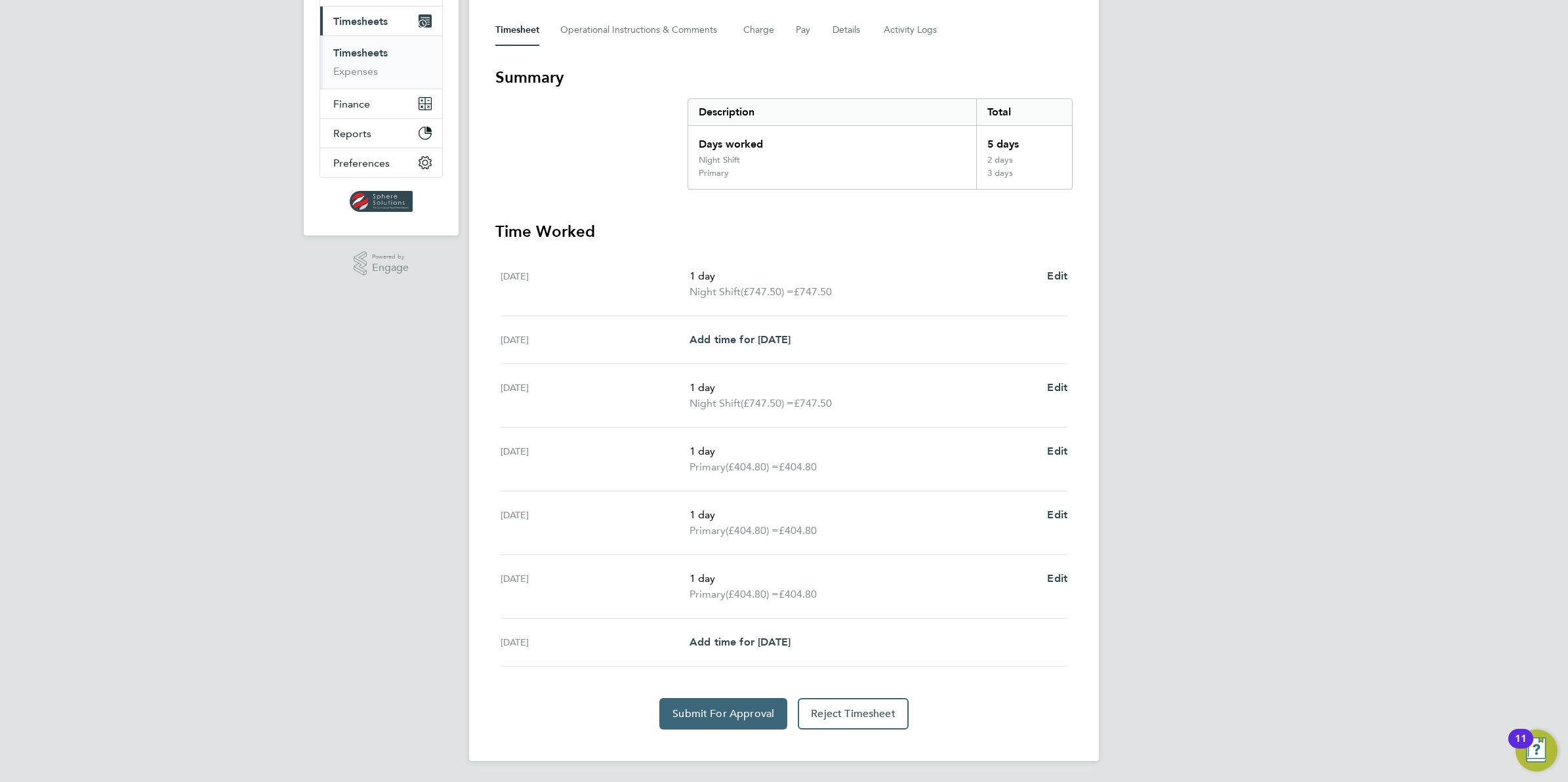
click at [713, 713] on span "Submit For Approval" at bounding box center [723, 714] width 102 height 13
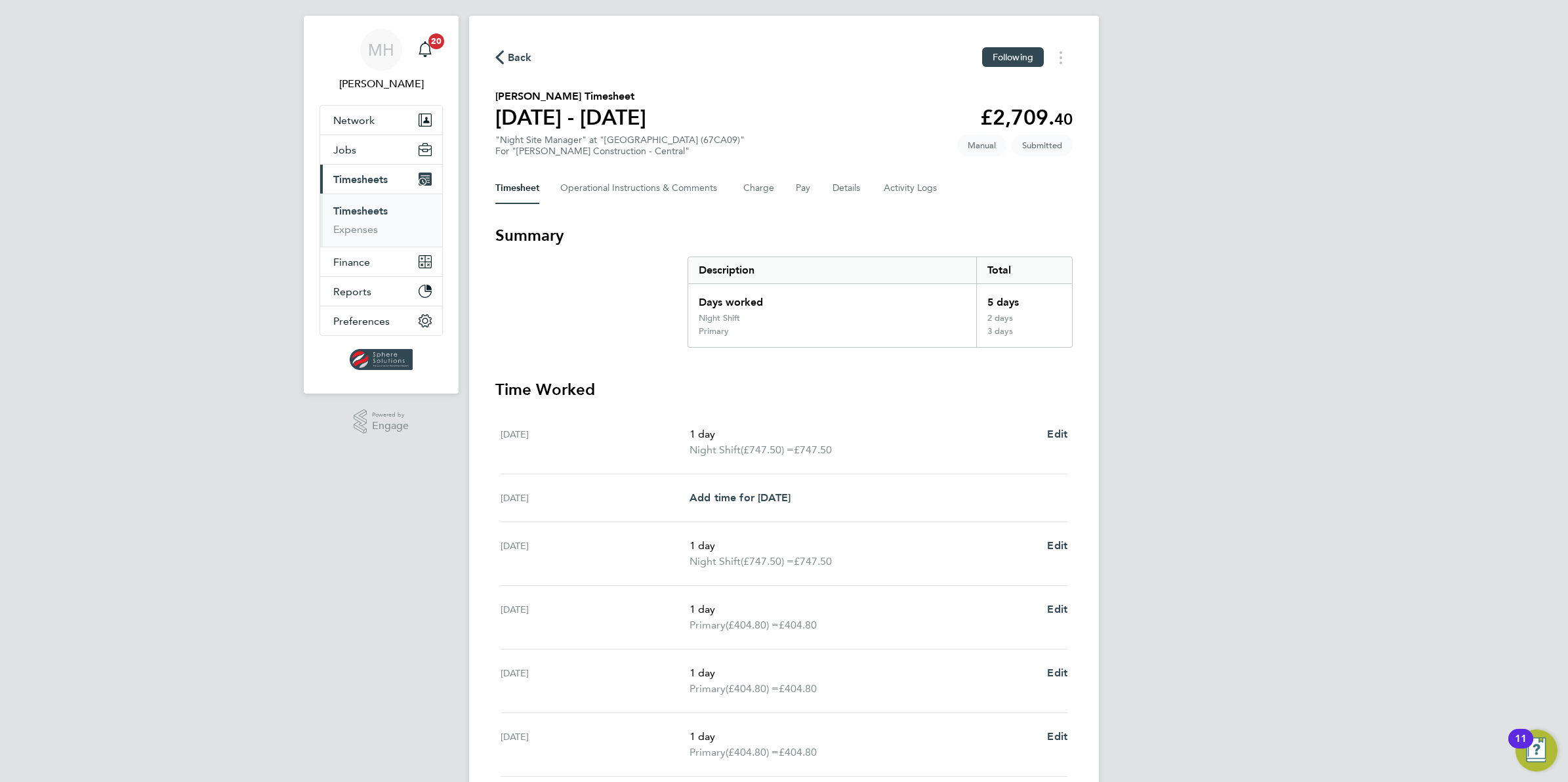
scroll to position [15, 0]
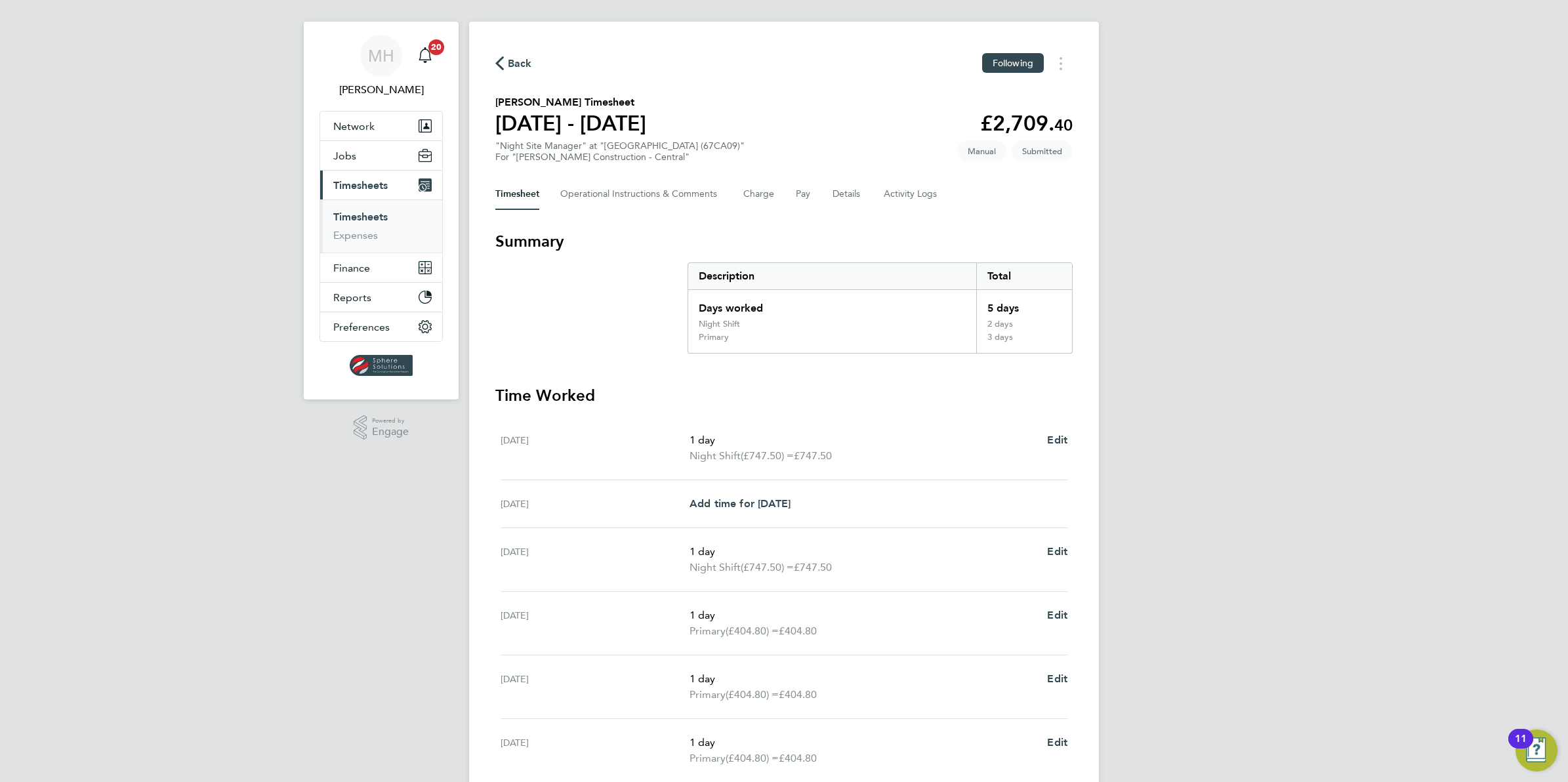
click at [374, 215] on link "Timesheets" at bounding box center [360, 217] width 54 height 12
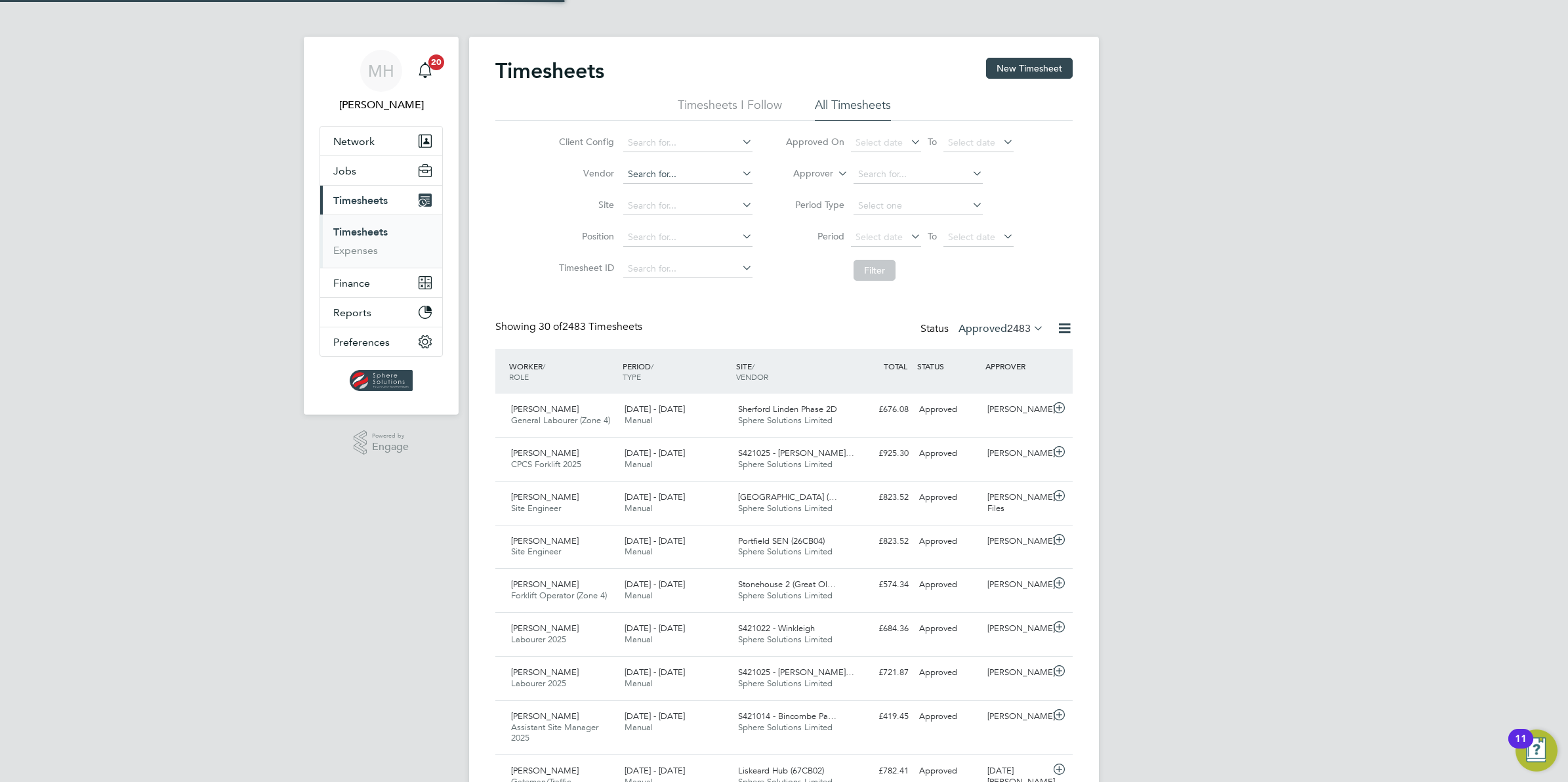
scroll to position [7, 7]
click at [758, 104] on li "Timesheets I Follow" at bounding box center [729, 108] width 105 height 23
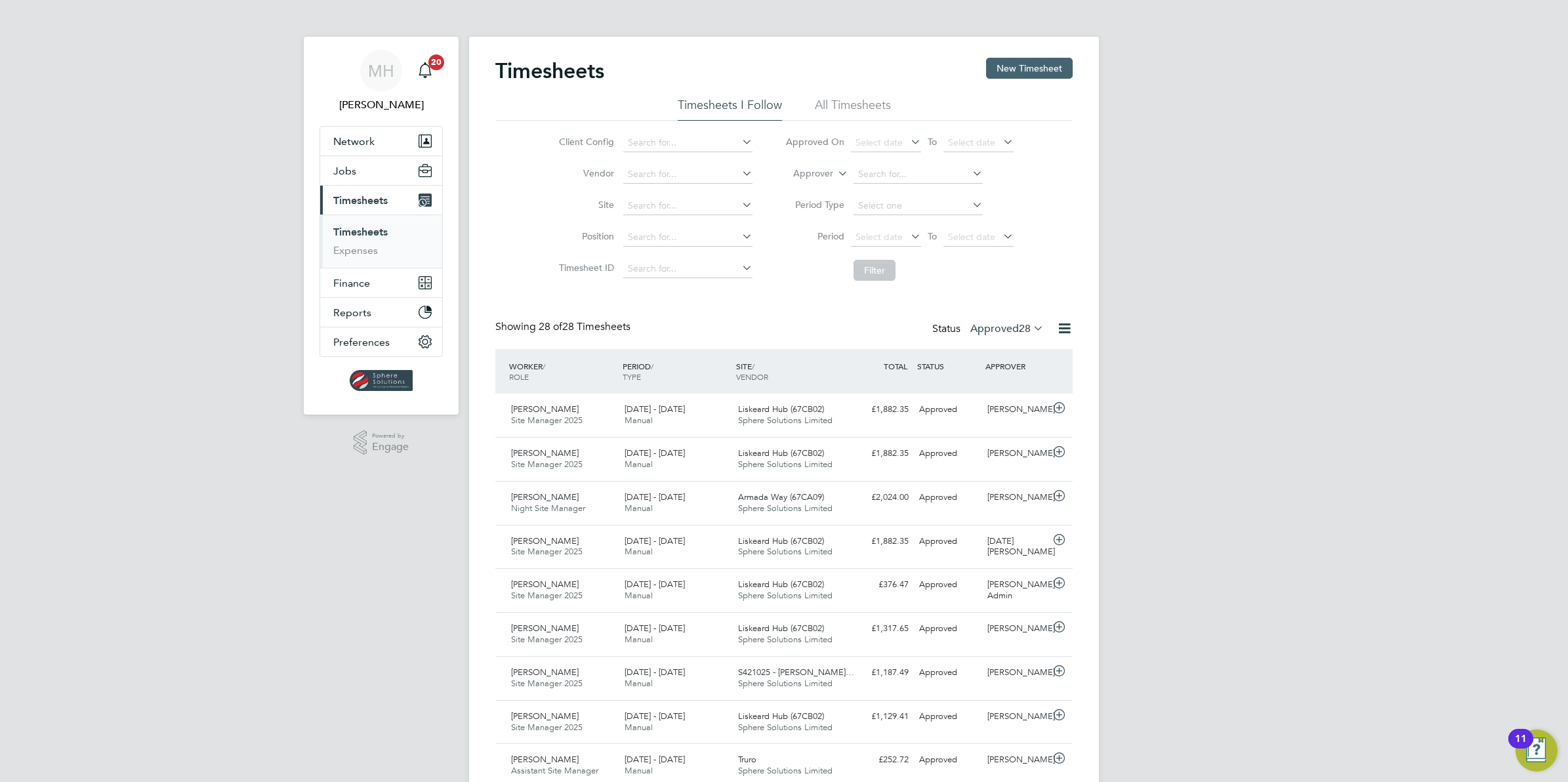
click at [1014, 70] on button "New Timesheet" at bounding box center [1029, 68] width 86 height 21
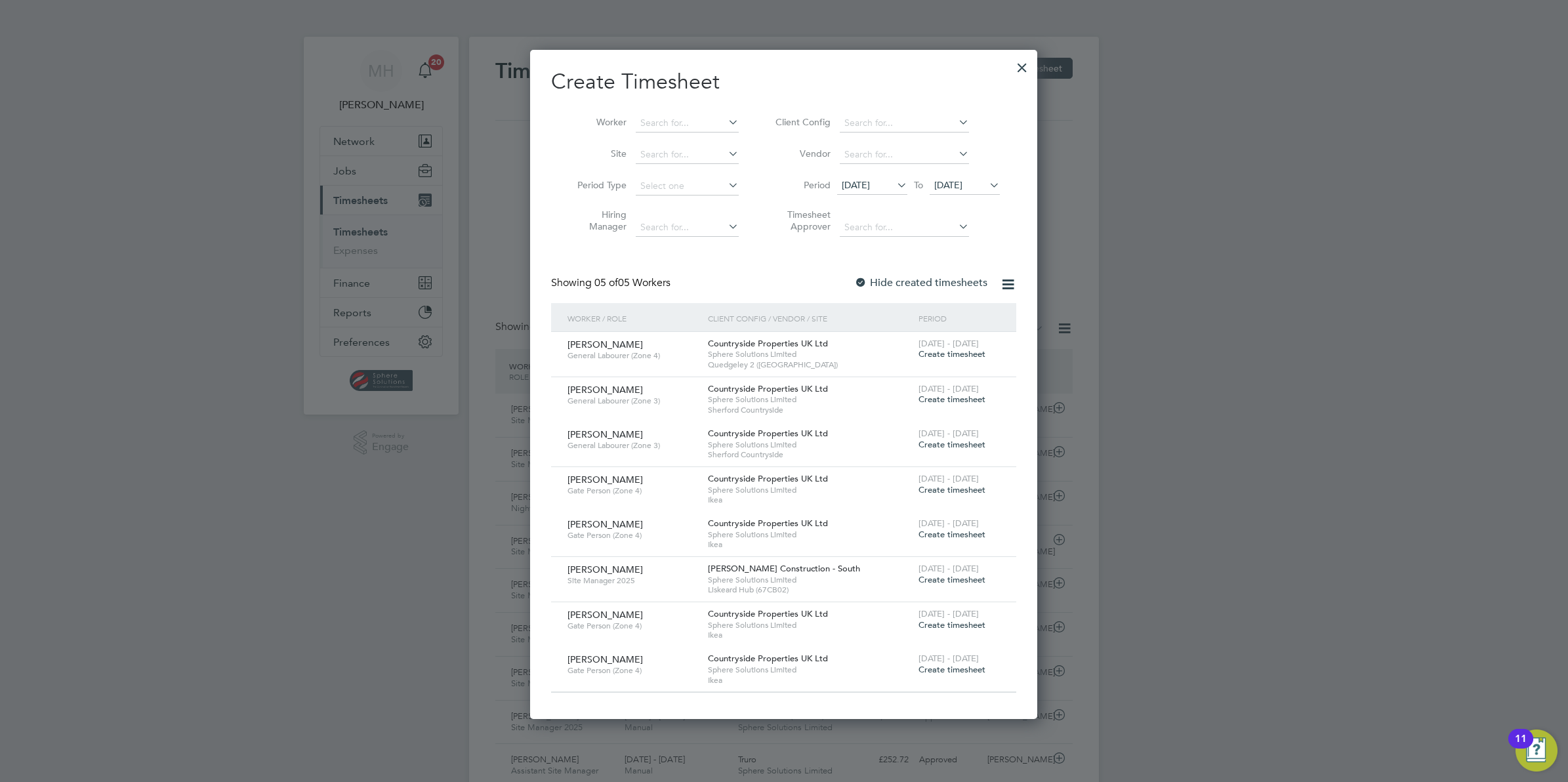
click at [946, 582] on span "Create timesheet" at bounding box center [951, 579] width 67 height 11
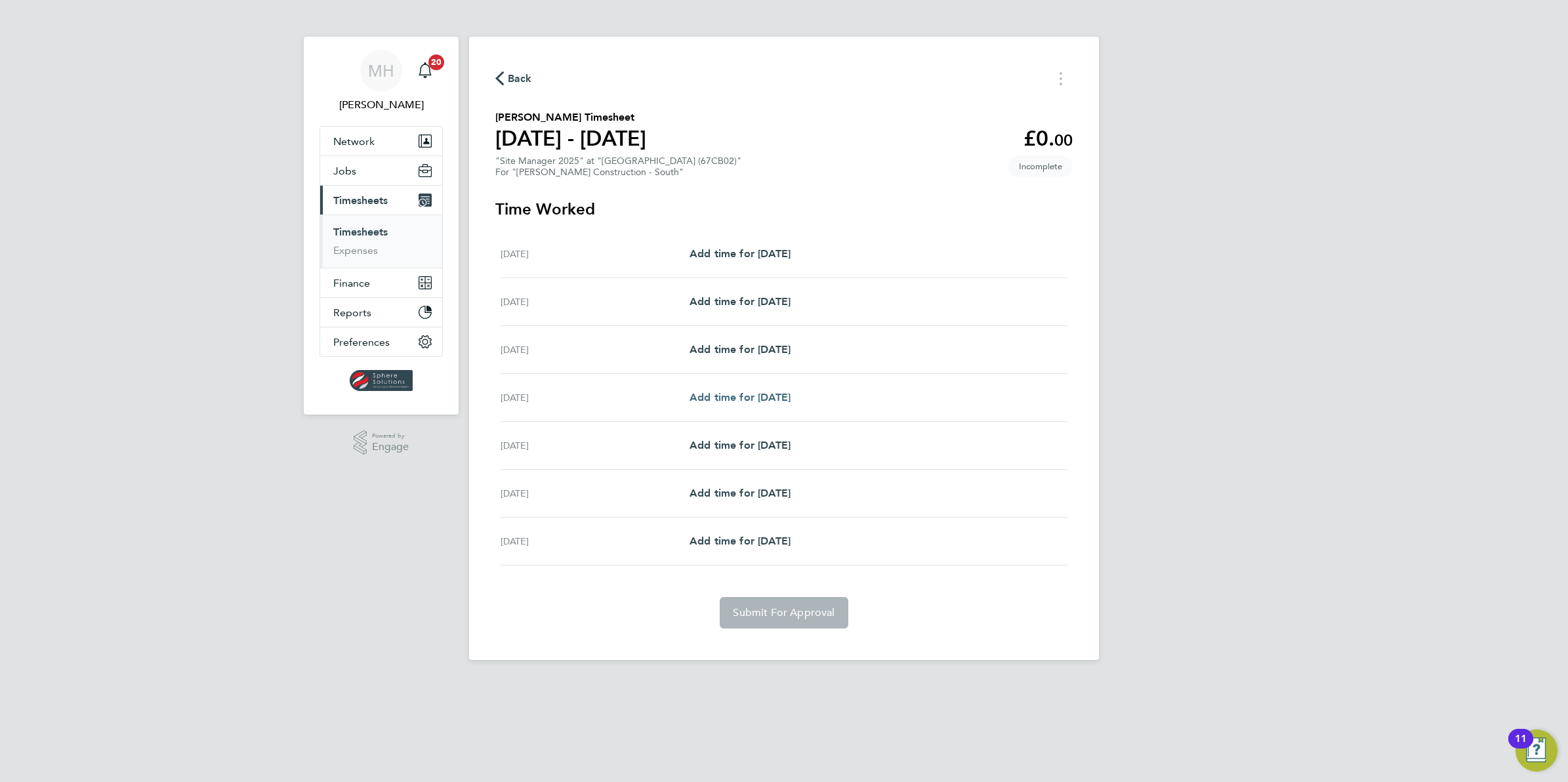
click at [739, 399] on span "Add time for Tue 26 Aug" at bounding box center [740, 397] width 101 height 12
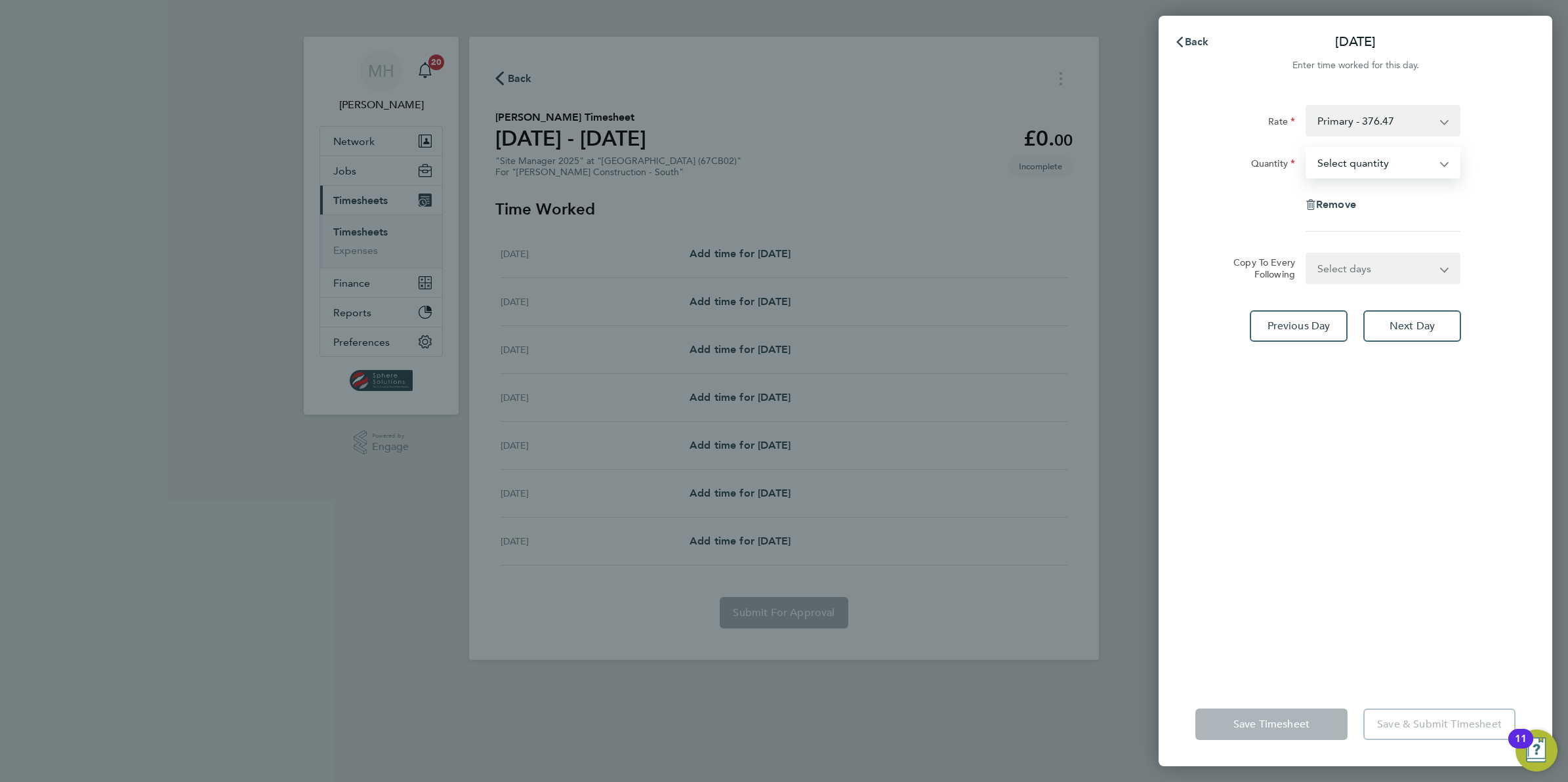
click at [1378, 168] on select "Select quantity 0.5 1" at bounding box center [1375, 162] width 136 height 29
select select "1"
click at [1307, 149] on select "Select quantity 0.5 1" at bounding box center [1375, 162] width 136 height 29
click at [1297, 725] on span "Save Timesheet" at bounding box center [1272, 724] width 76 height 13
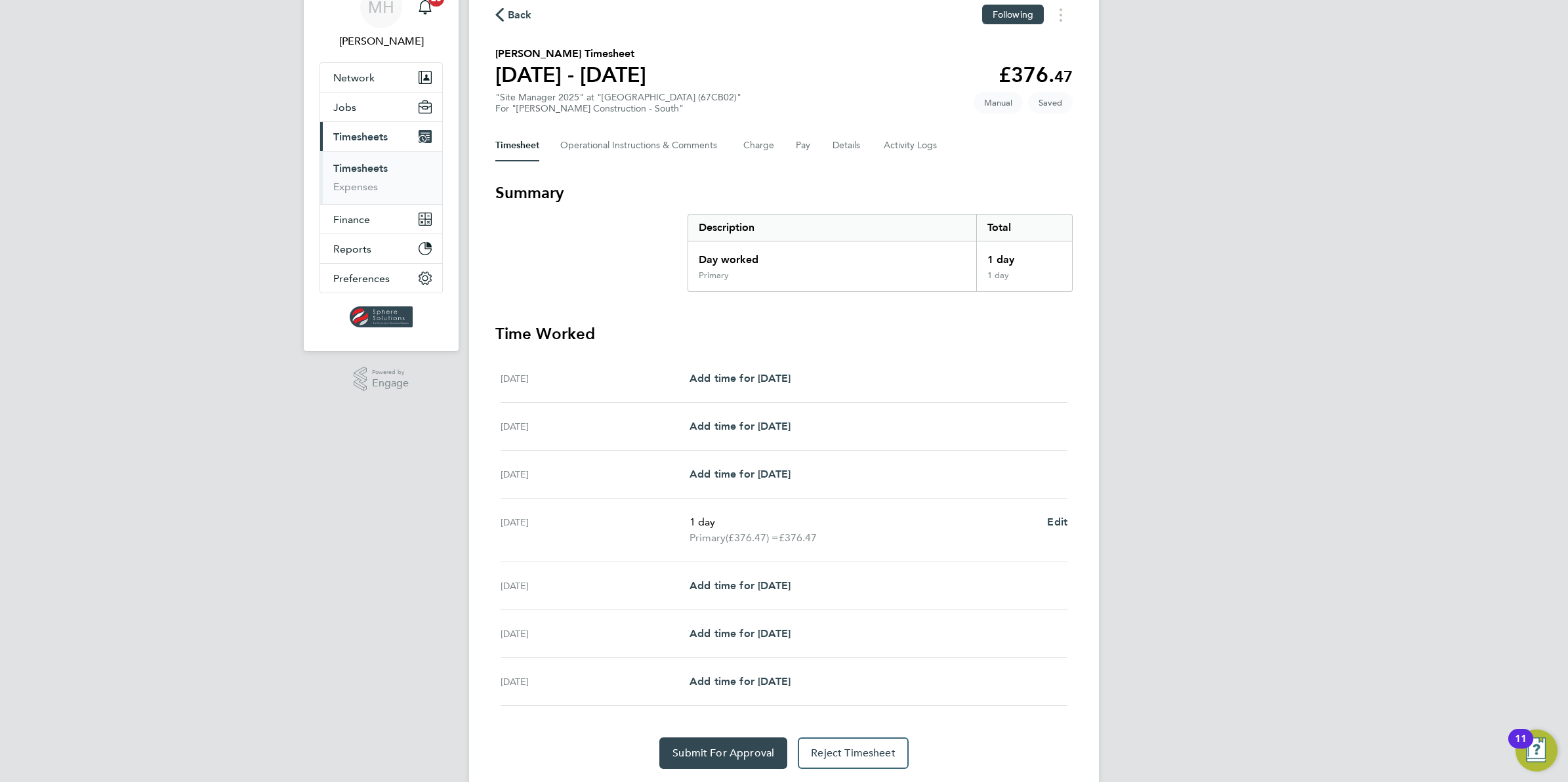
scroll to position [82, 0]
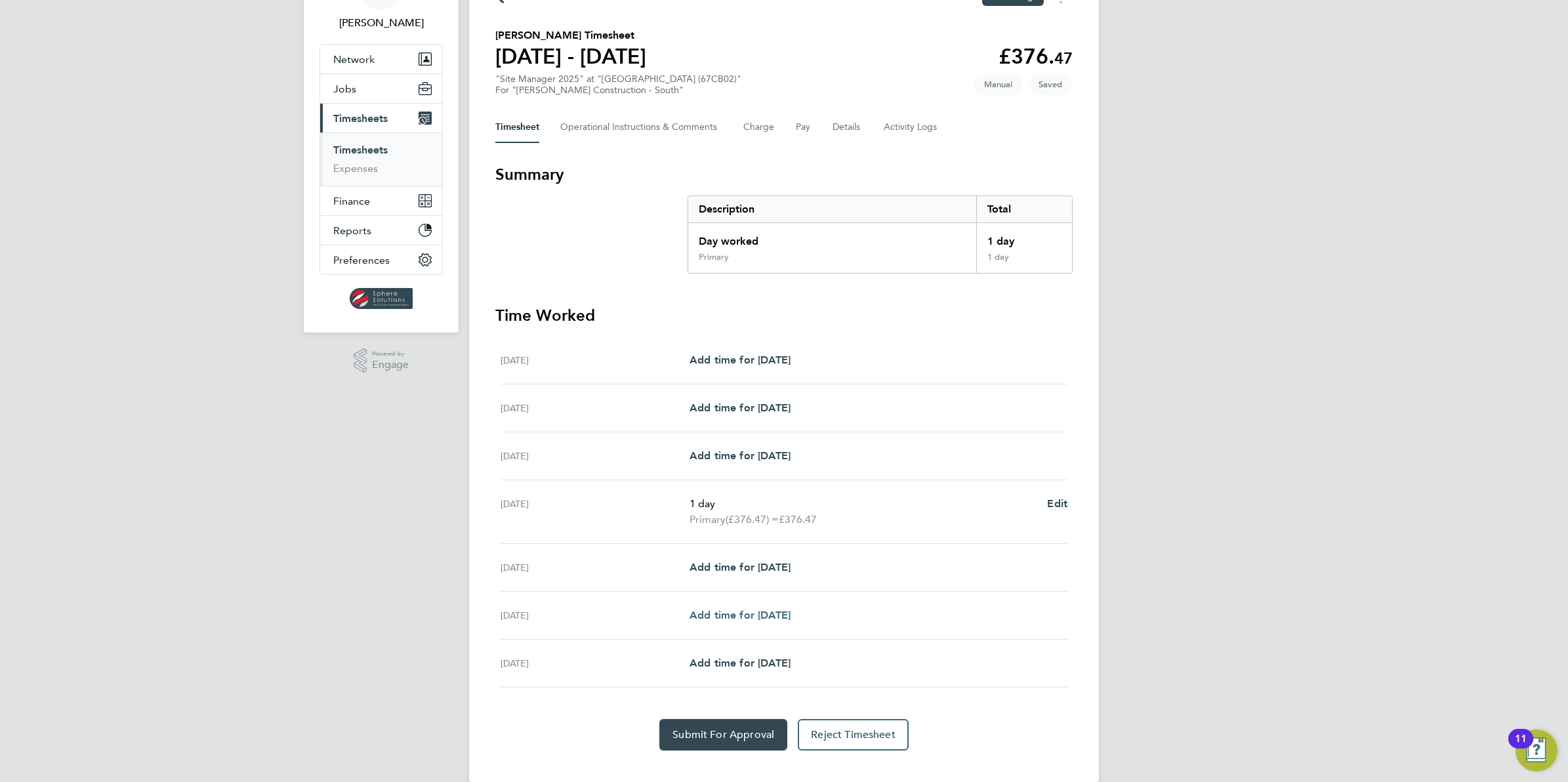
click at [758, 614] on span "Add time for Thu 28 Aug" at bounding box center [740, 615] width 101 height 12
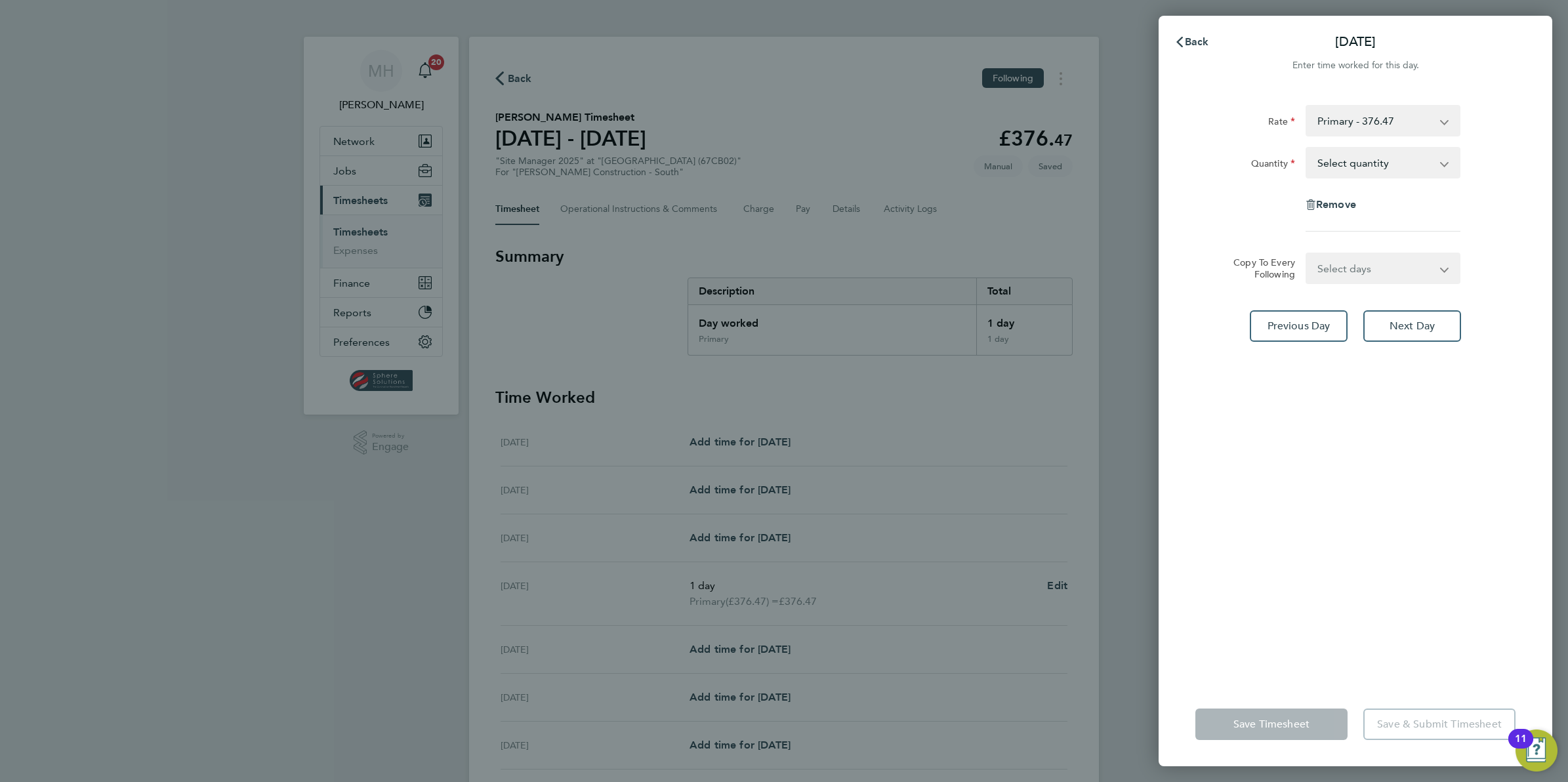
click at [1358, 162] on select "Select quantity 0.5 1" at bounding box center [1375, 162] width 136 height 29
select select "1"
click at [1307, 149] on select "Select quantity 0.5 1" at bounding box center [1375, 162] width 136 height 29
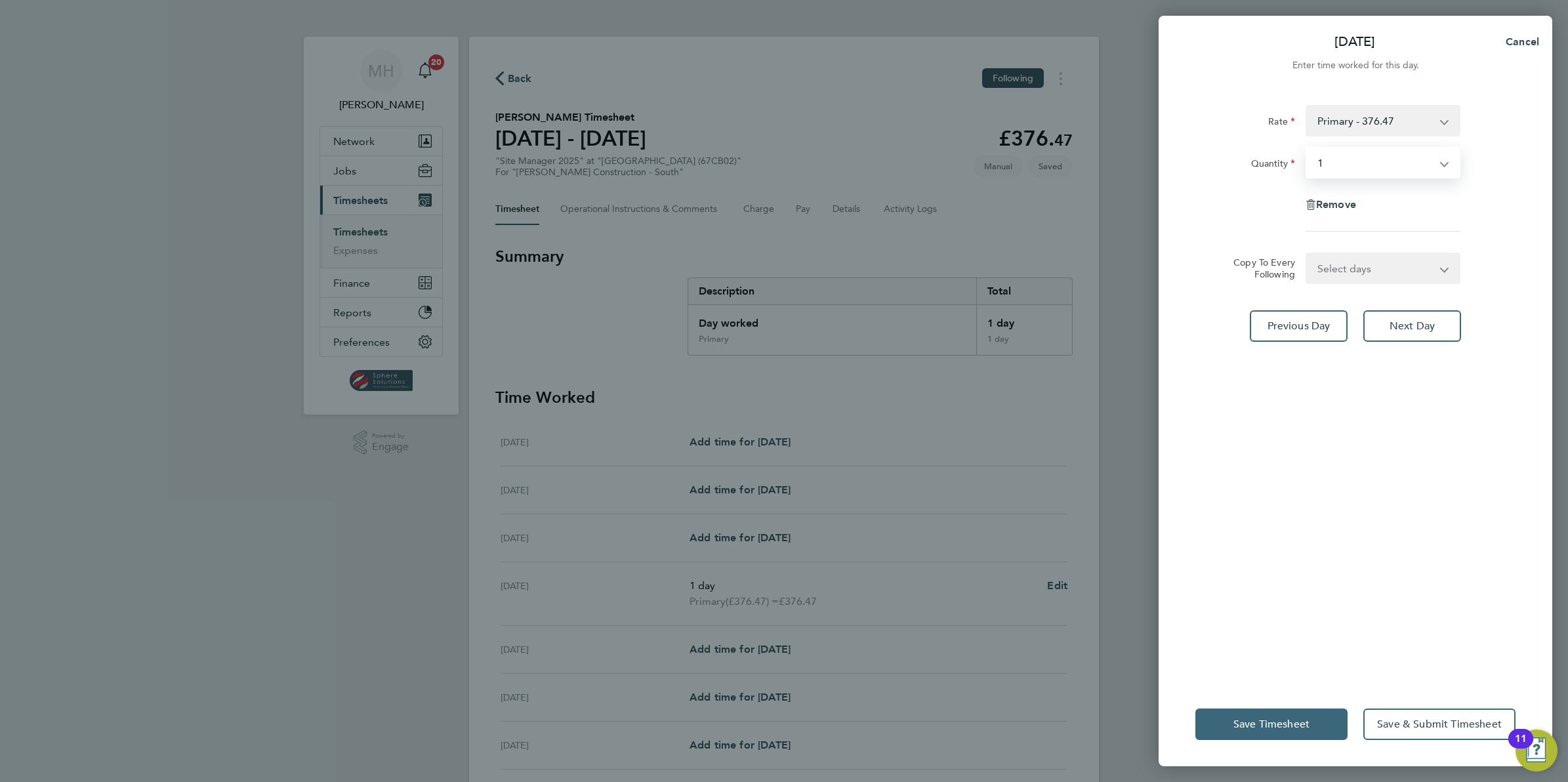
click at [1289, 720] on span "Save Timesheet" at bounding box center [1272, 724] width 76 height 13
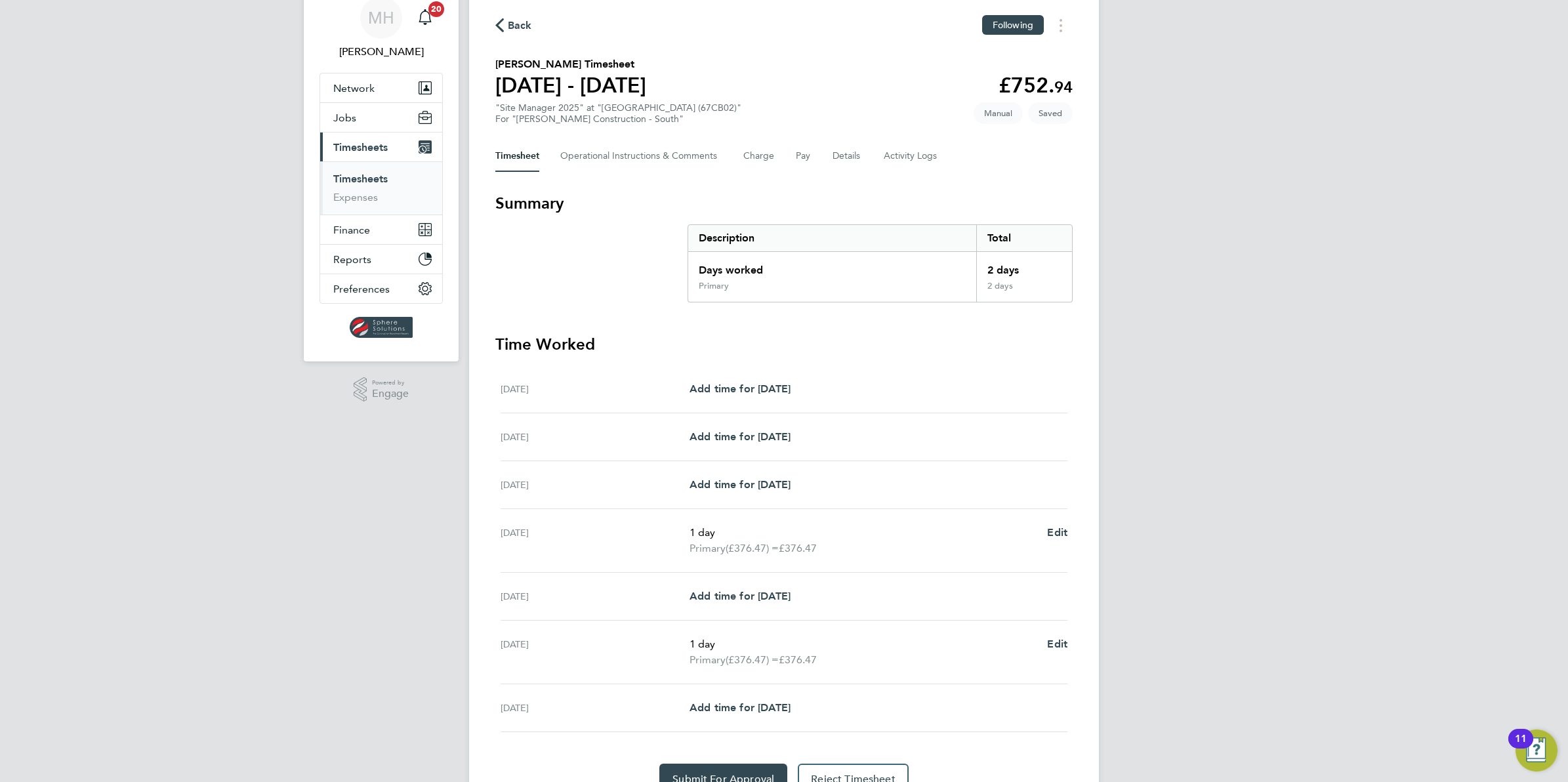
scroll to position [82, 0]
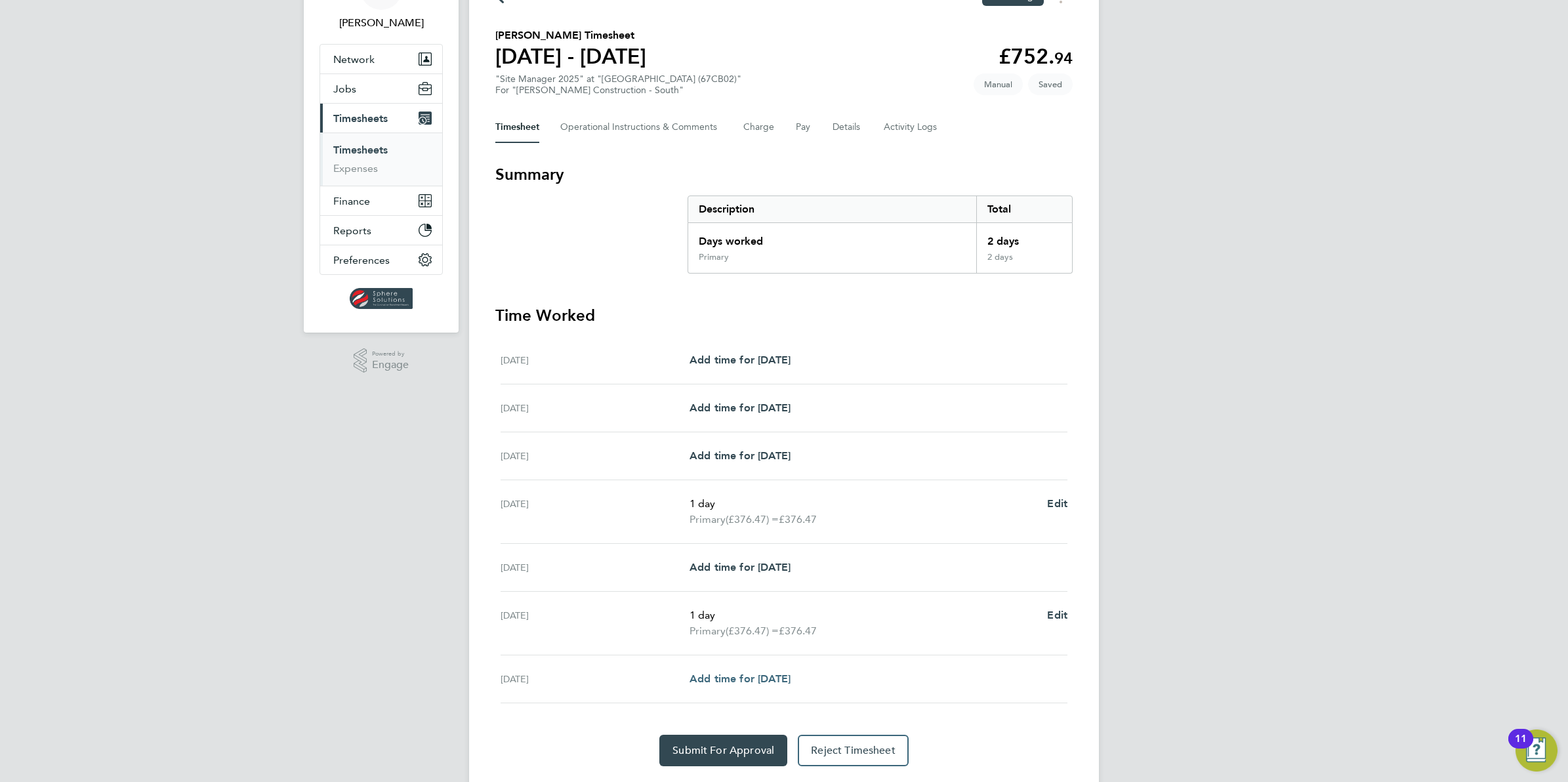
click at [748, 685] on span "Add time for Fri 29 Aug" at bounding box center [740, 678] width 101 height 12
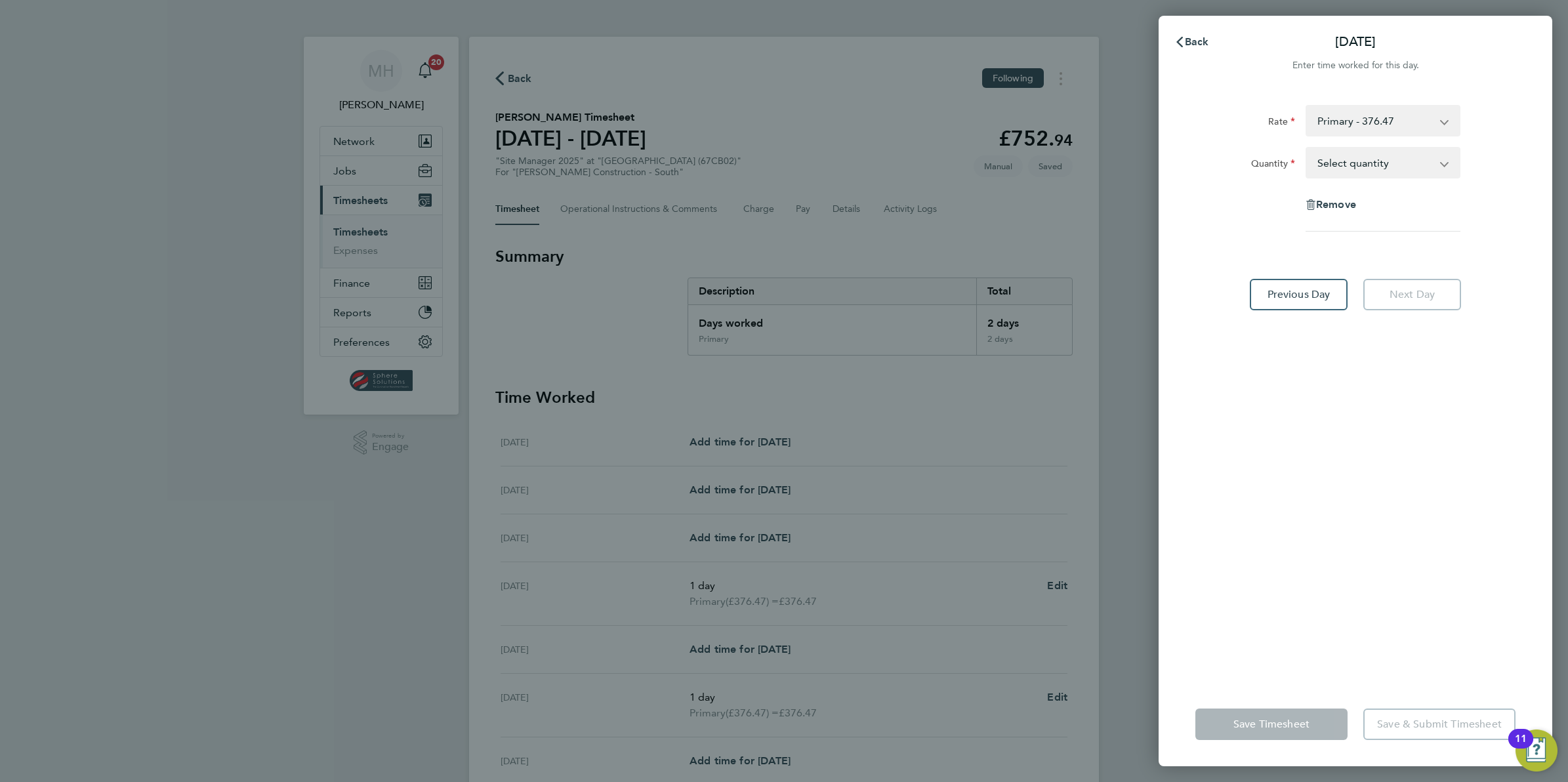
click at [1358, 168] on select "Select quantity 0.5 1" at bounding box center [1375, 162] width 136 height 29
select select "1"
click at [1307, 149] on select "Select quantity 0.5 1" at bounding box center [1375, 162] width 136 height 29
click at [1294, 721] on span "Save Timesheet" at bounding box center [1272, 724] width 76 height 13
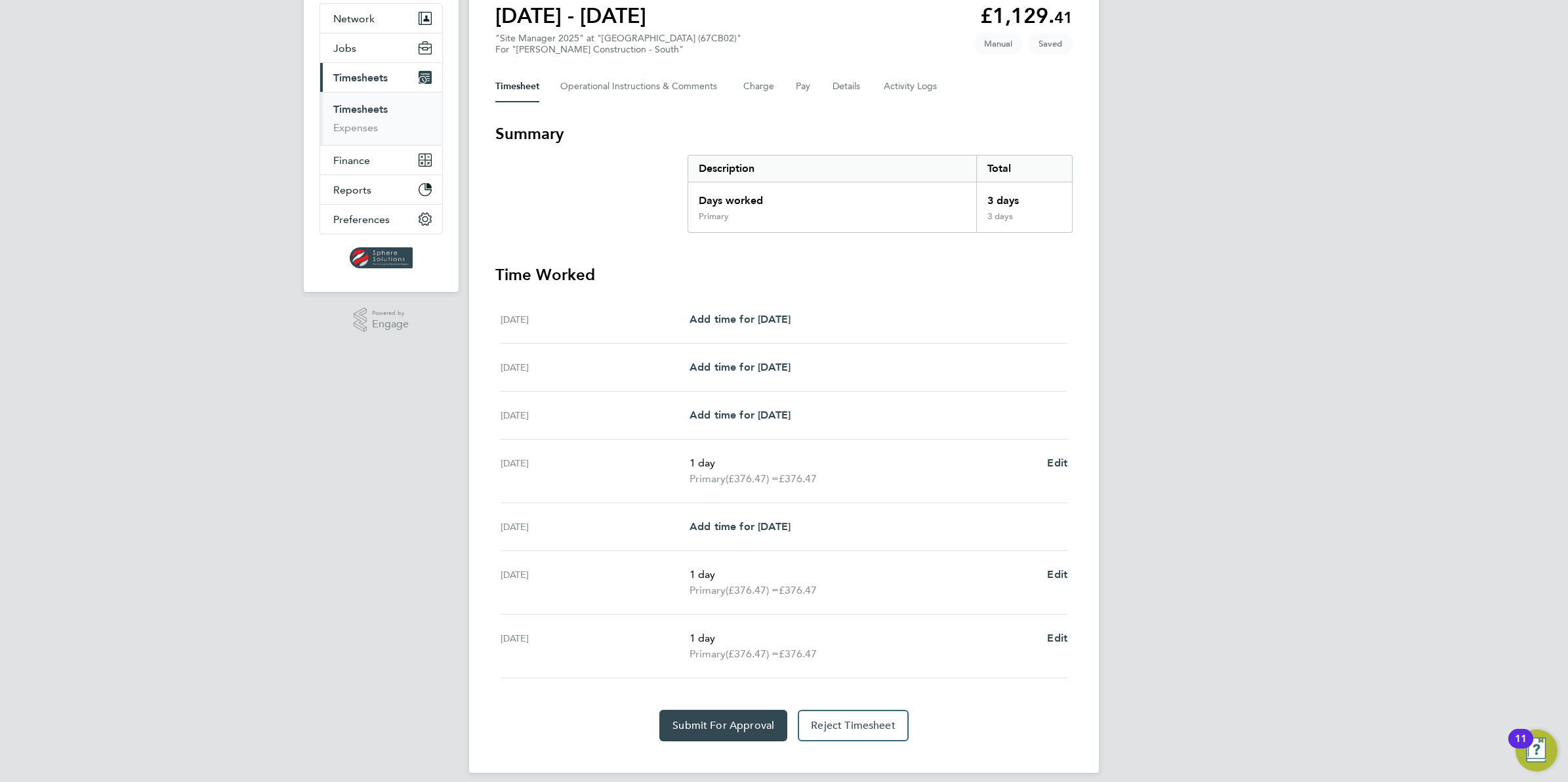
scroll to position [135, 0]
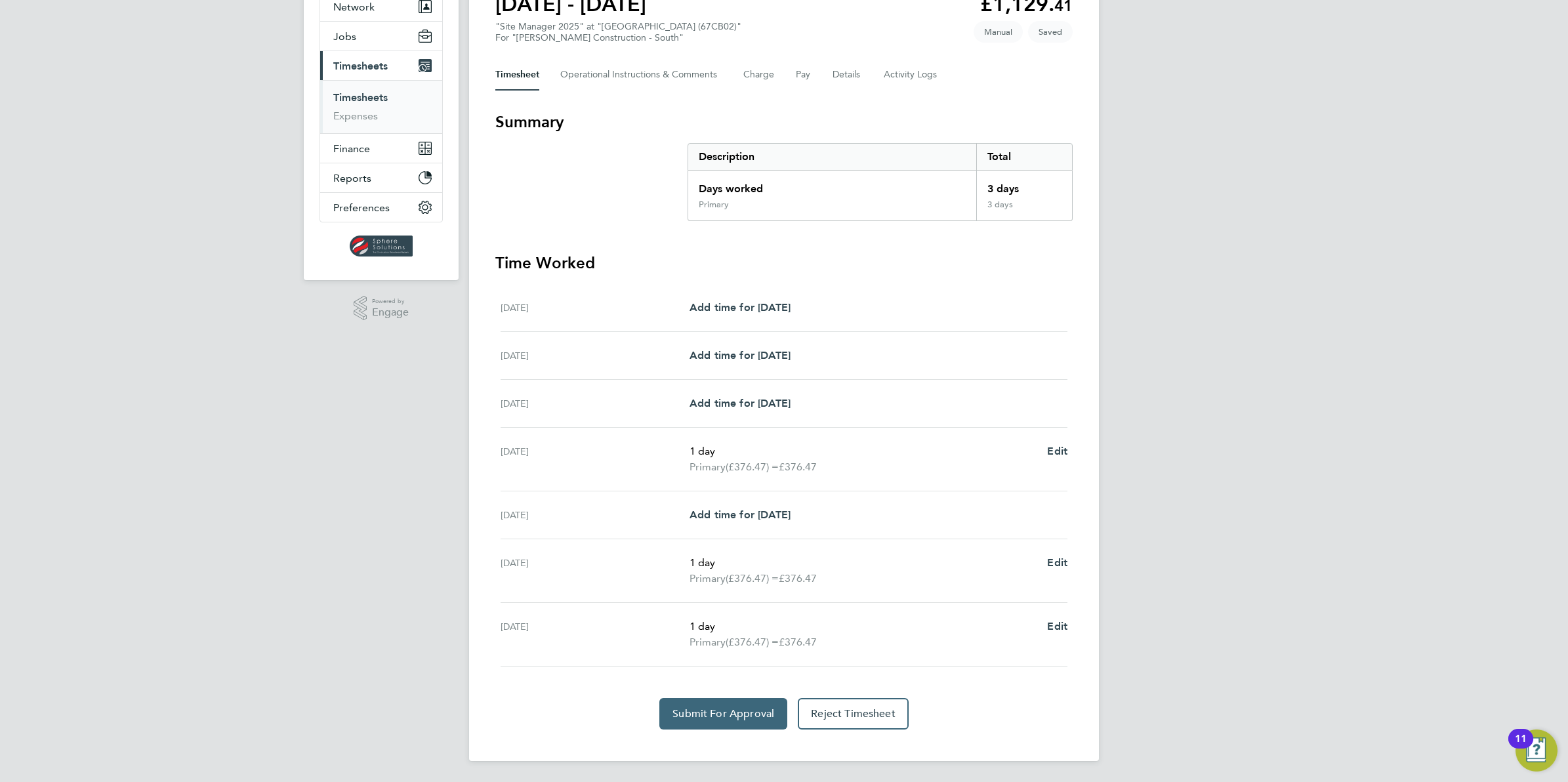
click at [748, 713] on span "Submit For Approval" at bounding box center [723, 714] width 102 height 13
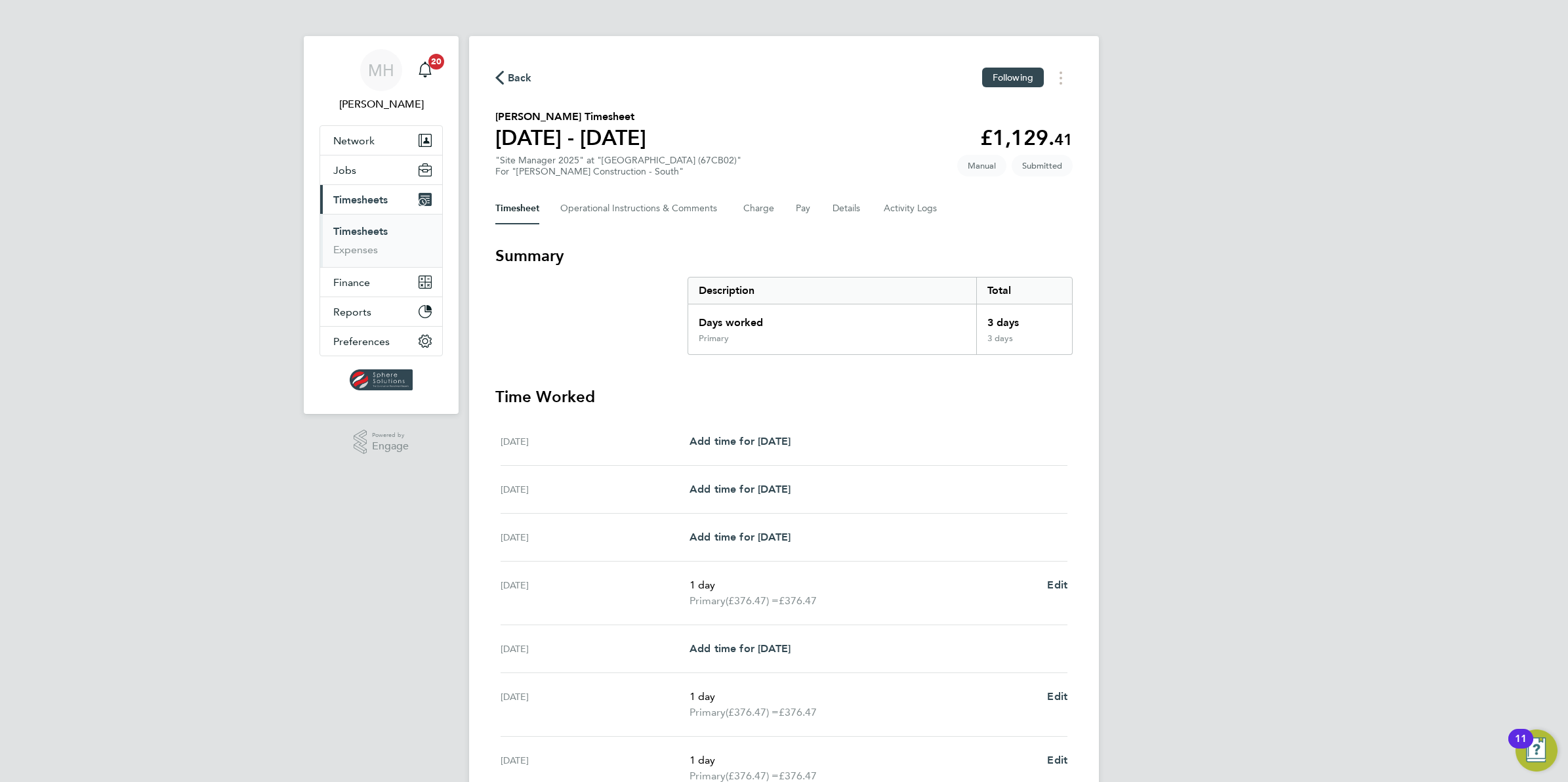
scroll to position [0, 0]
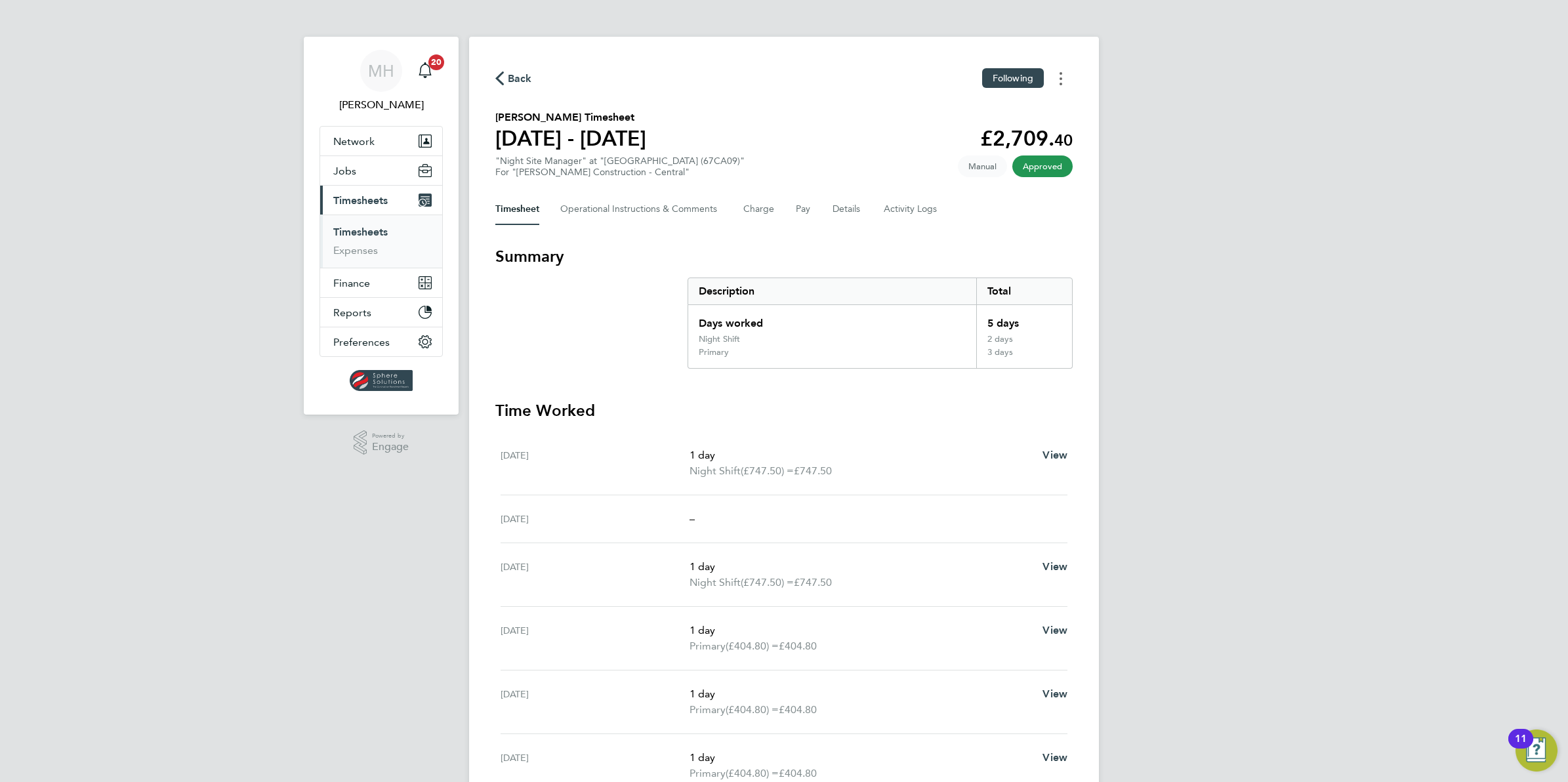
click at [1063, 83] on button "Timesheets Menu" at bounding box center [1060, 79] width 23 height 21
click at [1001, 116] on link "Download timesheet" at bounding box center [993, 107] width 157 height 26
drag, startPoint x: 1001, startPoint y: 116, endPoint x: 879, endPoint y: 109, distance: 122.2
click at [879, 109] on div "Back Following [PERSON_NAME] Timesheet [DATE] - [DATE] £2,709. 40 "Night Site M…" at bounding box center [784, 489] width 630 height 904
